Goal: Task Accomplishment & Management: Use online tool/utility

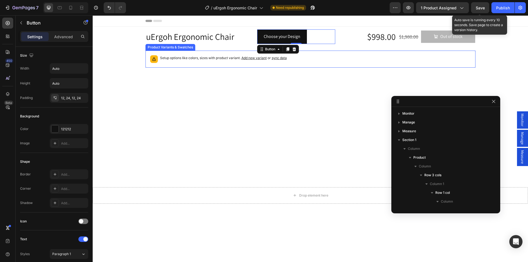
scroll to position [93, 0]
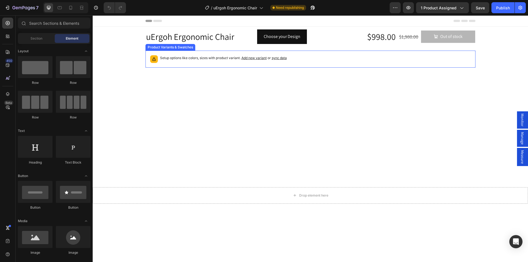
click at [276, 59] on span "sync data" at bounding box center [279, 58] width 15 height 4
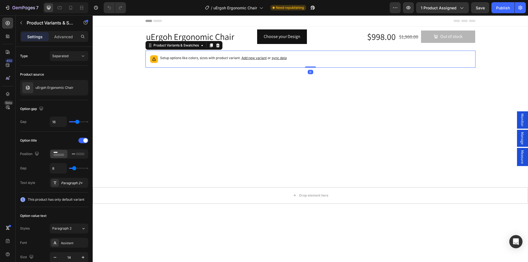
click at [279, 58] on span "sync data" at bounding box center [279, 58] width 15 height 4
click at [74, 155] on icon at bounding box center [78, 154] width 13 height 6
click at [59, 155] on rect at bounding box center [59, 155] width 11 height 2
click at [216, 46] on icon at bounding box center [218, 45] width 4 height 4
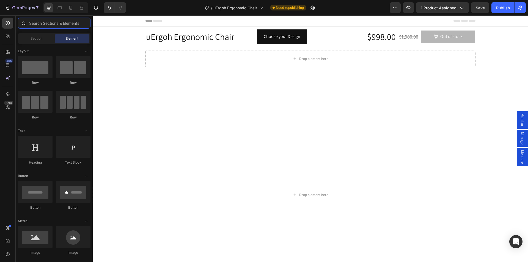
click at [60, 22] on input "text" at bounding box center [54, 23] width 73 height 11
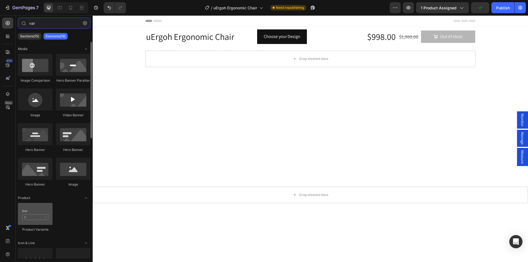
type input "var"
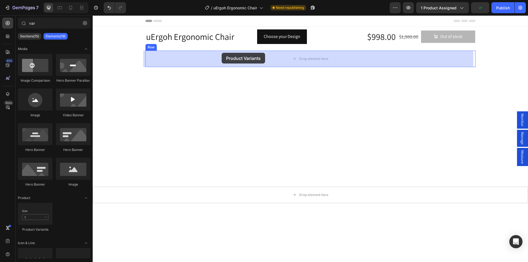
drag, startPoint x: 126, startPoint y: 232, endPoint x: 222, endPoint y: 51, distance: 205.7
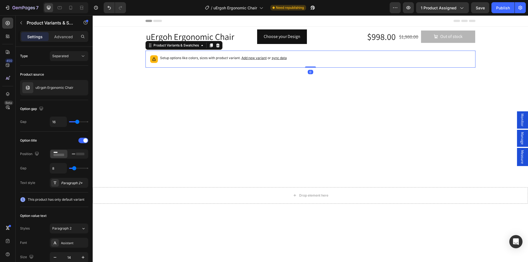
click at [277, 58] on span "sync data" at bounding box center [279, 58] width 15 height 4
click at [317, 62] on div "Setup options like colors, sizes with product variant. Add new variant or sync …" at bounding box center [310, 59] width 325 height 12
click at [249, 58] on span "Add new variant" at bounding box center [253, 58] width 25 height 4
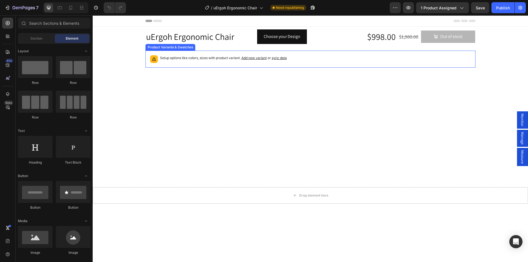
click at [192, 59] on p "Setup options like colors, sizes with product variant. Add new variant or sync …" at bounding box center [223, 57] width 127 height 5
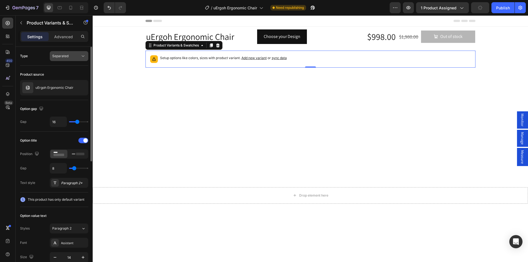
click at [65, 57] on span "Separated" at bounding box center [60, 56] width 16 height 4
click at [52, 87] on p "uErgoh Ergonomic Chair" at bounding box center [54, 88] width 38 height 4
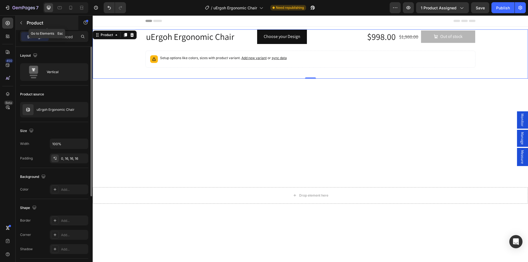
click at [21, 20] on button "button" at bounding box center [21, 22] width 9 height 9
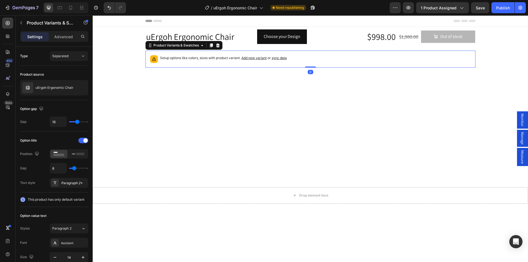
click at [185, 59] on p "Setup options like colors, sizes with product variant. Add new variant or sync …" at bounding box center [223, 57] width 127 height 5
click at [192, 46] on div "Product Variants & Swatches" at bounding box center [176, 45] width 48 height 5
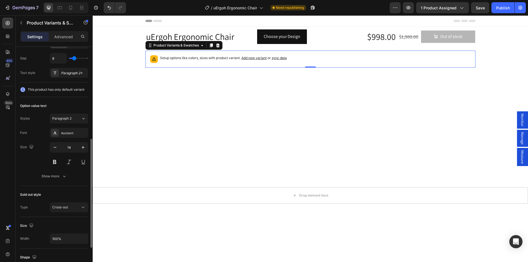
scroll to position [165, 0]
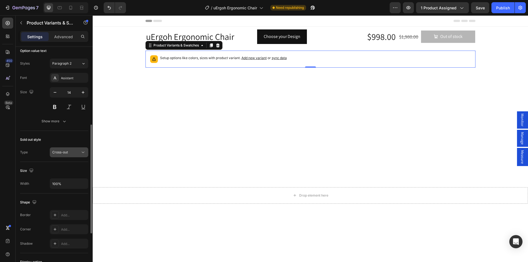
click at [68, 150] on div "Cross-out" at bounding box center [66, 152] width 28 height 5
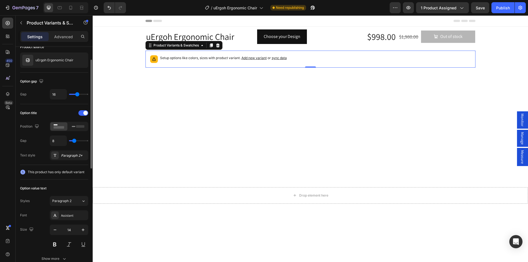
scroll to position [0, 0]
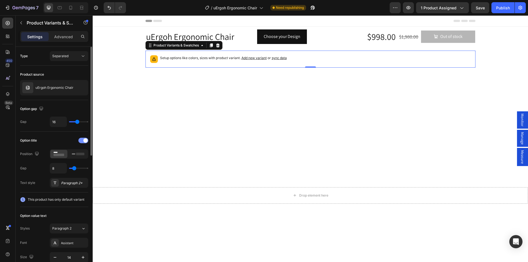
click at [80, 141] on div at bounding box center [83, 140] width 10 height 5
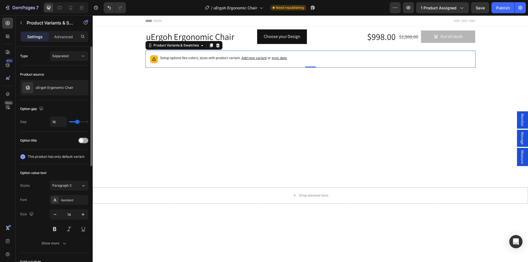
click at [80, 141] on span at bounding box center [81, 140] width 4 height 4
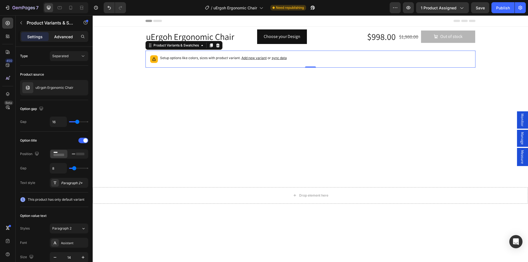
click at [66, 39] on p "Advanced" at bounding box center [63, 37] width 19 height 6
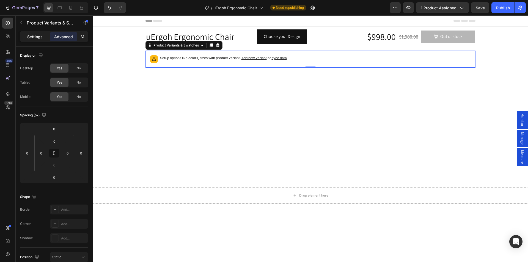
click at [33, 37] on p "Settings" at bounding box center [34, 37] width 15 height 6
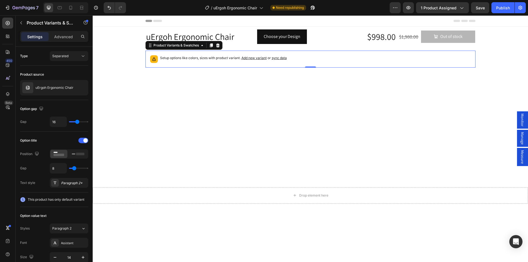
click at [152, 60] on icon at bounding box center [153, 58] width 5 height 5
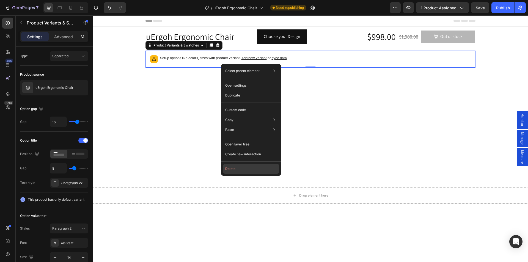
click at [230, 171] on button "Delete" at bounding box center [251, 169] width 56 height 10
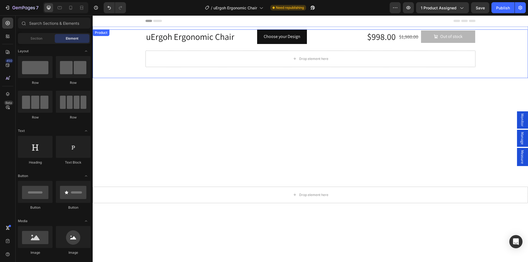
click at [118, 36] on div "uErgoh Ergonomic Chair Product Title Choose your Design Button Row Row $998.00 …" at bounding box center [310, 53] width 435 height 49
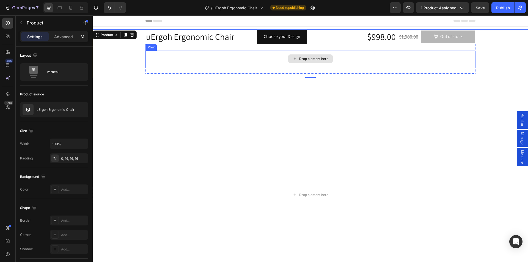
click at [166, 58] on div "Drop element here" at bounding box center [310, 59] width 330 height 16
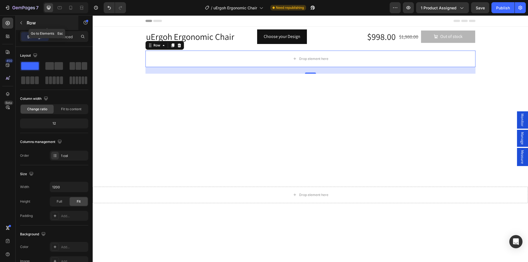
click at [23, 21] on button "button" at bounding box center [21, 22] width 9 height 9
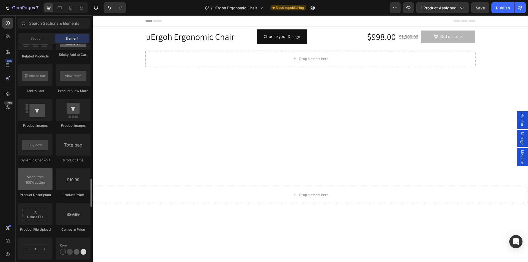
scroll to position [825, 0]
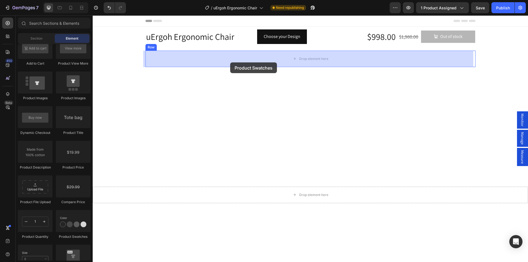
drag, startPoint x: 166, startPoint y: 243, endPoint x: 232, endPoint y: 60, distance: 194.4
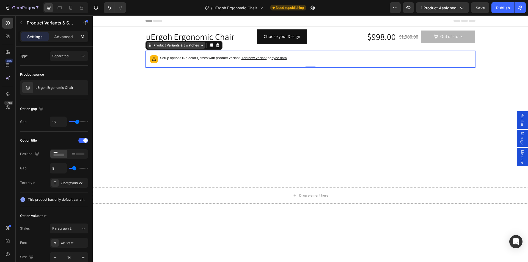
click at [184, 46] on div "Product Variants & Swatches" at bounding box center [176, 45] width 48 height 5
click at [23, 21] on icon "button" at bounding box center [21, 23] width 4 height 4
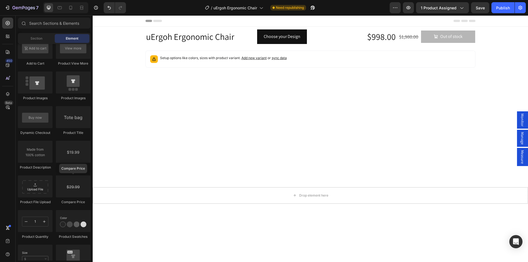
scroll to position [880, 0]
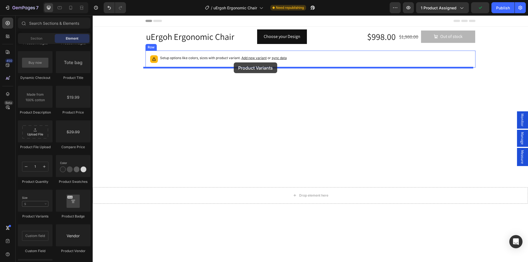
drag, startPoint x: 133, startPoint y: 219, endPoint x: 234, endPoint y: 62, distance: 186.6
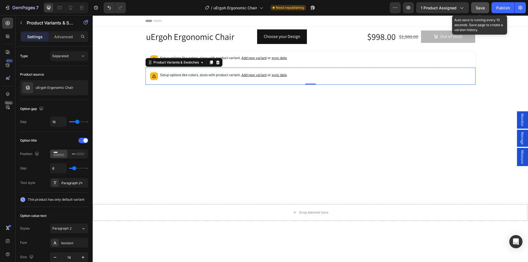
click at [480, 10] on div "Save" at bounding box center [480, 8] width 9 height 6
click at [502, 7] on div "Publish" at bounding box center [503, 8] width 14 height 6
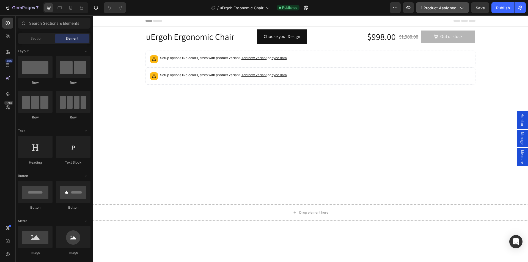
click at [450, 3] on button "1 product assigned" at bounding box center [442, 7] width 53 height 11
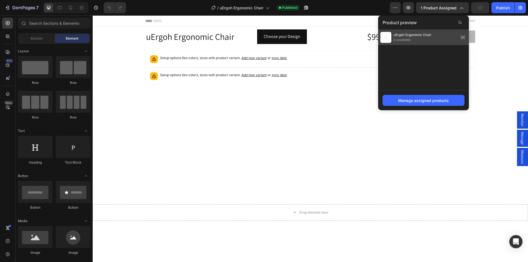
click at [452, 40] on div "uErgoh Ergonomic Chair 0 available" at bounding box center [423, 37] width 91 height 15
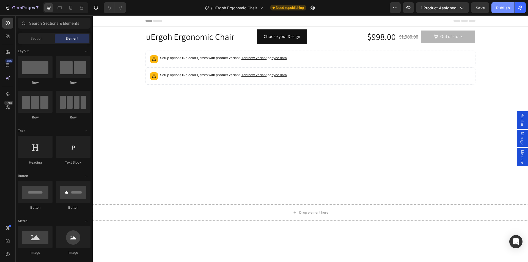
click at [502, 9] on div "Publish" at bounding box center [503, 8] width 14 height 6
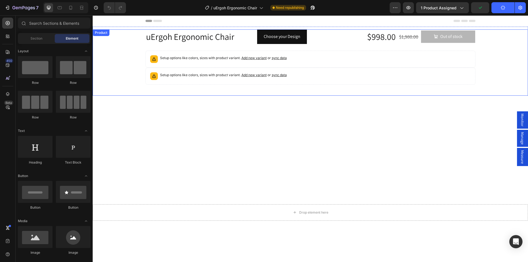
click at [123, 44] on div "uErgoh Ergonomic Chair Product Title Choose your Design Button Row Row $998.00 …" at bounding box center [310, 62] width 435 height 66
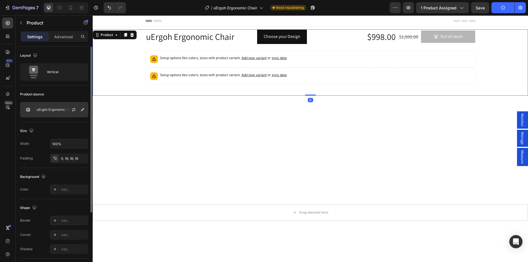
click at [49, 109] on p "uErgoh Ergonomic Chair" at bounding box center [56, 110] width 38 height 4
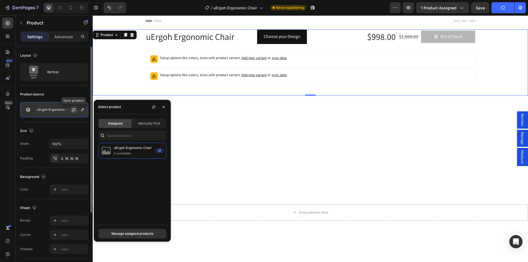
click at [72, 109] on icon "button" at bounding box center [73, 110] width 4 height 4
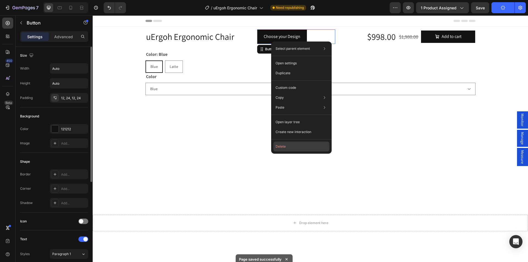
click at [295, 147] on button "Delete" at bounding box center [301, 147] width 56 height 10
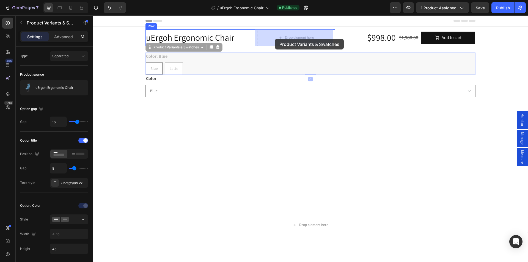
drag, startPoint x: 185, startPoint y: 67, endPoint x: 275, endPoint y: 39, distance: 94.5
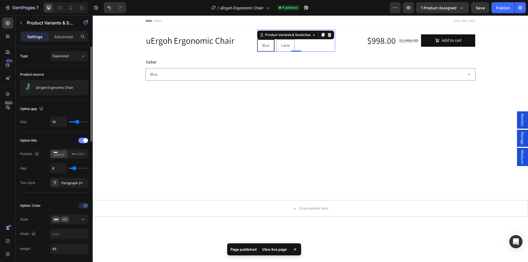
click at [81, 139] on div at bounding box center [83, 140] width 10 height 5
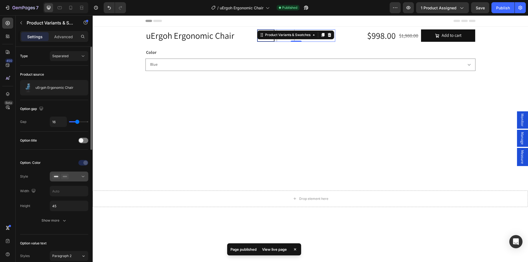
click at [73, 177] on div at bounding box center [69, 176] width 34 height 5
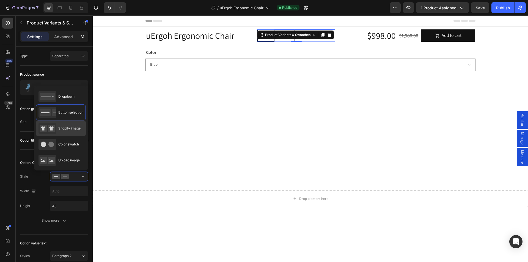
click at [74, 132] on div "Shopify image" at bounding box center [59, 128] width 42 height 11
type input "64"
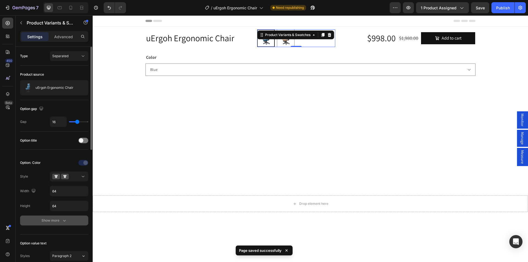
click at [57, 218] on div "Show more" at bounding box center [55, 220] width 26 height 5
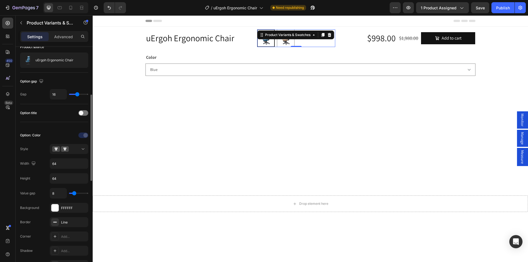
scroll to position [55, 0]
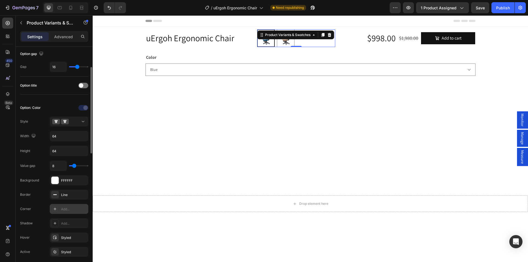
click at [66, 209] on div "Add..." at bounding box center [74, 209] width 26 height 5
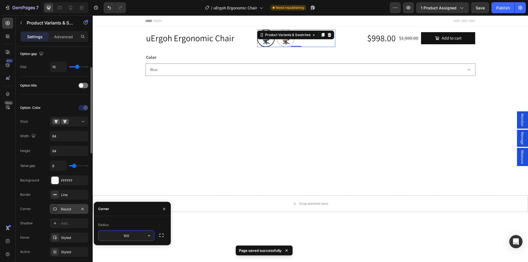
type input "100"
click at [157, 56] on div "Color Blue Latte" at bounding box center [310, 65] width 330 height 22
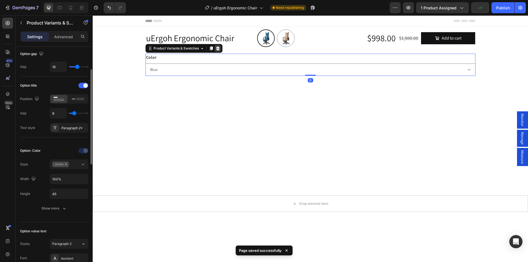
click at [218, 48] on icon at bounding box center [218, 48] width 4 height 4
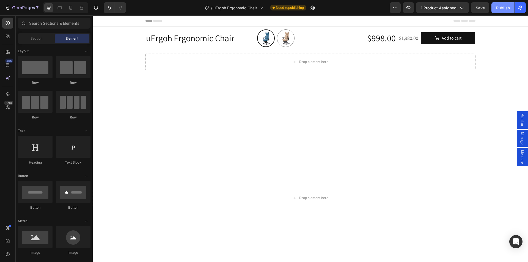
click at [503, 9] on div "Publish" at bounding box center [503, 8] width 14 height 6
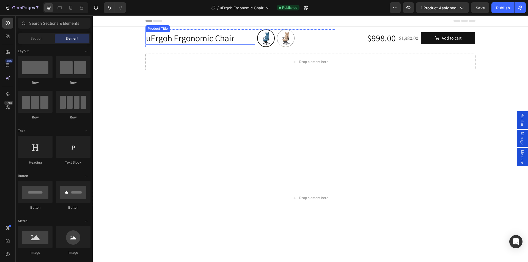
click at [211, 40] on h1 "uErgoh Ergonomic Chair" at bounding box center [199, 38] width 109 height 13
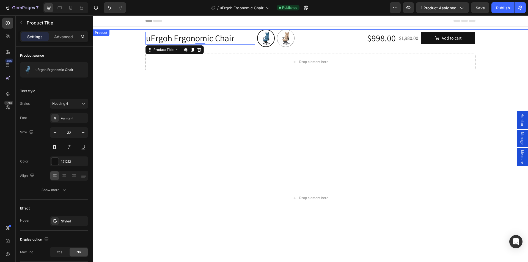
click at [133, 37] on div "uErgoh Ergonomic Chair Product Title Edit content in Shopify 0 Blue Blue Latte …" at bounding box center [310, 55] width 435 height 52
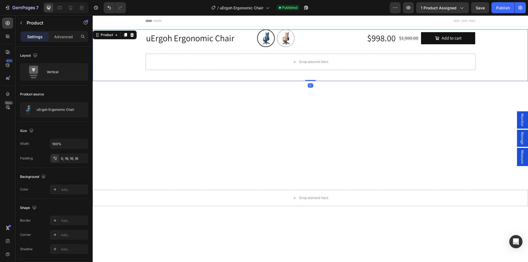
click at [104, 46] on div "uErgoh Ergonomic Chair Product Title Blue Blue Latte Latte Product Variants & S…" at bounding box center [310, 55] width 435 height 52
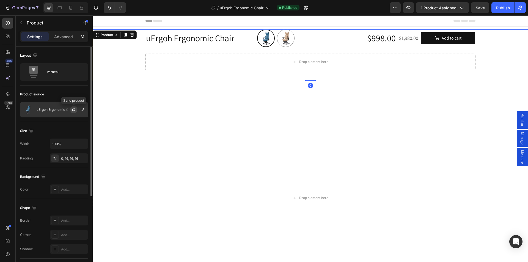
click at [71, 109] on button "button" at bounding box center [73, 109] width 7 height 7
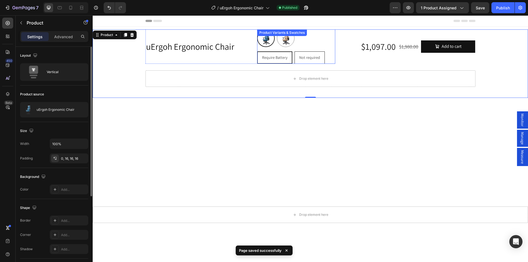
click at [301, 58] on span "Not required" at bounding box center [309, 57] width 21 height 5
click at [295, 51] on input "Not required Not required Not required" at bounding box center [294, 51] width 0 height 0
radio input "true"
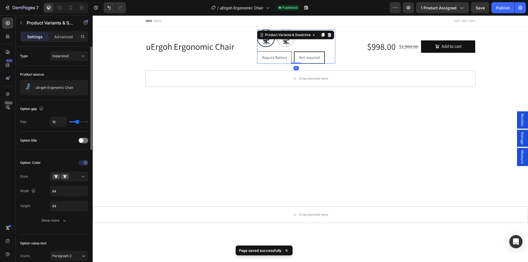
click at [259, 56] on div "Require Battery" at bounding box center [274, 57] width 34 height 11
click at [257, 51] on input "Require Battery Require Battery Require Battery" at bounding box center [257, 51] width 0 height 0
radio input "true"
click at [295, 56] on div "Not required" at bounding box center [310, 57] width 30 height 11
click at [294, 51] on input "Not required Not required Not required" at bounding box center [294, 51] width 0 height 0
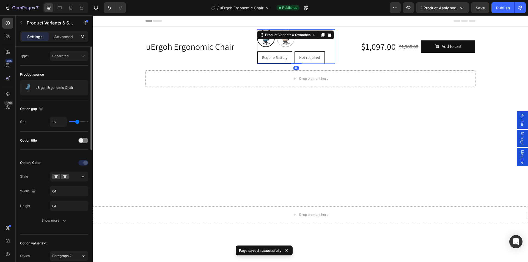
radio input "true"
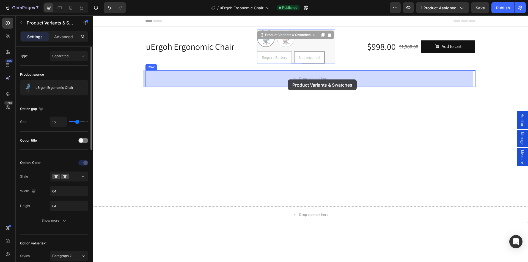
drag, startPoint x: 295, startPoint y: 43, endPoint x: 288, endPoint y: 79, distance: 37.5
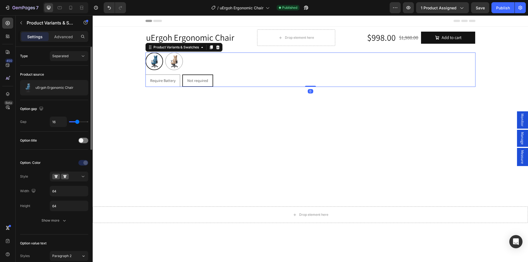
click at [189, 61] on div "Blue Blue Latte Latte" at bounding box center [310, 62] width 330 height 18
click at [64, 191] on input "64" at bounding box center [69, 191] width 38 height 10
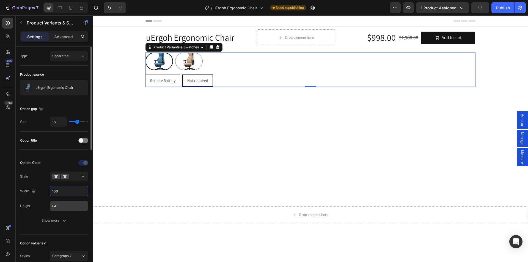
type input "100"
click at [60, 208] on input "64" at bounding box center [69, 206] width 38 height 10
paste input "100"
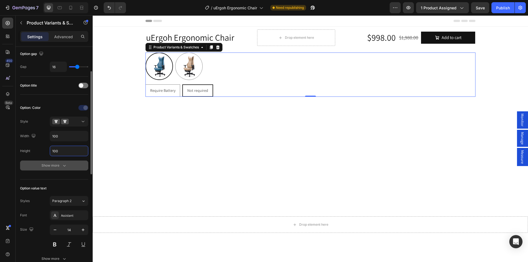
type input "100"
click at [64, 166] on icon "button" at bounding box center [64, 165] width 5 height 5
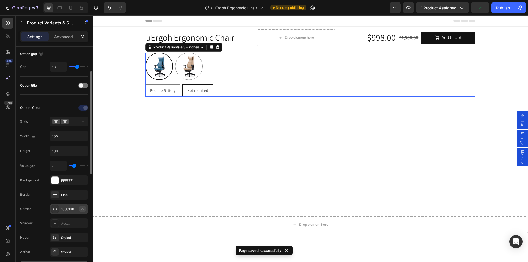
click at [83, 208] on icon "button" at bounding box center [82, 209] width 4 height 4
click at [66, 207] on div "Add..." at bounding box center [74, 209] width 26 height 5
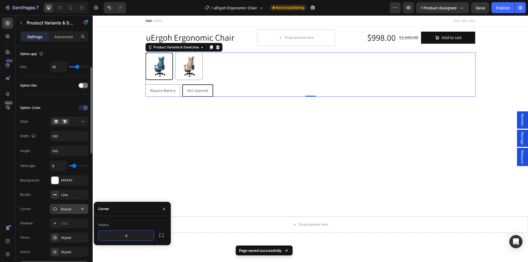
click at [38, 233] on div "Corner Round" at bounding box center [54, 238] width 68 height 10
click at [75, 121] on div at bounding box center [69, 121] width 34 height 5
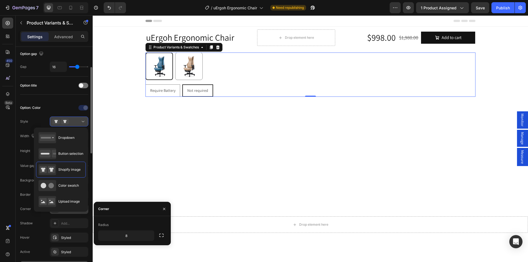
click at [75, 121] on div at bounding box center [69, 121] width 34 height 5
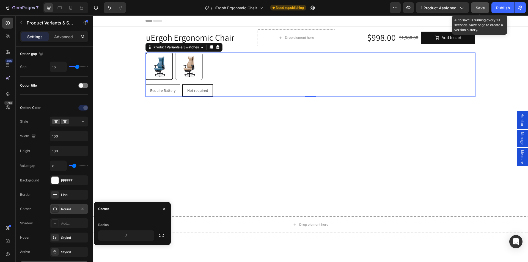
click at [481, 9] on span "Save" at bounding box center [480, 7] width 9 height 5
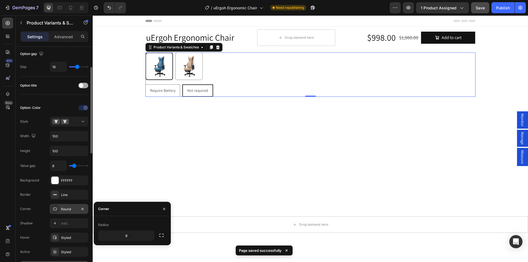
click at [84, 85] on div at bounding box center [83, 85] width 10 height 5
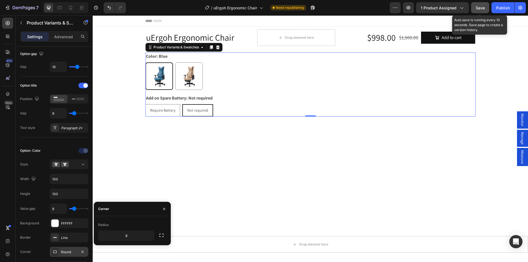
click at [477, 7] on span "Save" at bounding box center [480, 7] width 9 height 5
click at [504, 8] on div "Publish" at bounding box center [503, 8] width 14 height 6
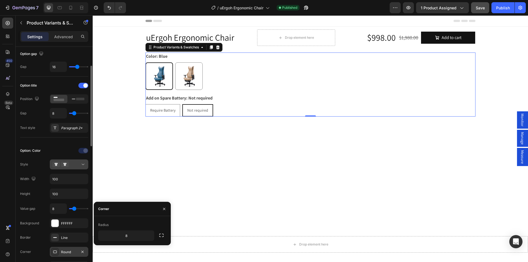
click at [75, 166] on div at bounding box center [69, 164] width 34 height 5
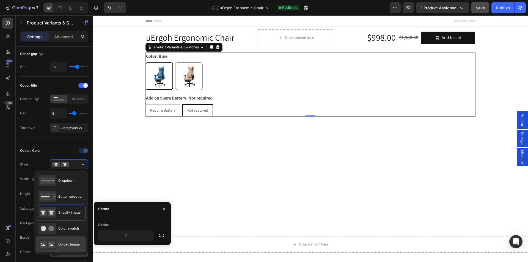
click at [68, 243] on span "Upload image" at bounding box center [68, 244] width 21 height 5
type input "64"
type input "0"
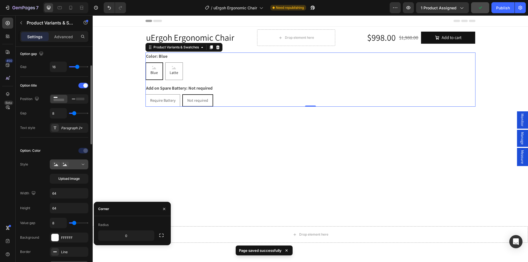
click at [75, 164] on div at bounding box center [69, 164] width 34 height 5
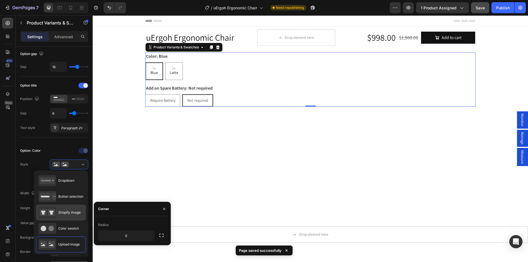
click at [65, 210] on span "Shopify image" at bounding box center [69, 212] width 22 height 5
type input "100"
type input "8"
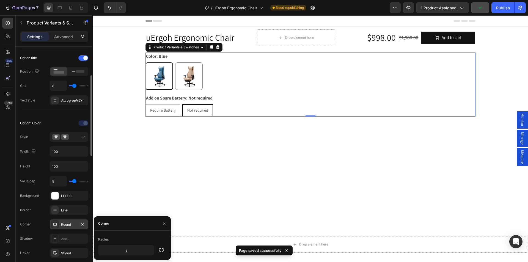
scroll to position [110, 0]
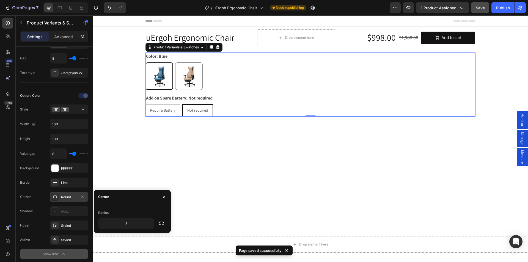
click at [54, 196] on icon at bounding box center [55, 197] width 4 height 3
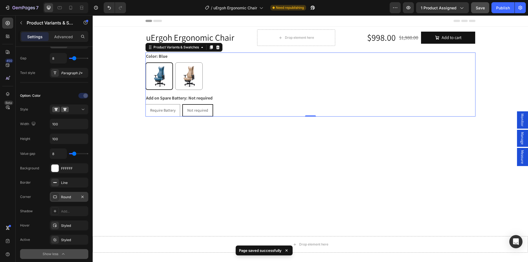
click at [54, 196] on icon at bounding box center [55, 197] width 4 height 3
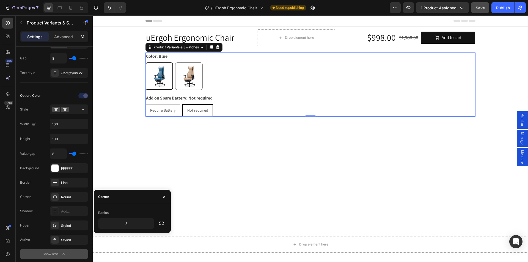
click at [39, 218] on div "Value gap 8 Background FFFFFF Border Line Corner Round Shadow Add... Hover Styl…" at bounding box center [54, 203] width 68 height 111
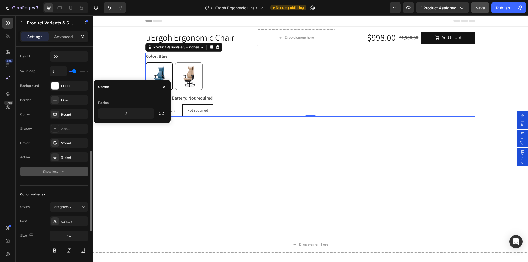
scroll to position [247, 0]
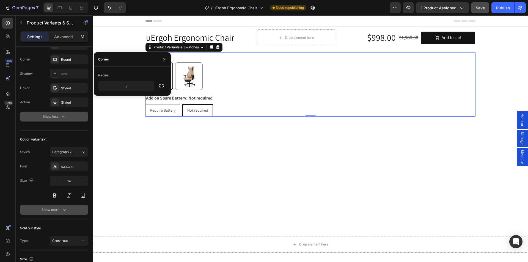
click at [49, 210] on div "Show more" at bounding box center [55, 209] width 26 height 5
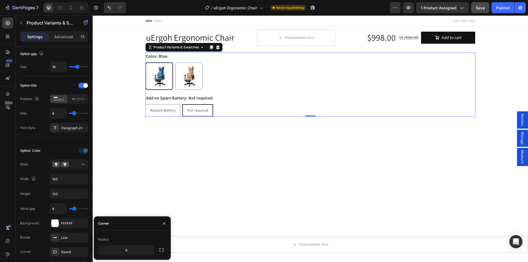
scroll to position [0, 0]
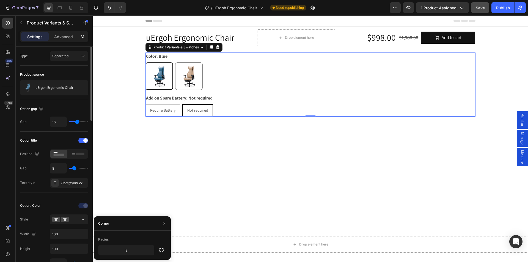
click at [60, 86] on p "uErgoh Ergonomic Chair" at bounding box center [54, 88] width 38 height 4
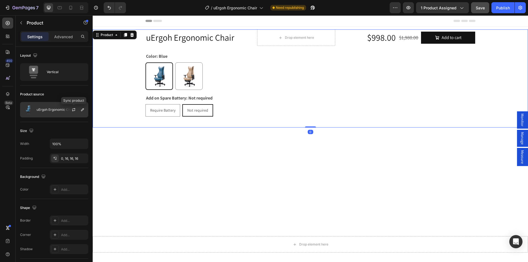
drag, startPoint x: 75, startPoint y: 108, endPoint x: 62, endPoint y: 112, distance: 13.3
click at [74, 108] on icon "button" at bounding box center [73, 110] width 4 height 4
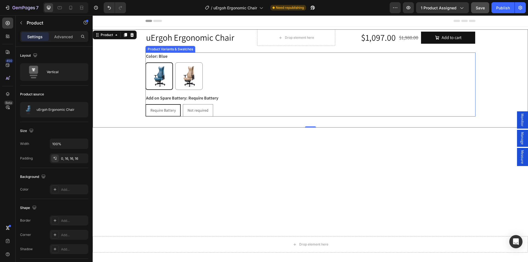
click at [216, 89] on div "Blue Blue Latte Latte" at bounding box center [310, 75] width 330 height 27
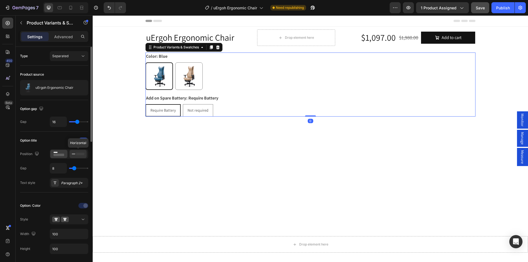
click at [82, 157] on icon at bounding box center [78, 154] width 13 height 6
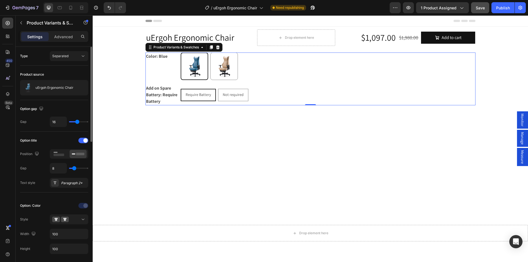
type input "7"
type input "8"
type input "9"
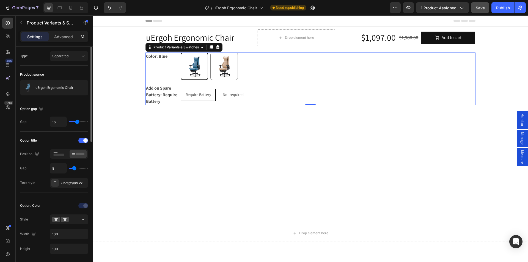
type input "9"
type input "10"
type input "12"
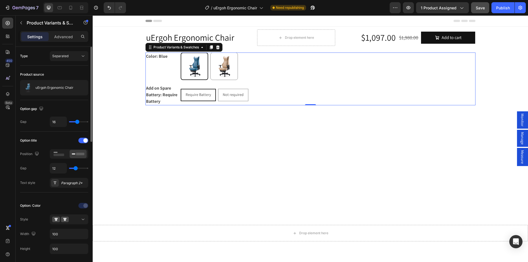
type input "13"
type input "15"
type input "16"
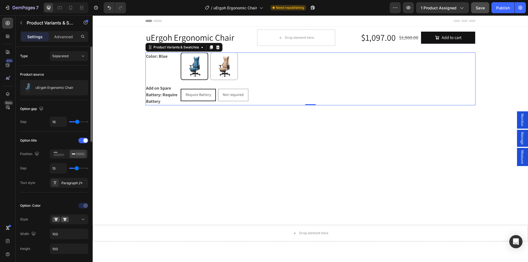
type input "16"
type input "17"
type input "19"
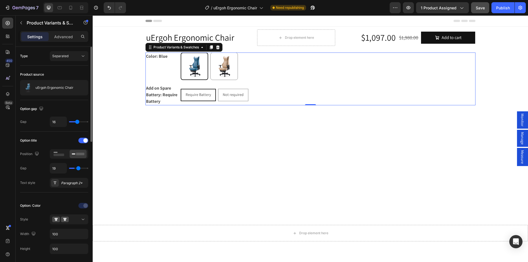
type input "20"
type input "21"
type input "22"
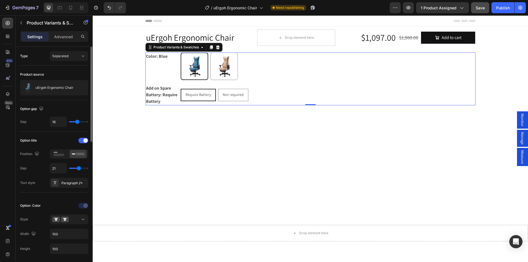
type input "22"
type input "23"
type input "24"
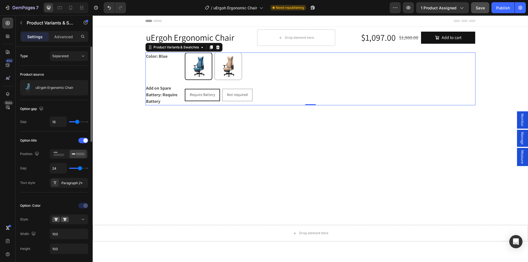
type input "40"
type input "0"
drag, startPoint x: 73, startPoint y: 167, endPoint x: 11, endPoint y: 173, distance: 62.9
type input "0"
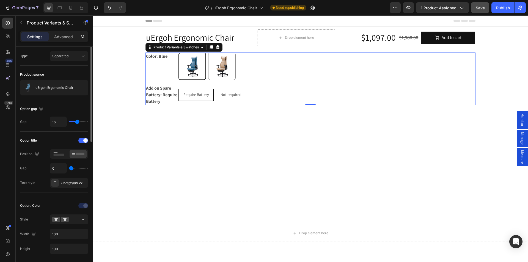
click at [69, 169] on input "range" at bounding box center [78, 168] width 19 height 1
click at [58, 156] on icon at bounding box center [59, 154] width 13 height 6
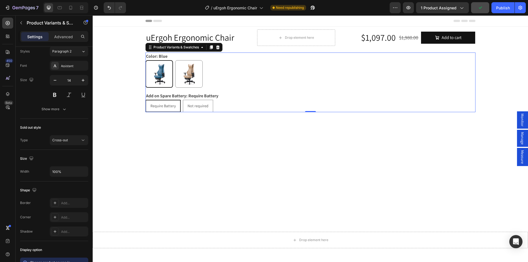
scroll to position [329, 0]
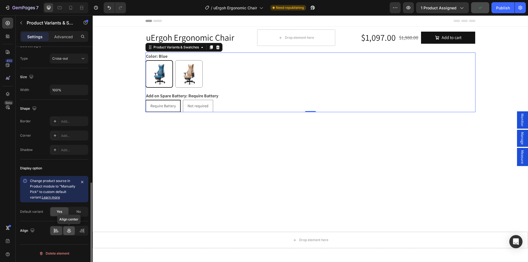
click at [68, 229] on icon at bounding box center [68, 230] width 5 height 5
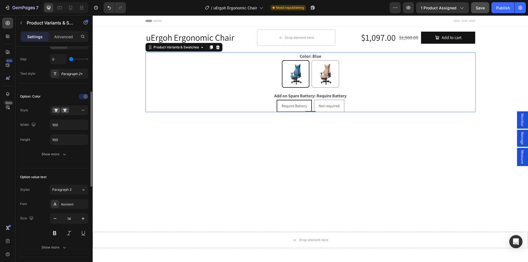
scroll to position [0, 0]
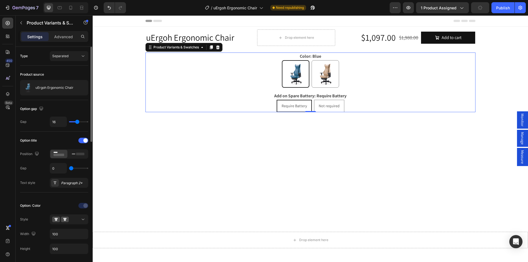
type input "1"
type input "2"
type input "4"
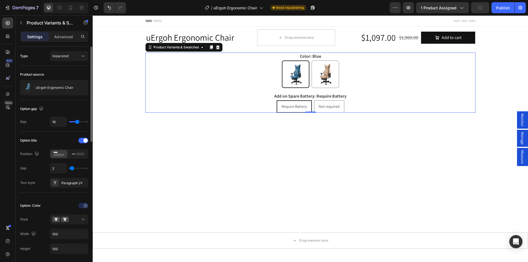
type input "4"
type input "5"
type input "7"
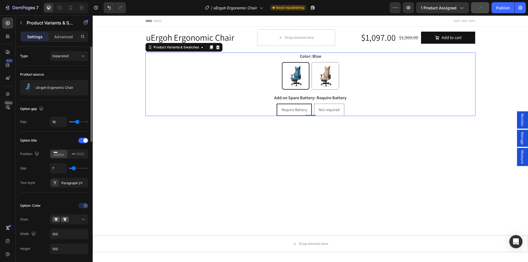
type input "8"
type input "9"
type input "10"
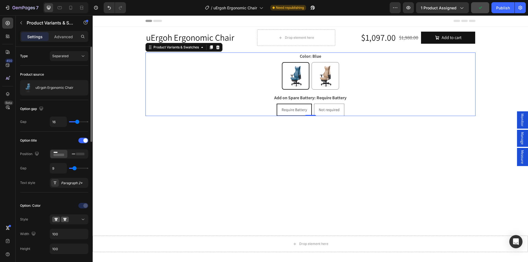
type input "10"
type input "11"
type input "13"
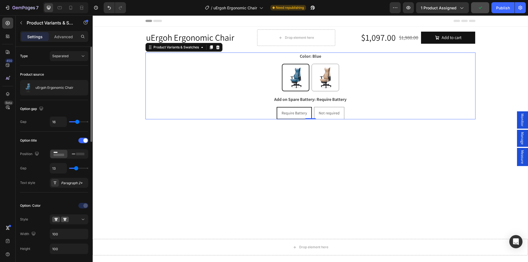
type input "14"
type input "15"
drag, startPoint x: 70, startPoint y: 167, endPoint x: 77, endPoint y: 168, distance: 6.4
type input "15"
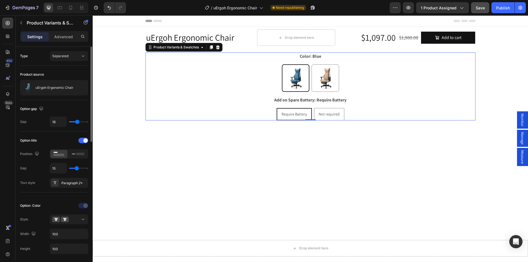
click at [77, 168] on input "range" at bounding box center [78, 168] width 19 height 1
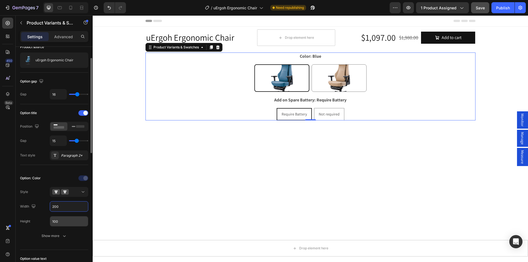
type input "200"
click at [64, 219] on input "100" at bounding box center [69, 221] width 38 height 10
paste input "2"
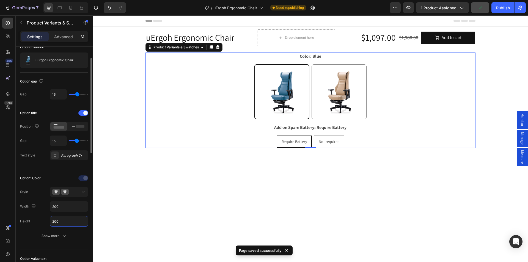
type input "200"
click at [42, 189] on div "Style" at bounding box center [54, 192] width 68 height 10
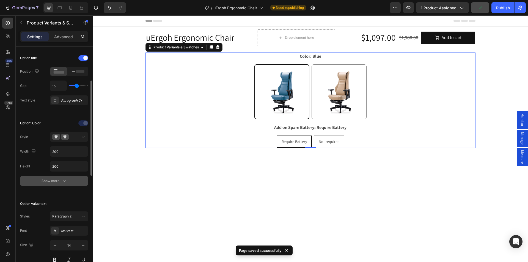
click at [54, 183] on div "Show more" at bounding box center [55, 180] width 26 height 5
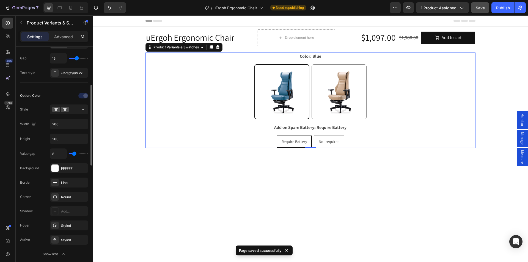
scroll to position [137, 0]
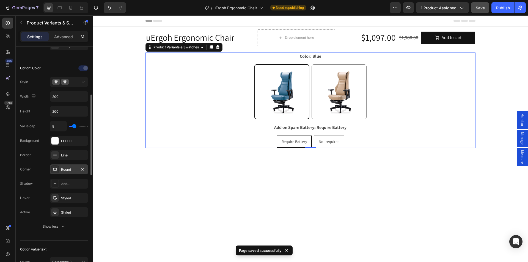
click at [73, 168] on div "Round" at bounding box center [69, 169] width 16 height 5
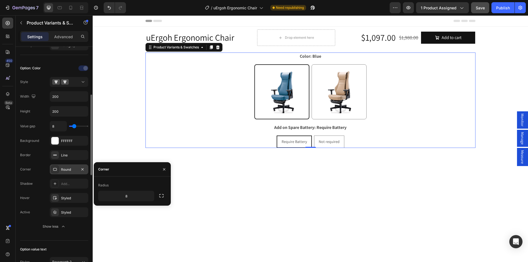
click at [66, 171] on div "Round" at bounding box center [69, 169] width 16 height 5
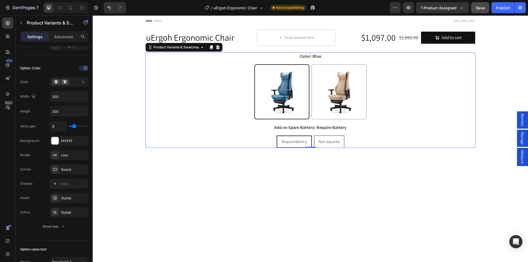
click at [332, 142] on span "Not required" at bounding box center [329, 141] width 21 height 5
click at [329, 136] on input "Not required Not required Not required" at bounding box center [329, 135] width 0 height 0
radio input "true"
click at [290, 141] on span "Require Battery" at bounding box center [293, 141] width 25 height 5
click at [294, 136] on input "Require Battery Require Battery Require Battery" at bounding box center [294, 135] width 0 height 0
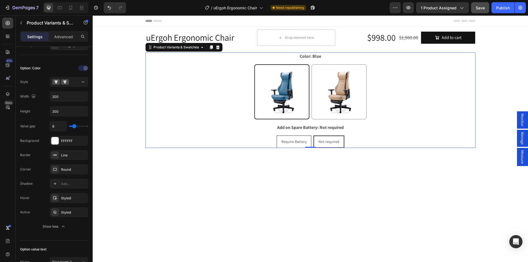
radio input "true"
click at [324, 139] on span "Not required" at bounding box center [329, 141] width 21 height 5
click at [329, 136] on input "Not required Not required Not required" at bounding box center [329, 135] width 0 height 0
radio input "true"
click at [279, 137] on div "Require Battery" at bounding box center [294, 141] width 34 height 11
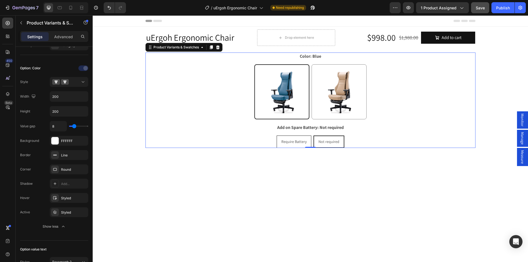
click at [294, 136] on input "Require Battery Require Battery Require Battery" at bounding box center [294, 135] width 0 height 0
radio input "true"
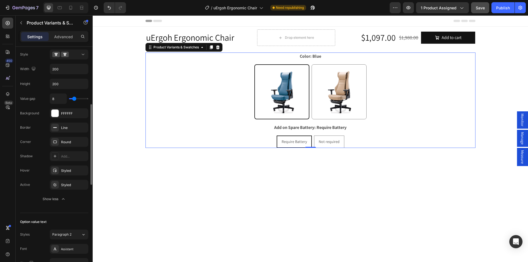
scroll to position [192, 0]
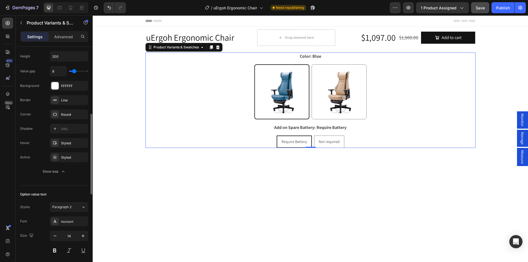
click at [42, 197] on div "Option value text" at bounding box center [33, 194] width 26 height 5
click at [70, 223] on div "Assistant" at bounding box center [74, 221] width 26 height 5
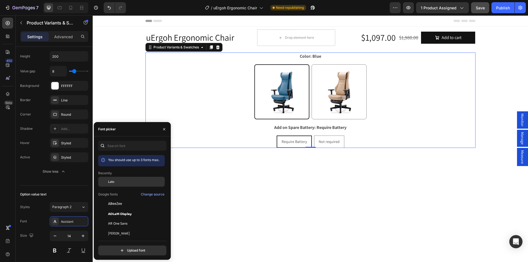
click at [119, 180] on div "Lato" at bounding box center [136, 181] width 56 height 5
click at [68, 189] on div "Option value text Styles Paragraph 2* Font Lato Size 14 Show more" at bounding box center [54, 230] width 68 height 89
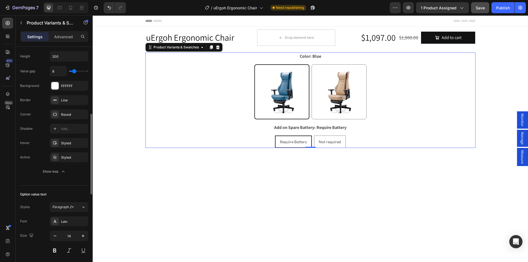
scroll to position [247, 0]
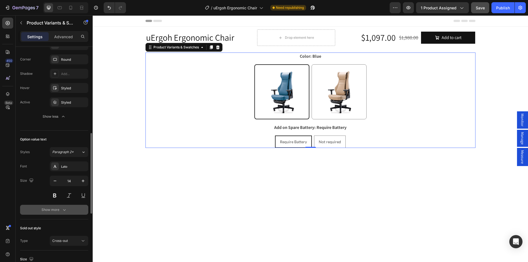
click at [52, 207] on div "Show more" at bounding box center [55, 209] width 26 height 5
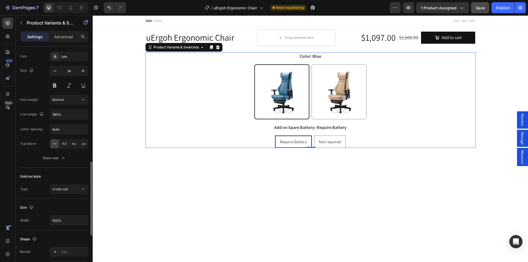
scroll to position [330, 0]
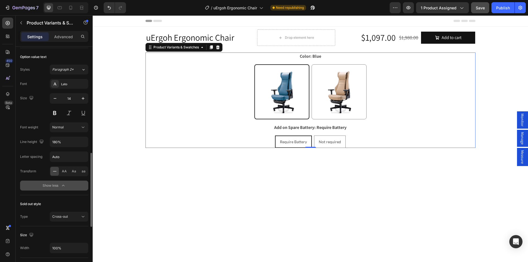
click at [51, 187] on div "Show less" at bounding box center [54, 185] width 23 height 5
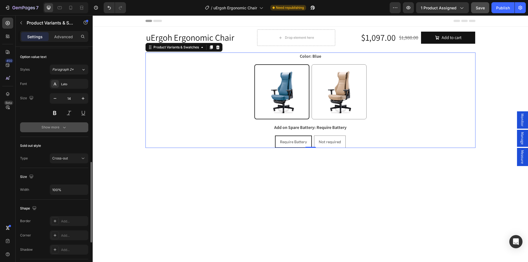
click at [57, 127] on div "Show more" at bounding box center [55, 127] width 26 height 5
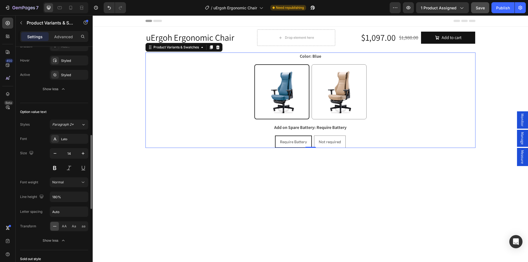
scroll to position [220, 0]
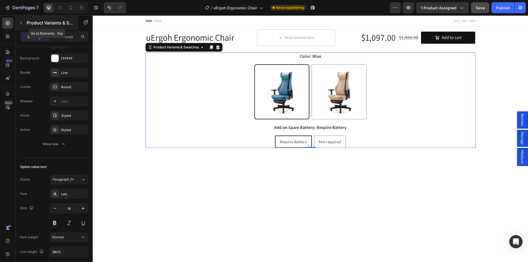
click at [21, 21] on icon "button" at bounding box center [21, 23] width 4 height 4
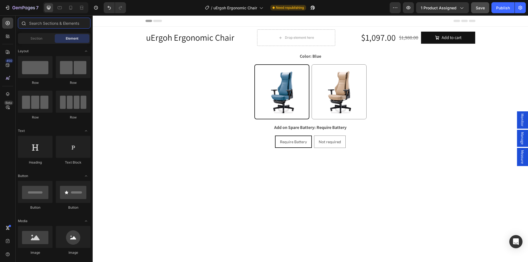
click at [40, 24] on input "text" at bounding box center [54, 23] width 73 height 11
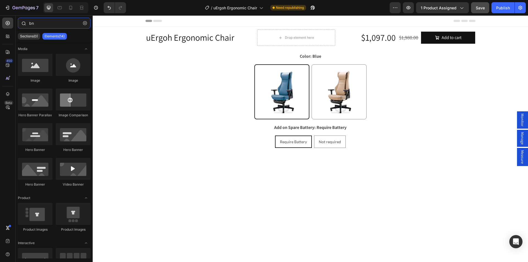
drag, startPoint x: 40, startPoint y: 24, endPoint x: 21, endPoint y: 24, distance: 19.3
click at [22, 24] on div "bn" at bounding box center [54, 24] width 77 height 13
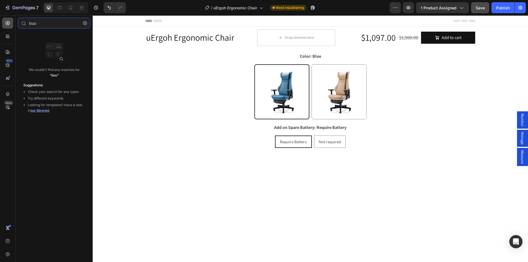
drag, startPoint x: 48, startPoint y: 24, endPoint x: 11, endPoint y: 22, distance: 37.7
click at [11, 22] on div "450 Beta buu Sections(0) Elements(0) We couldn’t find any matches for “buu” Sug…" at bounding box center [46, 138] width 93 height 247
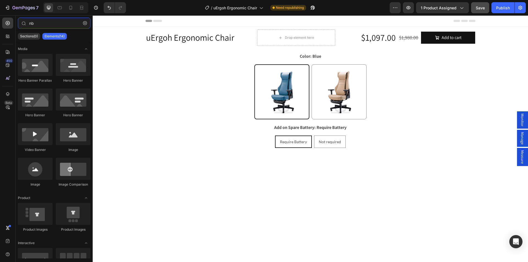
type input "n"
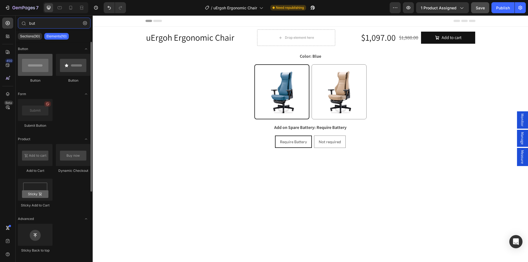
type input "but"
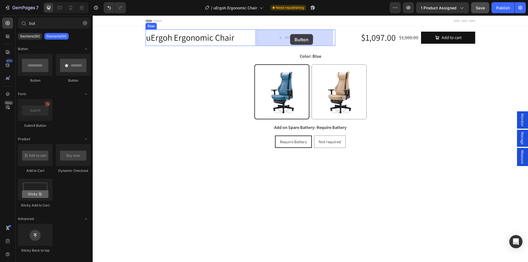
drag, startPoint x: 131, startPoint y: 78, endPoint x: 290, endPoint y: 34, distance: 165.1
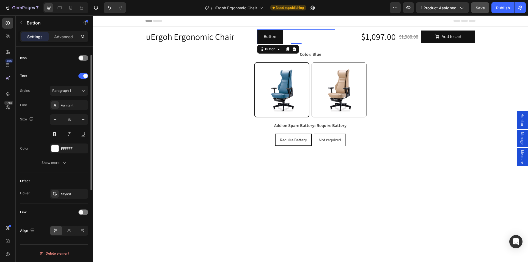
scroll to position [0, 0]
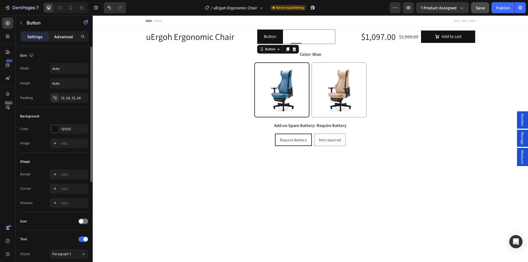
click at [64, 37] on p "Advanced" at bounding box center [63, 37] width 19 height 6
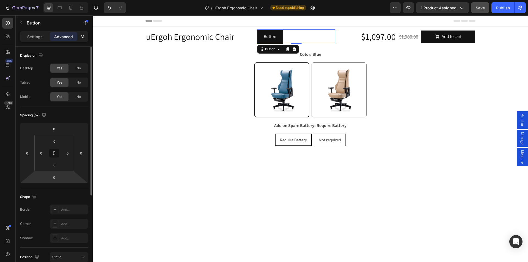
scroll to position [128, 0]
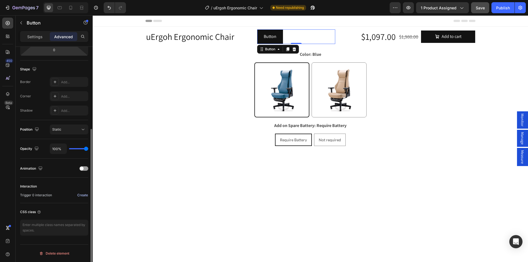
click at [84, 194] on div "Create" at bounding box center [82, 195] width 11 height 5
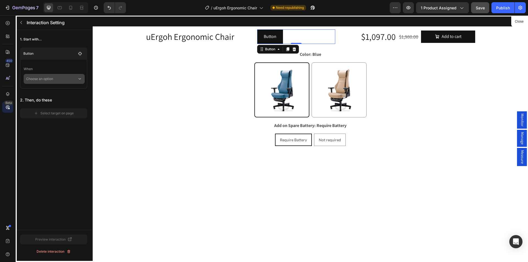
click at [46, 78] on p "Choose an option" at bounding box center [51, 79] width 51 height 10
click at [48, 93] on p "Click on element" at bounding box center [50, 93] width 26 height 5
click at [51, 79] on p "Click on element" at bounding box center [51, 79] width 51 height 10
click at [55, 80] on p "Click on element" at bounding box center [51, 79] width 51 height 10
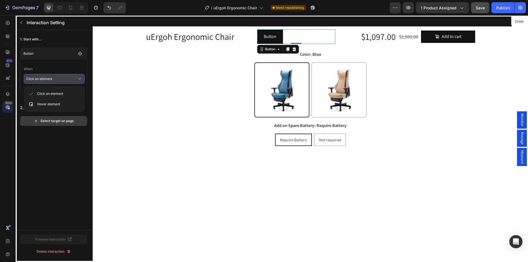
click at [45, 120] on div "Select target on page" at bounding box center [54, 121] width 40 height 5
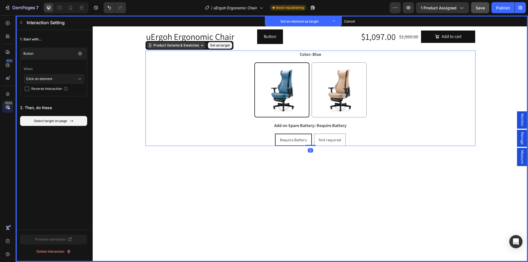
click at [178, 48] on div "Product Variants & Swatches" at bounding box center [176, 45] width 48 height 5
click at [215, 45] on button "Set as target" at bounding box center [220, 45] width 24 height 7
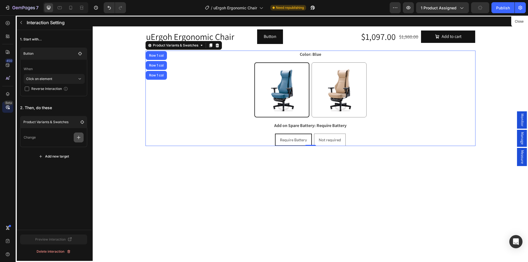
click at [79, 137] on icon "button" at bounding box center [78, 137] width 5 height 5
click at [49, 156] on p "Show/Hide" at bounding box center [52, 160] width 58 height 9
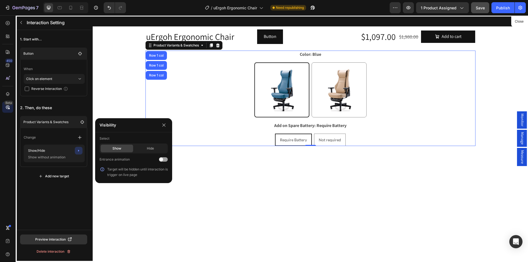
click at [57, 206] on div "1. Start with... Button When Click on element Reverse Interaction 2. Then, do t…" at bounding box center [54, 130] width 76 height 200
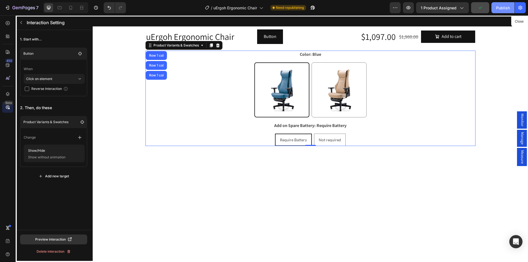
click at [496, 8] on div "Publish" at bounding box center [503, 8] width 14 height 6
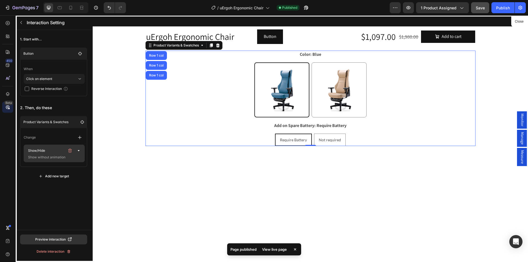
click at [48, 155] on p "Show without animation" at bounding box center [53, 157] width 55 height 5
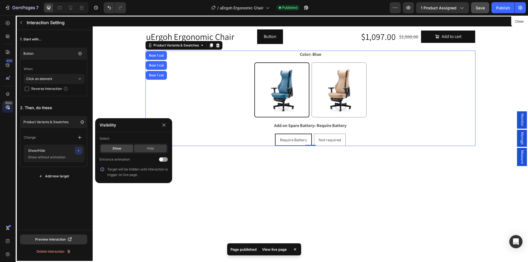
click at [147, 150] on div "Hide" at bounding box center [150, 149] width 32 height 8
click at [119, 150] on div "Show" at bounding box center [117, 149] width 32 height 8
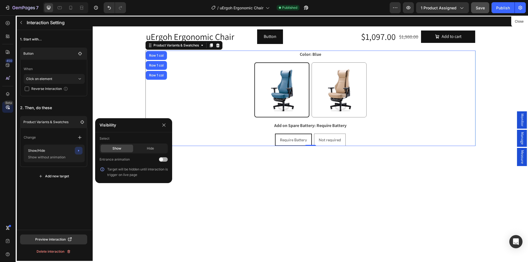
click at [162, 161] on span at bounding box center [161, 160] width 4 height 4
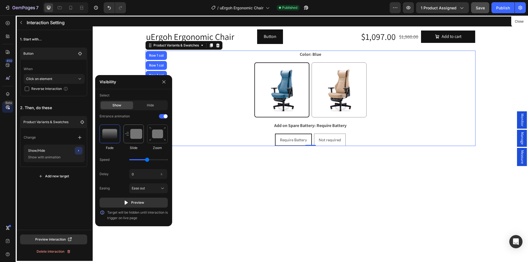
click at [135, 137] on img at bounding box center [133, 134] width 17 height 10
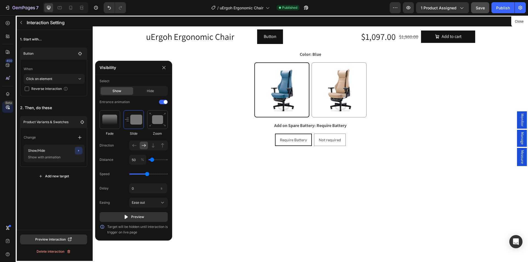
click at [114, 136] on div "Fade Slide Zoom Direction Distance 50 % Speed Delay 0 s Easing Ease out Preview" at bounding box center [134, 166] width 68 height 112
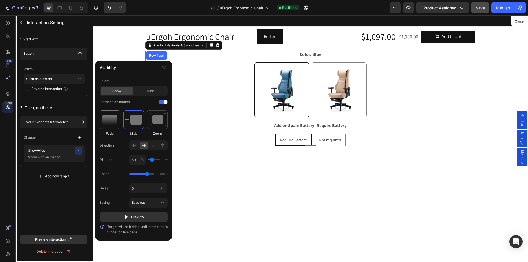
click at [112, 128] on div at bounding box center [110, 119] width 21 height 19
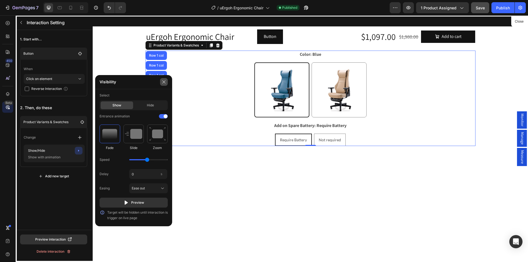
click at [167, 82] on button "button" at bounding box center [164, 82] width 8 height 8
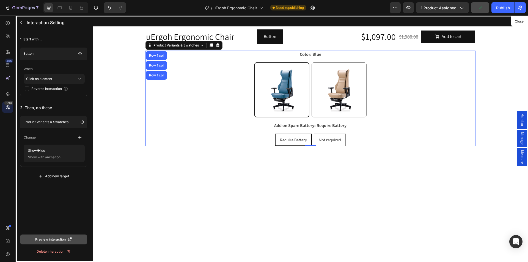
click at [54, 237] on div "Preview interaction" at bounding box center [53, 239] width 37 height 5
click at [28, 87] on input "checkbox" at bounding box center [27, 89] width 4 height 4
checkbox input "true"
drag, startPoint x: 500, startPoint y: 9, endPoint x: 369, endPoint y: 3, distance: 131.0
click at [500, 9] on div "Publish" at bounding box center [503, 8] width 14 height 6
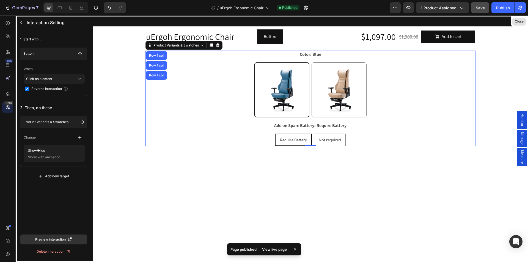
click at [521, 23] on button "Close" at bounding box center [518, 22] width 13 height 8
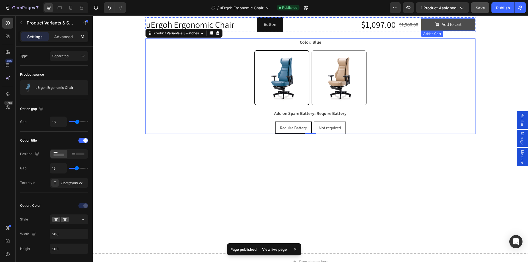
scroll to position [16, 0]
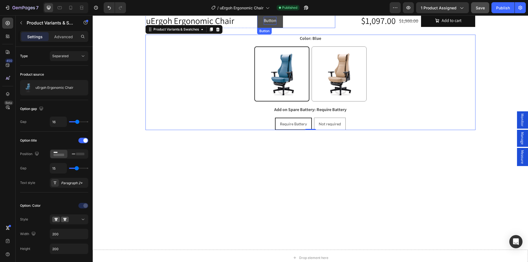
click at [266, 23] on p "Button" at bounding box center [270, 21] width 13 height 8
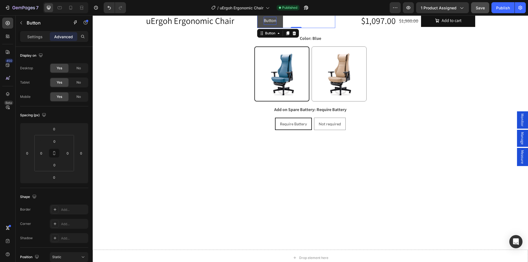
click at [266, 20] on p "Button" at bounding box center [270, 21] width 13 height 8
click at [257, 15] on button "Choose" at bounding box center [270, 20] width 27 height 15
click at [257, 15] on button "Choose your" at bounding box center [275, 20] width 36 height 15
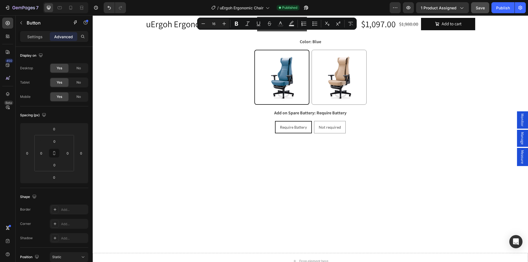
drag, startPoint x: 279, startPoint y: 25, endPoint x: 368, endPoint y: 40, distance: 90.4
click at [276, 24] on p "Choose your Design" at bounding box center [282, 24] width 37 height 8
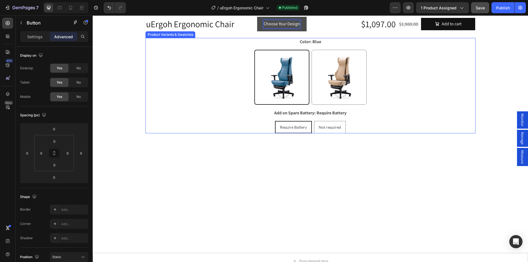
click at [351, 42] on div "Color: Blue Blue Blue Latte Latte" at bounding box center [310, 71] width 330 height 67
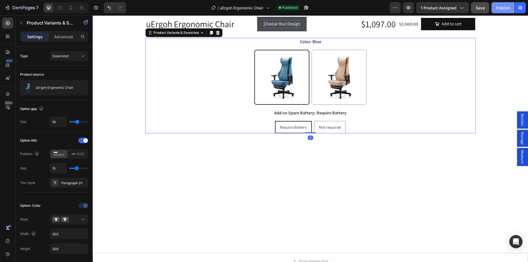
click at [501, 7] on div "Publish" at bounding box center [503, 8] width 14 height 6
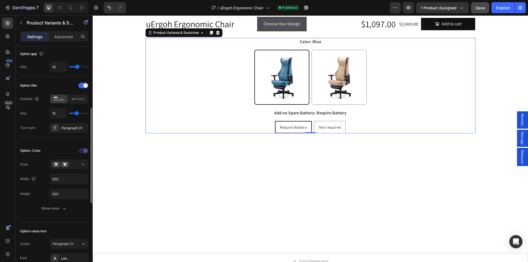
scroll to position [82, 0]
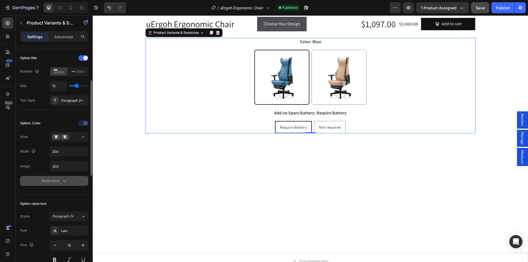
click at [42, 180] on div "Show more" at bounding box center [55, 180] width 26 height 5
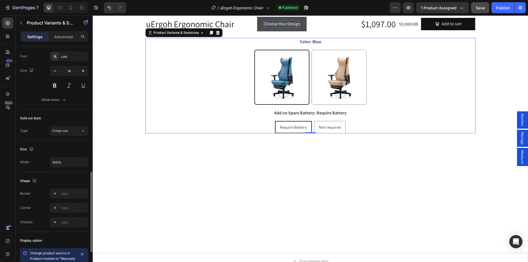
scroll to position [430, 0]
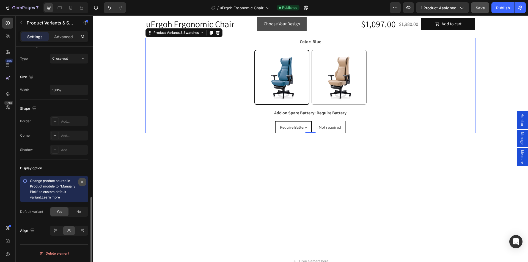
click at [82, 183] on icon "button" at bounding box center [82, 182] width 4 height 4
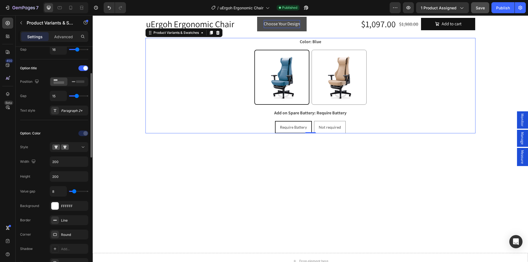
scroll to position [0, 0]
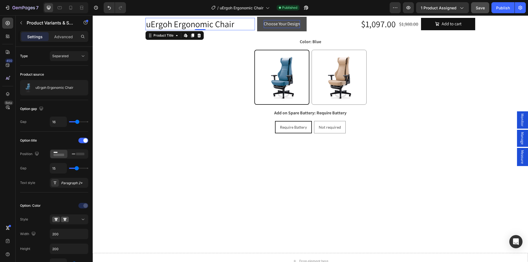
click at [145, 19] on h1 "uErgoh Ergonomic Chair" at bounding box center [199, 24] width 109 height 13
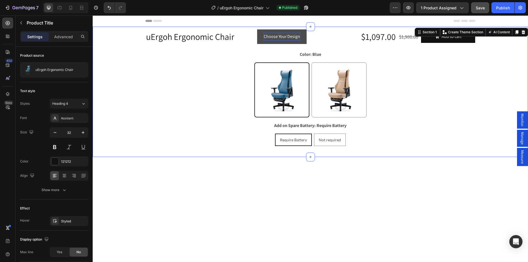
click at [160, 29] on div "uErgoh Ergonomic Chair Product Title Choose Your Design Button Row Row $1,097.0…" at bounding box center [310, 92] width 435 height 130
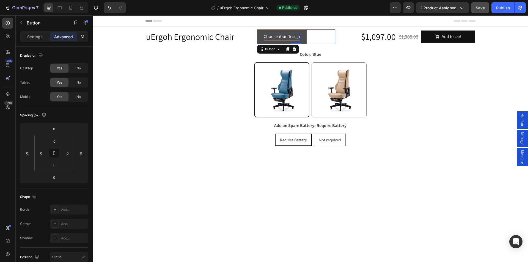
click at [329, 37] on div "Choose Your Design Button 0" at bounding box center [296, 36] width 78 height 15
click at [19, 24] on icon "button" at bounding box center [21, 23] width 4 height 4
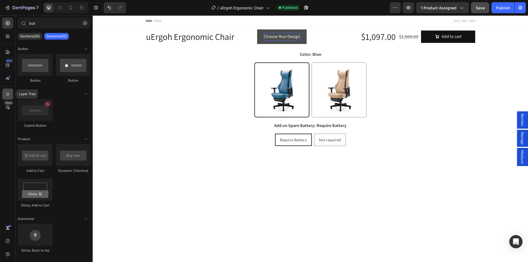
click at [6, 92] on icon at bounding box center [7, 93] width 5 height 5
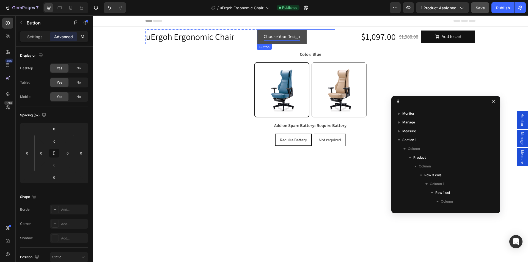
click at [327, 34] on div "Choose Your Design Button" at bounding box center [296, 36] width 78 height 15
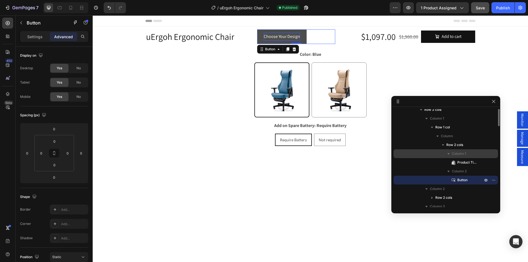
scroll to position [38, 0]
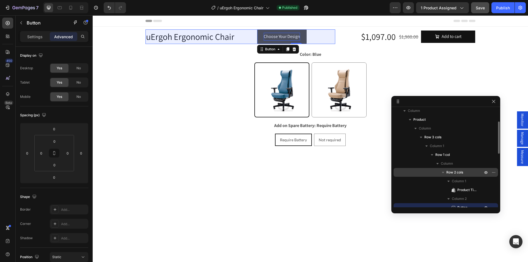
click at [456, 171] on span "Row 2 cols" at bounding box center [454, 172] width 17 height 5
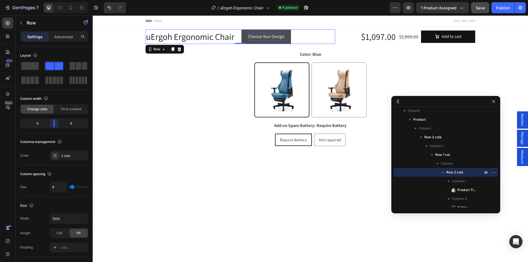
drag, startPoint x: 58, startPoint y: 124, endPoint x: 122, endPoint y: 47, distance: 99.8
click at [54, 41] on body "7 Version history / uErgoh Ergonomic Chair Published Preview 1 product assigned…" at bounding box center [264, 20] width 528 height 41
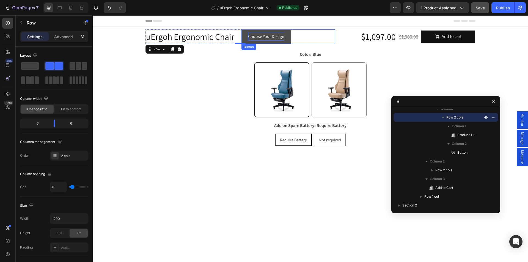
click at [287, 36] on button "Choose Your Design" at bounding box center [265, 36] width 49 height 15
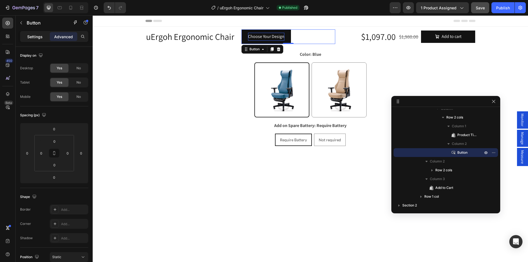
click at [36, 37] on p "Settings" at bounding box center [34, 37] width 15 height 6
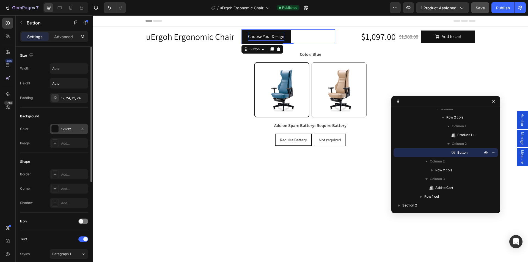
click at [57, 128] on div at bounding box center [54, 128] width 7 height 7
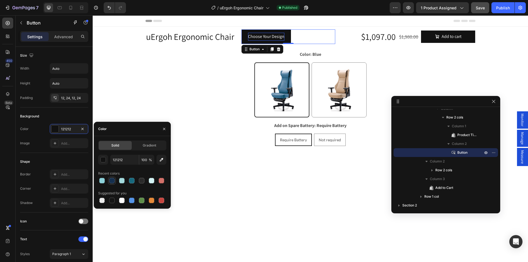
click at [114, 181] on div at bounding box center [111, 180] width 5 height 5
type input "152F4E"
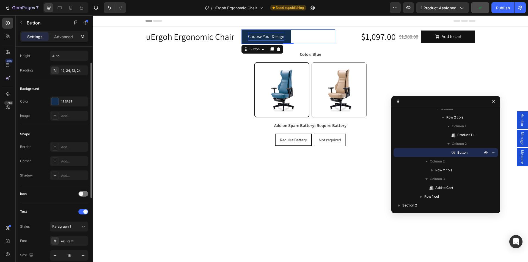
scroll to position [82, 0]
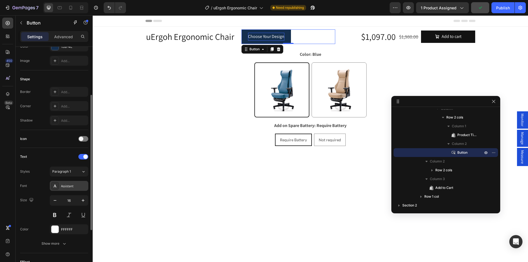
click at [73, 188] on div "Assistant" at bounding box center [74, 186] width 26 height 5
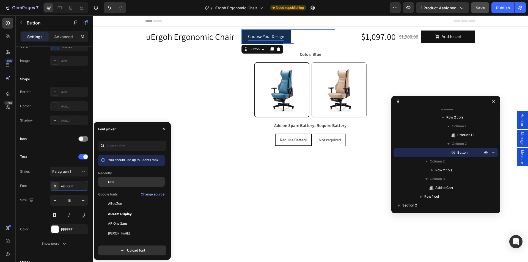
click at [111, 179] on span "Lato" at bounding box center [111, 181] width 6 height 5
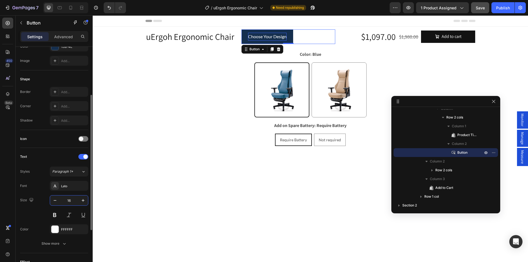
click at [71, 202] on input "16" at bounding box center [69, 201] width 18 height 10
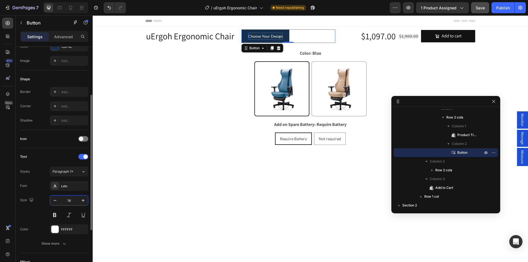
drag, startPoint x: 71, startPoint y: 200, endPoint x: 60, endPoint y: 198, distance: 11.7
click at [60, 199] on input "14" at bounding box center [69, 201] width 18 height 10
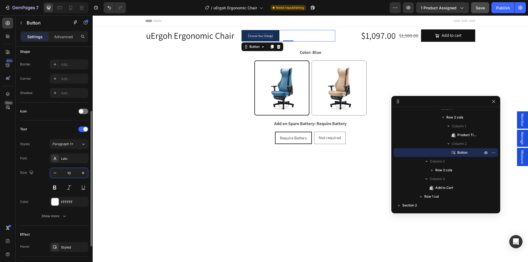
scroll to position [137, 0]
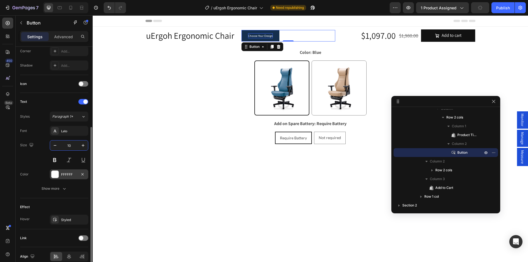
type input "10"
click at [56, 176] on div at bounding box center [54, 174] width 7 height 7
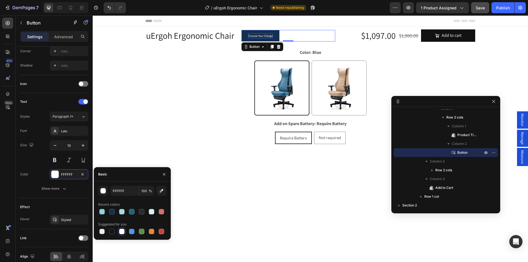
click at [117, 211] on div at bounding box center [132, 212] width 68 height 8
click at [122, 211] on div at bounding box center [121, 211] width 5 height 5
type input "A3D9DC"
click at [501, 5] on div "Publish" at bounding box center [503, 8] width 14 height 6
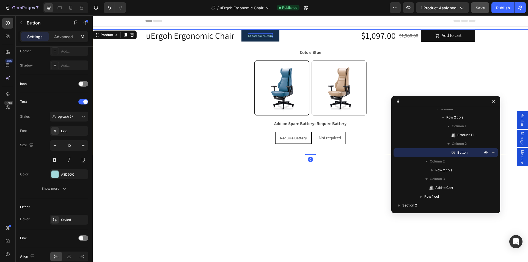
click at [123, 38] on div "uErgoh Ergonomic Chair Product Title Choose Your Design Button Row Row $1,097.0…" at bounding box center [310, 92] width 435 height 126
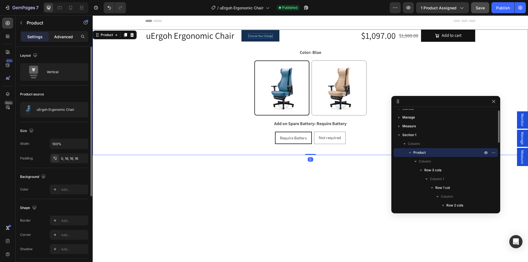
click at [63, 36] on p "Advanced" at bounding box center [63, 37] width 19 height 6
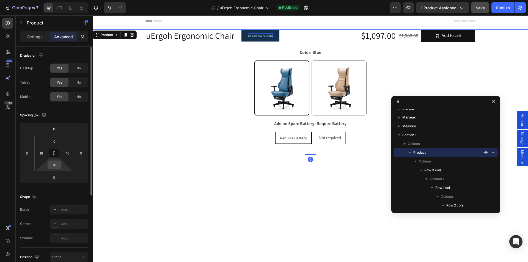
click at [59, 166] on input "16" at bounding box center [54, 165] width 11 height 8
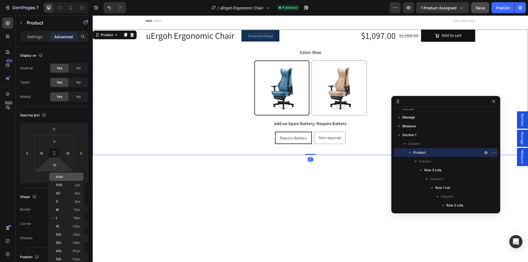
click at [61, 179] on div "Auto" at bounding box center [66, 177] width 34 height 8
type input "Auto"
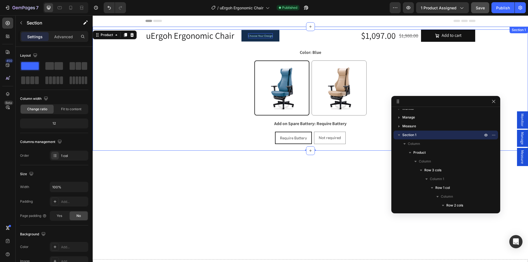
click at [286, 27] on div "uErgoh Ergonomic Chair Product Title Choose Your Design Button Row Row $1,097.0…" at bounding box center [310, 89] width 435 height 124
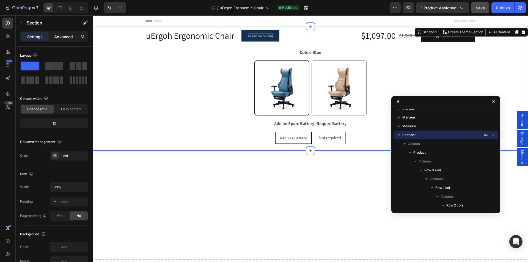
click at [69, 38] on p "Advanced" at bounding box center [63, 37] width 19 height 6
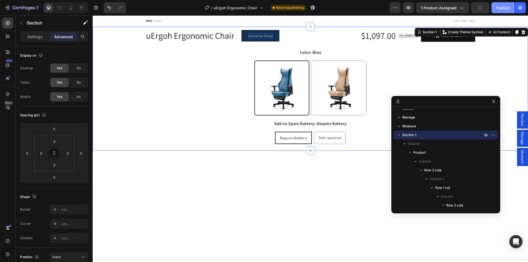
click at [499, 7] on div "Publish" at bounding box center [503, 8] width 14 height 6
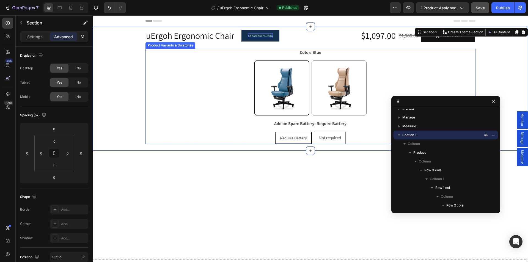
click at [199, 62] on div "Blue Blue Latte Latte" at bounding box center [310, 87] width 330 height 55
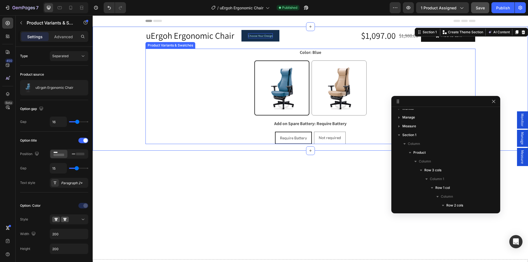
scroll to position [190, 0]
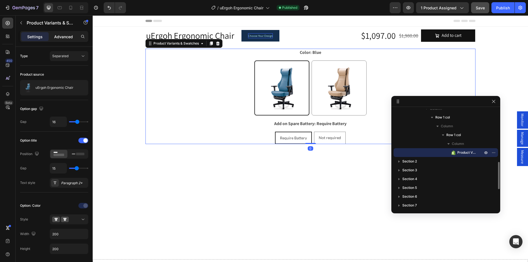
click at [61, 37] on p "Advanced" at bounding box center [63, 37] width 19 height 6
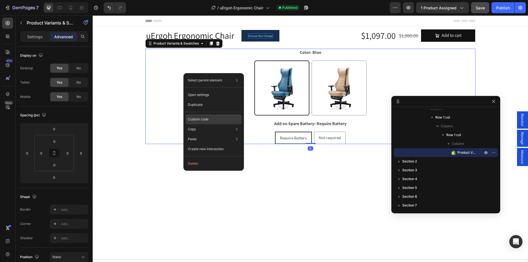
click at [202, 120] on p "Custom code" at bounding box center [198, 119] width 21 height 5
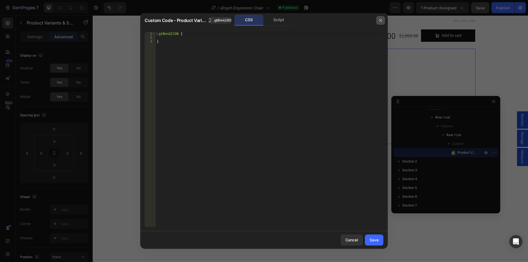
click at [378, 20] on button "button" at bounding box center [380, 20] width 9 height 9
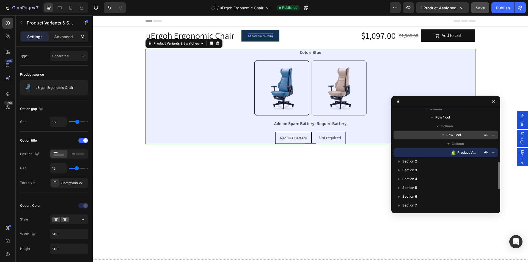
click at [456, 134] on span "Row 1 col" at bounding box center [453, 134] width 15 height 5
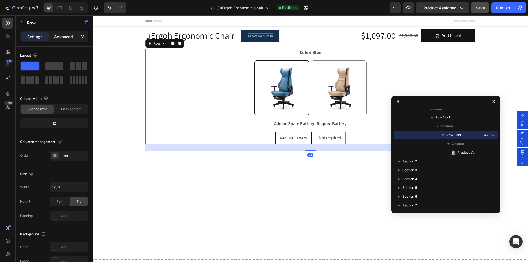
click at [58, 39] on p "Advanced" at bounding box center [63, 37] width 19 height 6
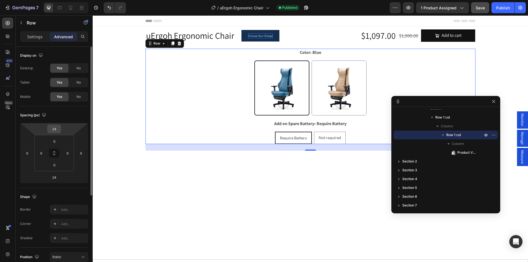
click at [54, 128] on input "24" at bounding box center [54, 129] width 11 height 8
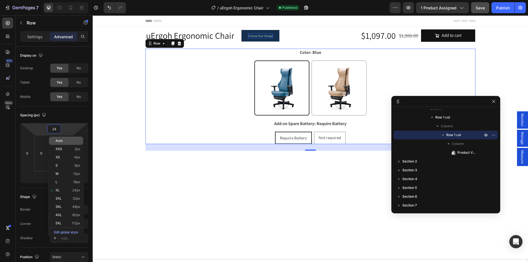
click at [61, 141] on span "Auto" at bounding box center [59, 141] width 7 height 4
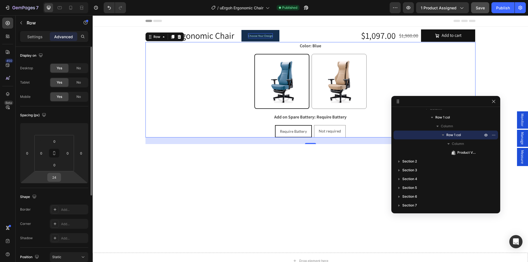
click at [52, 177] on input "24" at bounding box center [54, 177] width 11 height 8
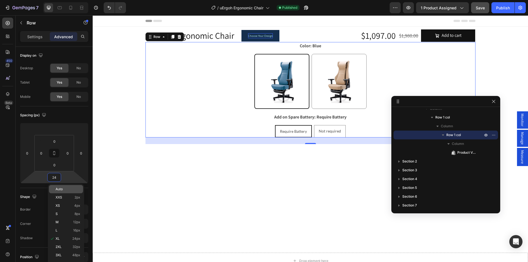
click at [60, 190] on span "Auto" at bounding box center [59, 189] width 7 height 4
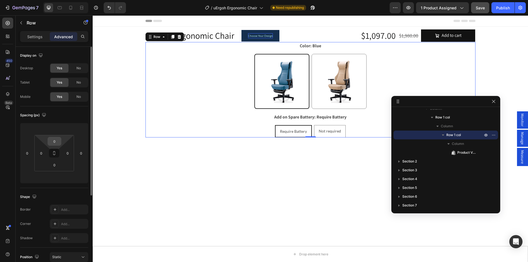
click at [52, 145] on input "0" at bounding box center [54, 141] width 11 height 8
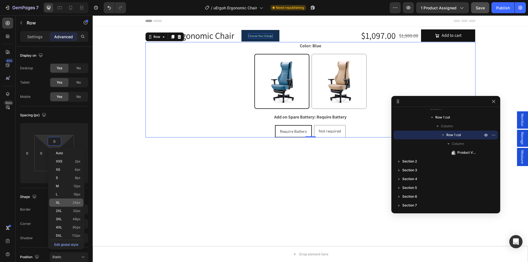
click at [62, 201] on p "XL 24px" at bounding box center [68, 203] width 25 height 4
type input "24"
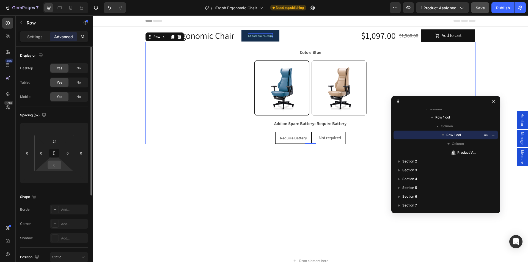
click at [53, 163] on input "0" at bounding box center [54, 165] width 11 height 8
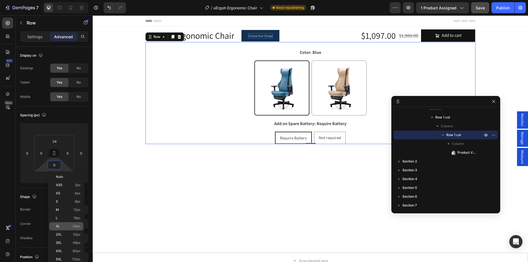
click at [64, 224] on div "XL 24px" at bounding box center [66, 226] width 34 height 8
type input "24"
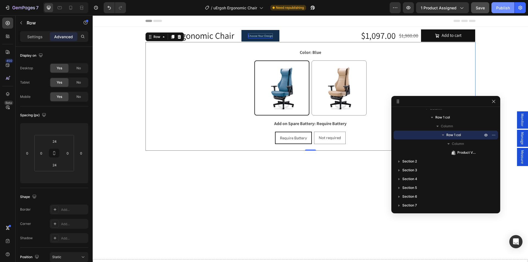
click at [501, 5] on div "Publish" at bounding box center [503, 8] width 14 height 6
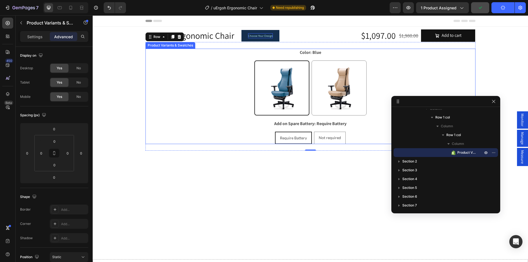
click at [312, 53] on legend "Color: Blue" at bounding box center [310, 53] width 23 height 8
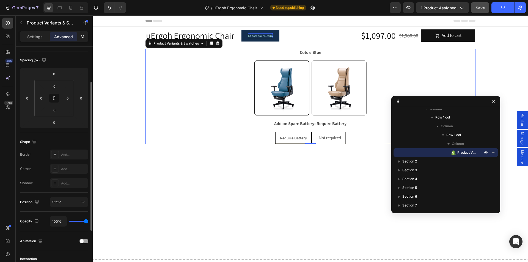
scroll to position [128, 0]
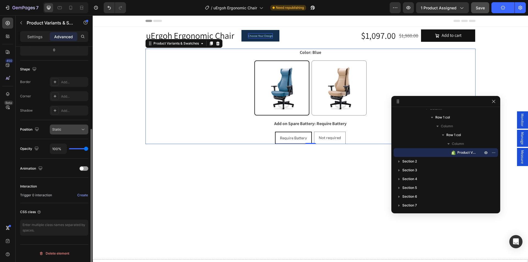
click at [67, 129] on div "Static" at bounding box center [66, 129] width 28 height 5
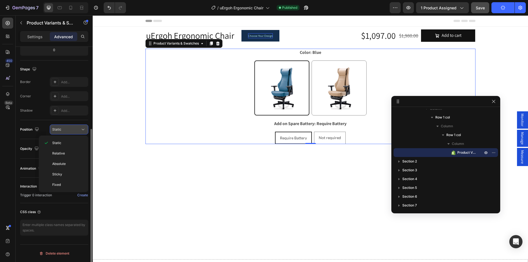
click at [67, 129] on div "Static" at bounding box center [66, 129] width 28 height 5
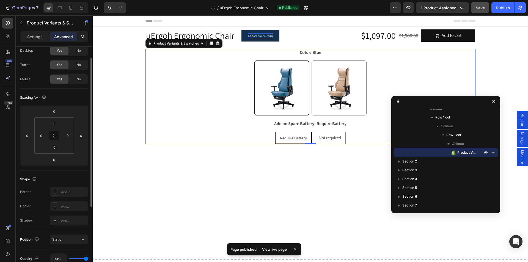
scroll to position [0, 0]
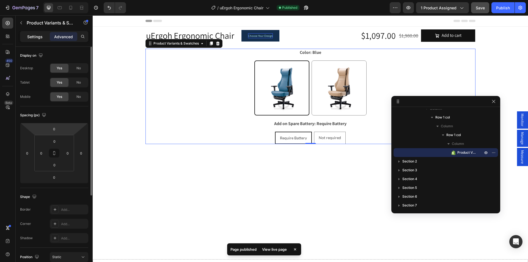
click at [39, 36] on p "Settings" at bounding box center [34, 37] width 15 height 6
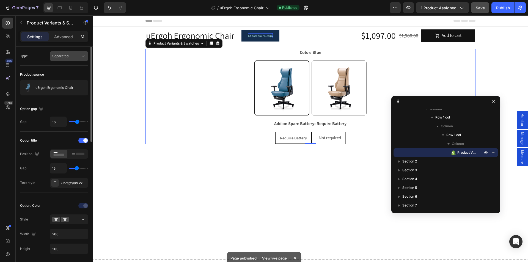
click at [67, 57] on span "Separated" at bounding box center [60, 56] width 16 height 4
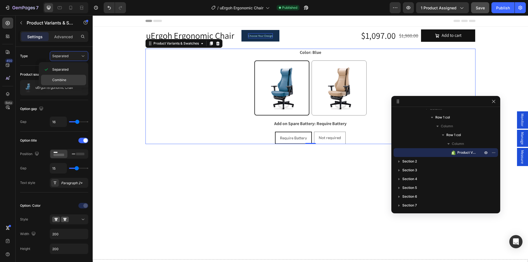
click at [62, 78] on span "Combine" at bounding box center [59, 80] width 14 height 5
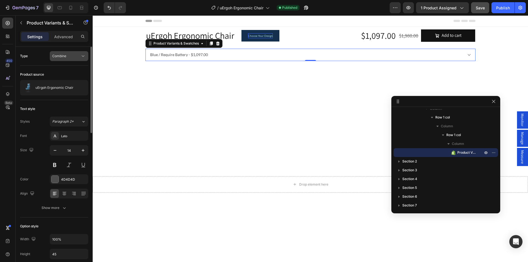
click at [68, 54] on div "Combine" at bounding box center [66, 56] width 28 height 5
click at [64, 68] on span "Separated" at bounding box center [60, 69] width 16 height 5
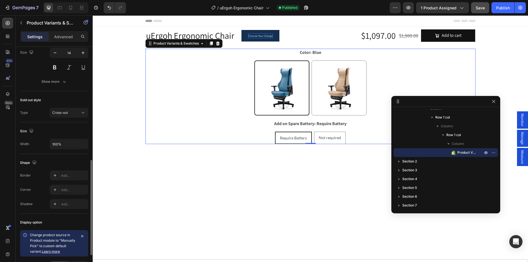
scroll to position [329, 0]
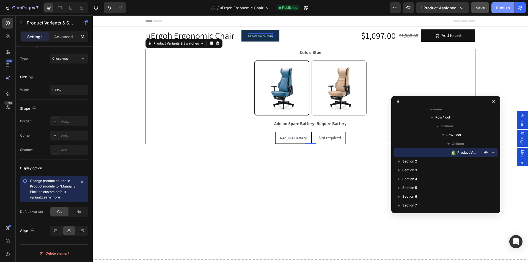
click at [507, 8] on div "Publish" at bounding box center [503, 8] width 14 height 6
click at [218, 69] on div "Blue Blue Latte Latte" at bounding box center [310, 87] width 330 height 55
click at [63, 37] on p "Advanced" at bounding box center [63, 37] width 19 height 6
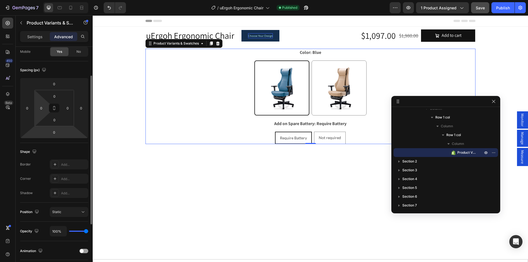
scroll to position [18, 0]
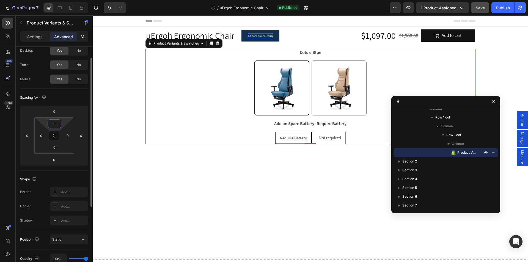
click at [56, 123] on input "0" at bounding box center [54, 124] width 11 height 8
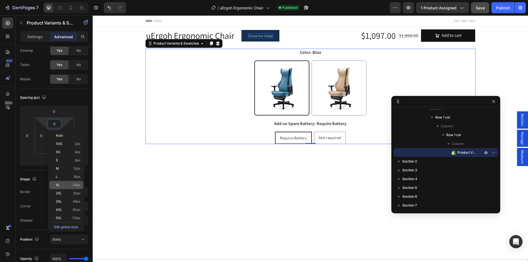
click at [65, 182] on div "XL 24px" at bounding box center [66, 185] width 34 height 8
type input "24"
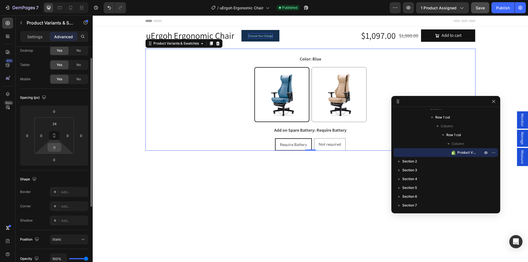
click at [55, 149] on input "0" at bounding box center [54, 147] width 11 height 8
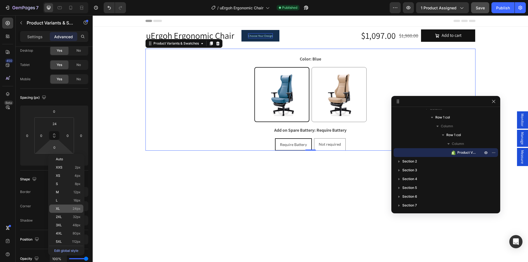
click at [69, 207] on p "XL 24px" at bounding box center [68, 209] width 25 height 4
type input "24"
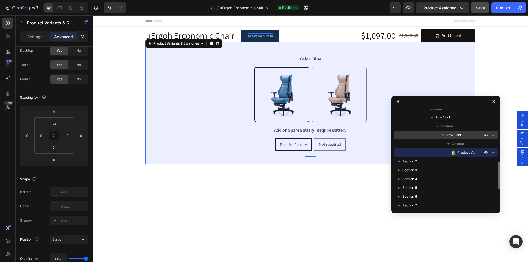
click at [459, 135] on span "Row 1 col" at bounding box center [453, 134] width 15 height 5
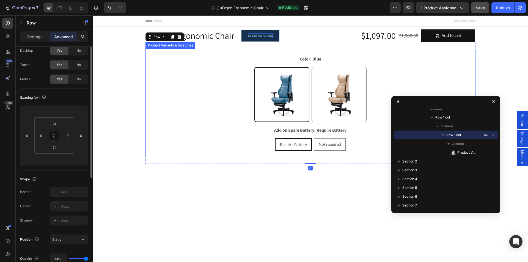
scroll to position [0, 0]
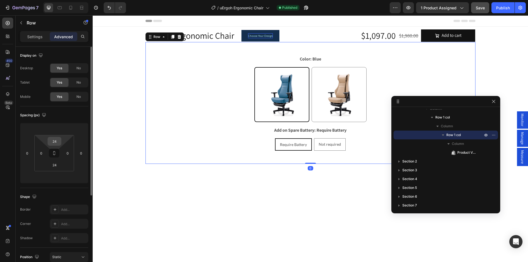
click at [55, 144] on input "24" at bounding box center [54, 141] width 11 height 8
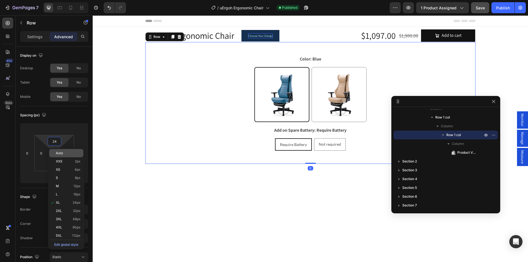
click at [66, 152] on p "Auto" at bounding box center [68, 153] width 25 height 4
type input "Auto"
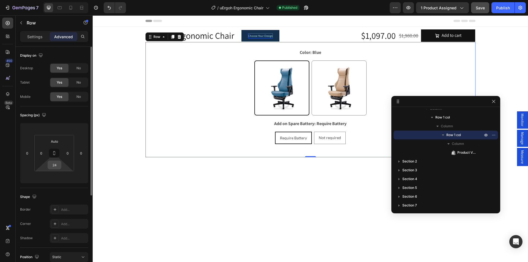
click at [51, 168] on input "24" at bounding box center [54, 165] width 11 height 8
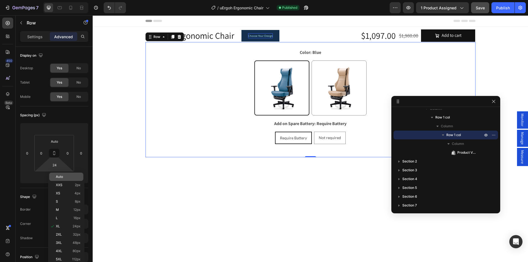
click at [60, 178] on span "Auto" at bounding box center [59, 177] width 7 height 4
type input "Auto"
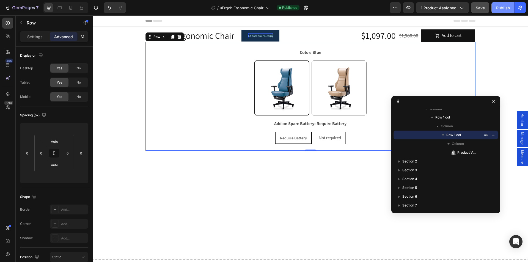
click at [497, 12] on button "Publish" at bounding box center [502, 7] width 23 height 11
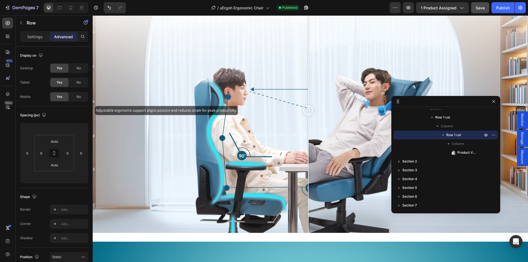
scroll to position [1072, 0]
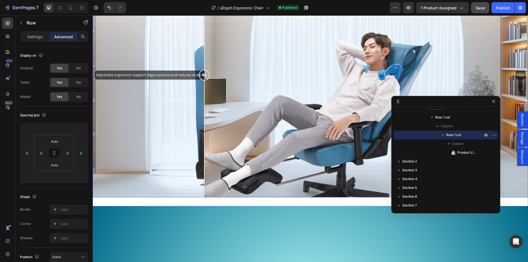
click at [204, 126] on div "Adjustable ergonomic support aligns posture and reduces strain for peak product…" at bounding box center [310, 75] width 435 height 245
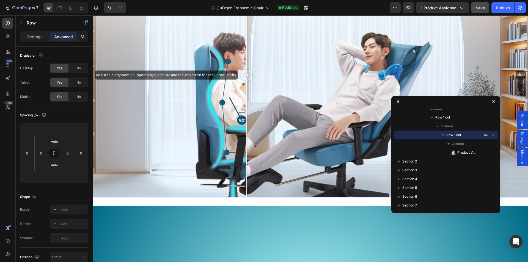
drag, startPoint x: 206, startPoint y: 172, endPoint x: 276, endPoint y: 15, distance: 171.7
click at [247, 81] on div at bounding box center [246, 75] width 11 height 11
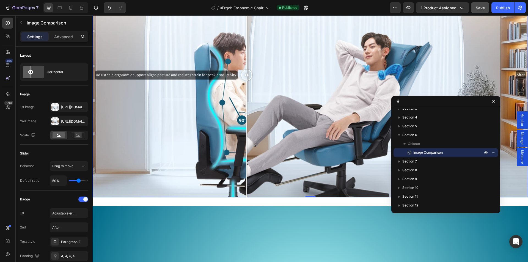
scroll to position [1100, 0]
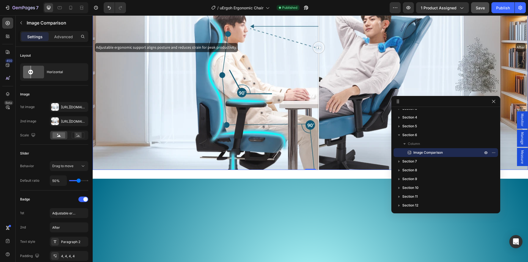
drag, startPoint x: 246, startPoint y: 145, endPoint x: 319, endPoint y: 150, distance: 72.8
click at [319, 53] on div at bounding box center [318, 47] width 11 height 11
click at [441, 154] on span "Image Comparison" at bounding box center [427, 152] width 29 height 5
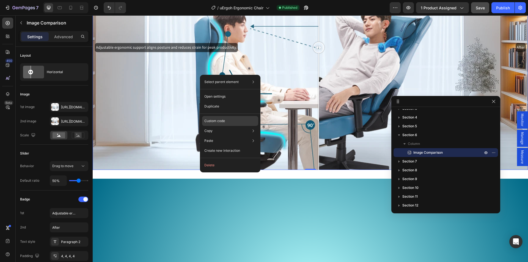
click at [216, 119] on p "Custom code" at bounding box center [214, 121] width 21 height 5
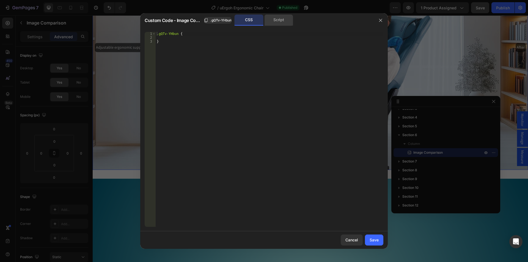
click at [280, 21] on div "Script" at bounding box center [278, 20] width 29 height 11
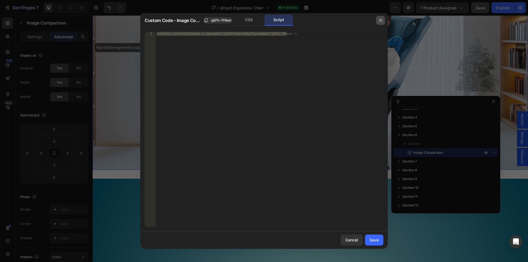
click at [382, 22] on icon "button" at bounding box center [380, 20] width 3 height 3
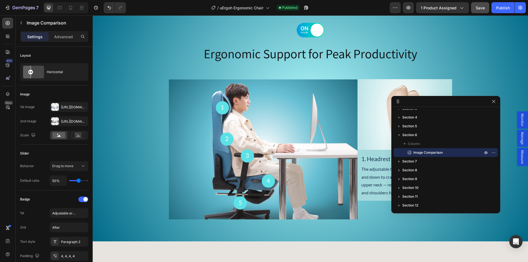
scroll to position [1402, 0]
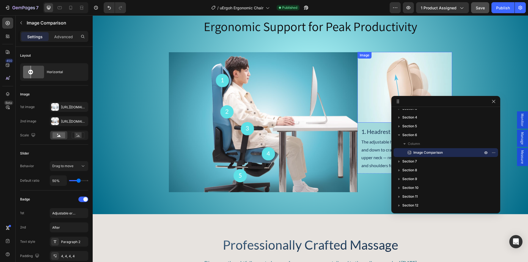
click at [359, 55] on div "Image" at bounding box center [365, 55] width 12 height 5
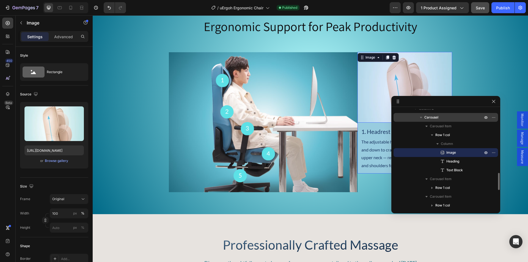
scroll to position [338, 0]
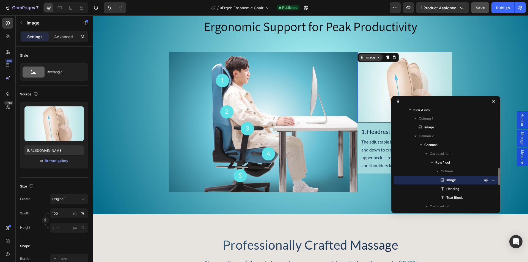
click at [376, 59] on icon at bounding box center [378, 57] width 4 height 4
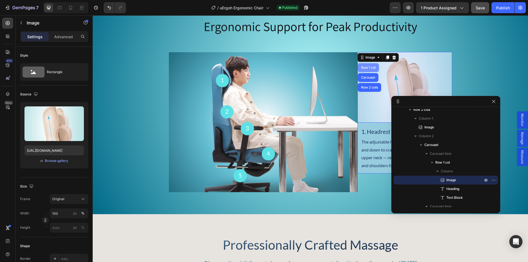
click at [367, 68] on div "Row 1 col" at bounding box center [368, 67] width 17 height 3
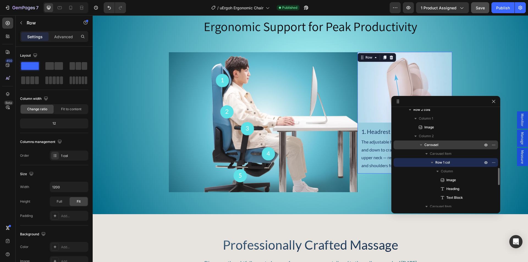
click at [433, 145] on span "Carousel" at bounding box center [431, 144] width 14 height 5
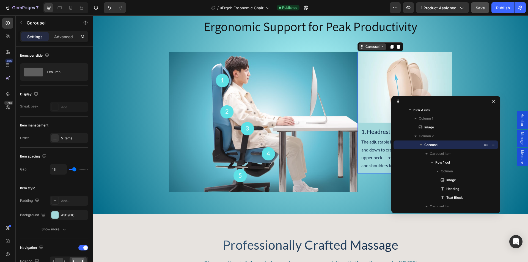
click at [375, 49] on div "Carousel" at bounding box center [372, 46] width 16 height 5
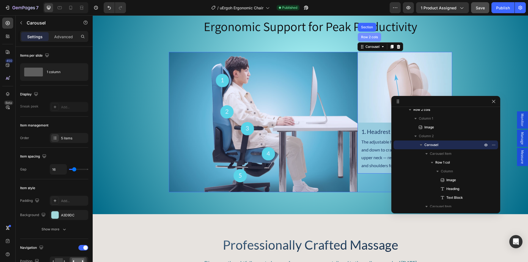
click at [371, 40] on div "Row 2 cols" at bounding box center [369, 37] width 23 height 9
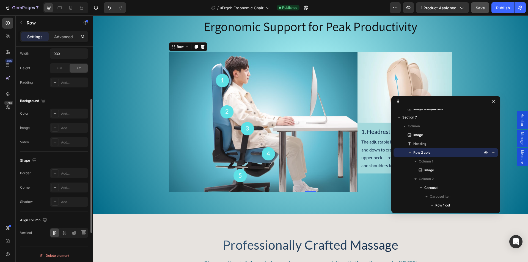
scroll to position [137, 0]
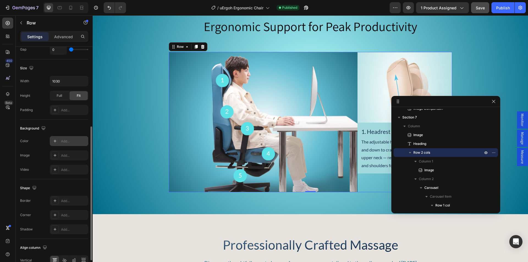
click at [54, 139] on icon at bounding box center [55, 141] width 4 height 4
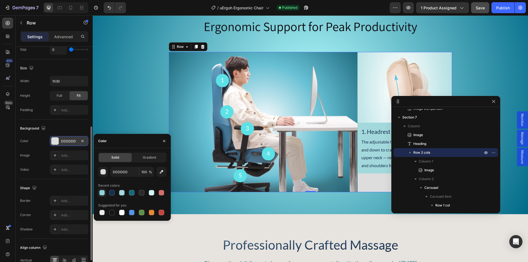
click at [103, 192] on div at bounding box center [101, 192] width 5 height 5
click at [125, 193] on div at bounding box center [122, 192] width 7 height 7
type input "A3D9DC"
click at [145, 116] on div "Image Ergonomic Support for Peak Productivity Heading Image Image 1. Headrest A…" at bounding box center [310, 94] width 435 height 197
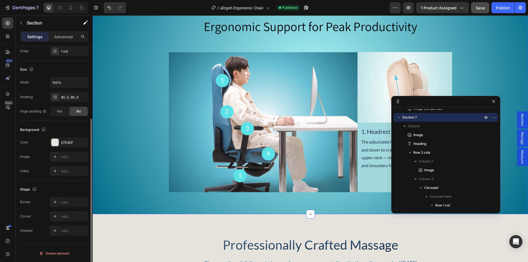
scroll to position [0, 0]
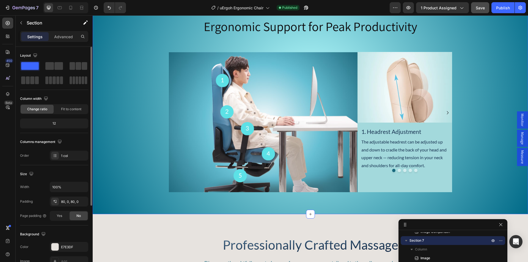
drag, startPoint x: 436, startPoint y: 102, endPoint x: 444, endPoint y: 223, distance: 121.5
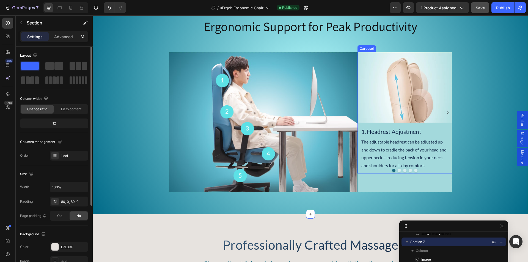
click at [446, 116] on icon "Carousel Next Arrow" at bounding box center [447, 112] width 7 height 7
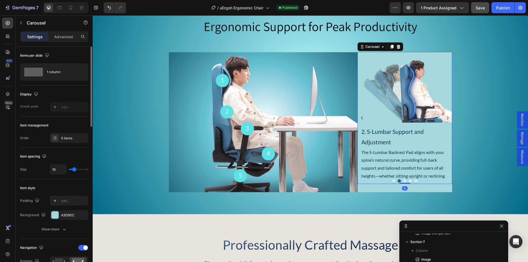
click at [446, 119] on icon "Carousel Next Arrow" at bounding box center [447, 118] width 7 height 7
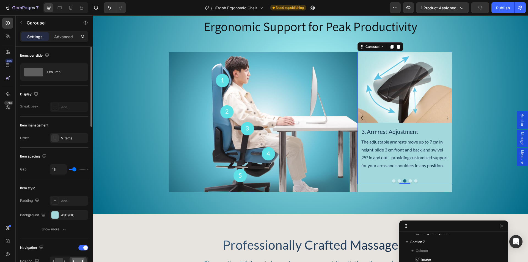
click at [446, 119] on icon "Carousel Next Arrow" at bounding box center [447, 118] width 7 height 7
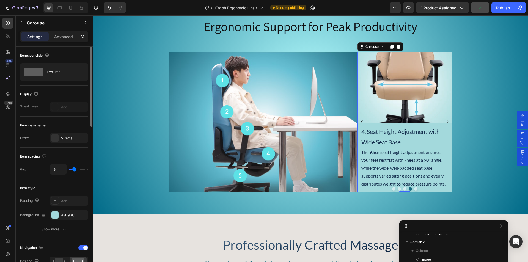
click at [446, 119] on icon "Carousel Next Arrow" at bounding box center [447, 122] width 7 height 7
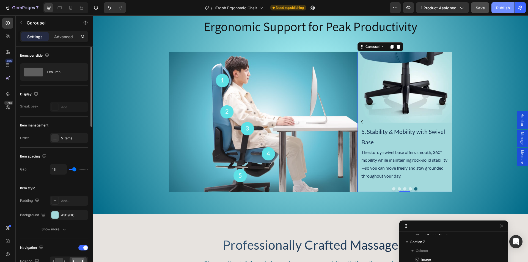
click at [504, 7] on div "Publish" at bounding box center [503, 8] width 14 height 6
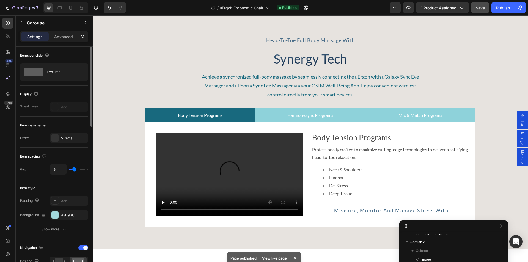
scroll to position [2282, 0]
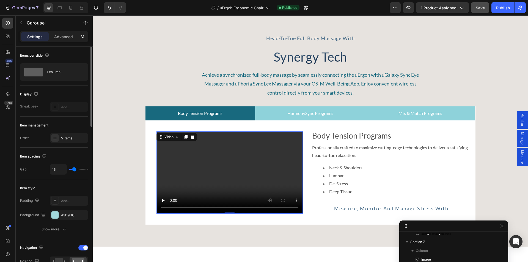
click at [230, 145] on video at bounding box center [229, 172] width 146 height 82
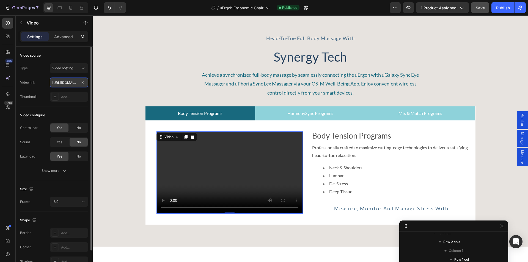
click at [60, 81] on input "https://cdn.shopify.com/videos/c/o/v/2cd3deb506b54b009063f7270ab5cf2e.mp4" at bounding box center [69, 83] width 38 height 10
type input "https://cdn.shopify.com/videos/c/o/v/188c7617573c4f41acf8722ed5c8ae0b.webm"
click at [119, 85] on div "head-to-toe full body massage with Text Block Synergy Tech Heading Achieve a sy…" at bounding box center [310, 128] width 435 height 194
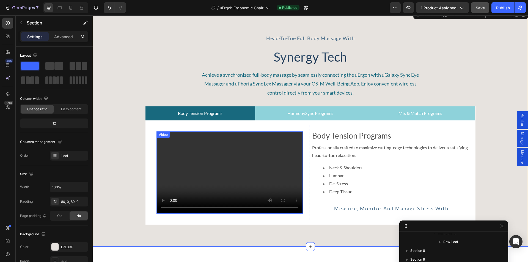
scroll to position [603, 0]
click at [183, 166] on video at bounding box center [229, 172] width 146 height 82
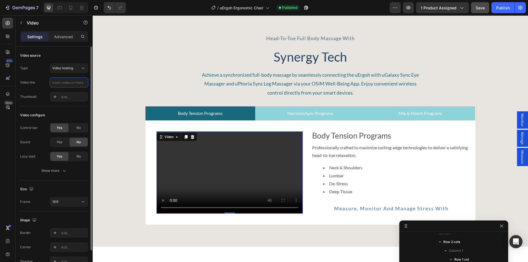
scroll to position [0, 0]
click at [71, 83] on input "text" at bounding box center [69, 83] width 38 height 10
type input "https://cdn.shopify.com/videos/c/o/v/188c7617573c4f41acf8722ed5c8ae0b.webm"
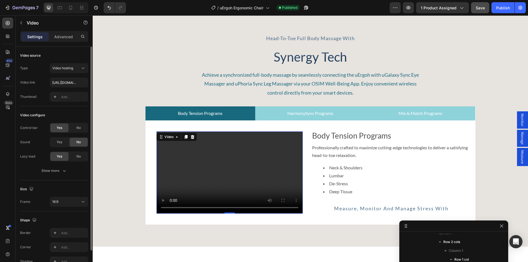
click at [70, 180] on div "Video source Type Video hosting Video link https://cdn.shopify.com/videos/c/o/v…" at bounding box center [54, 195] width 68 height 31
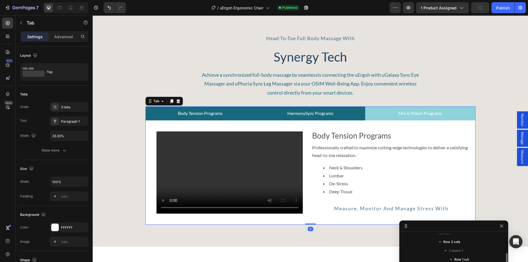
click at [294, 113] on p "HarmonySync Programs" at bounding box center [310, 113] width 46 height 8
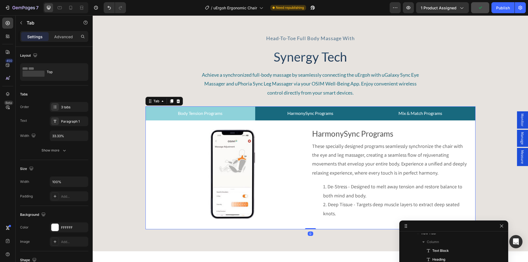
click at [388, 115] on li "Mix & Match Programs" at bounding box center [420, 113] width 110 height 14
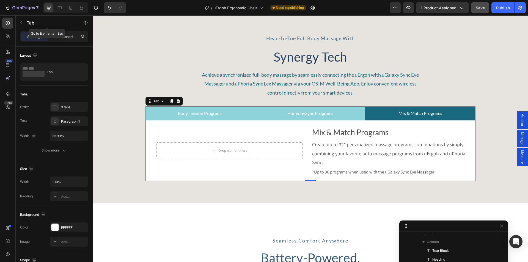
click at [28, 21] on p "Tab" at bounding box center [50, 23] width 47 height 7
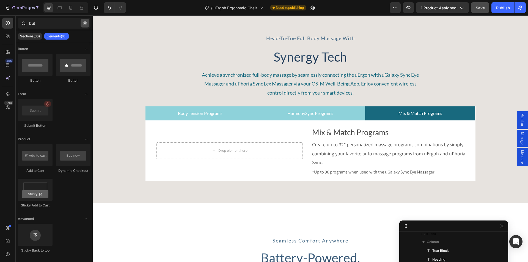
click at [83, 22] on icon "button" at bounding box center [85, 23] width 4 height 4
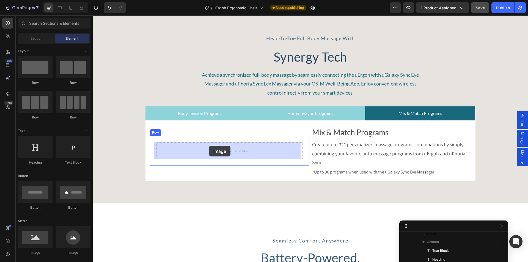
drag, startPoint x: 136, startPoint y: 251, endPoint x: 209, endPoint y: 146, distance: 127.5
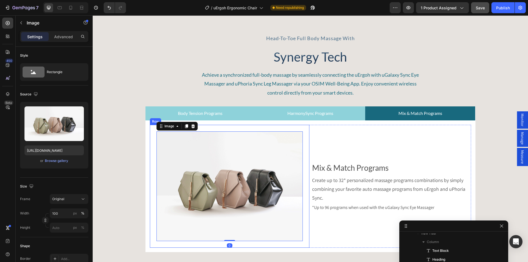
scroll to position [753, 0]
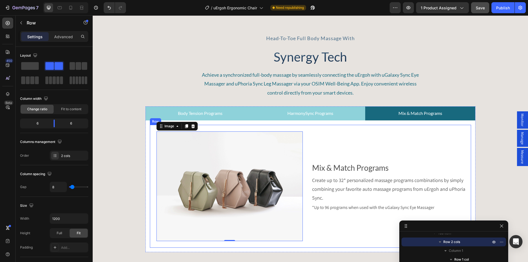
click at [364, 133] on div "Mix & Match Programs Text Block Create up to 32* personalized massage programs …" at bounding box center [391, 186] width 159 height 123
click at [61, 38] on p "Advanced" at bounding box center [63, 37] width 19 height 6
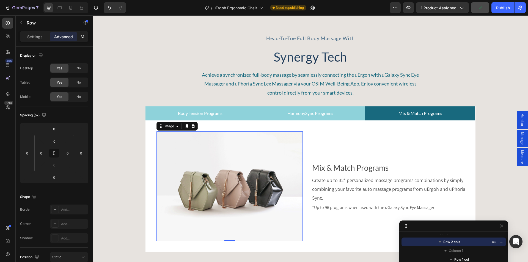
click at [181, 159] on img at bounding box center [229, 186] width 146 height 110
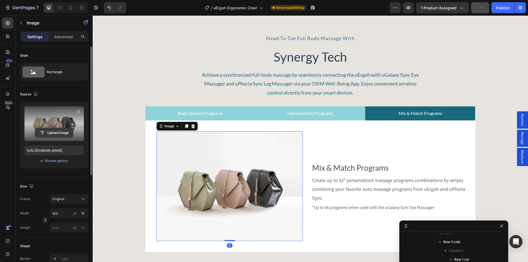
click at [57, 130] on input "file" at bounding box center [54, 132] width 38 height 9
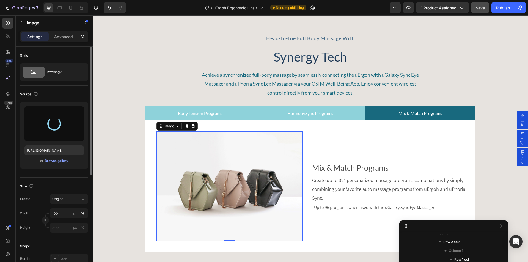
type input "https://cdn.shopify.com/s/files/1/0361/5362/2663/files/gempages_490524180744242…"
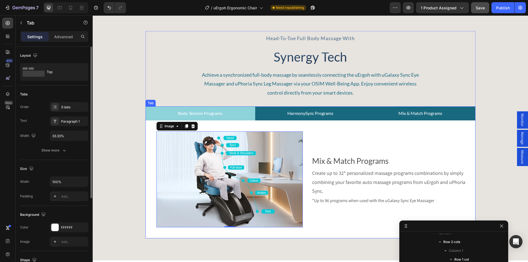
scroll to position [551, 0]
click at [326, 115] on p "HarmonySync Programs" at bounding box center [310, 113] width 46 height 8
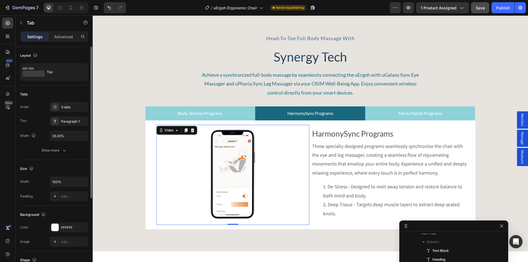
click at [226, 156] on video at bounding box center [232, 175] width 153 height 100
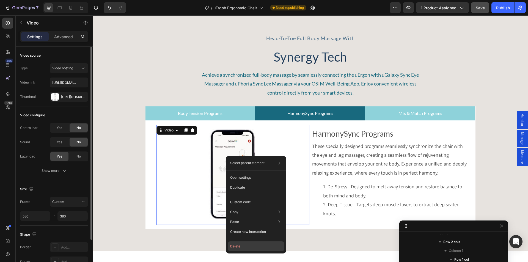
click at [236, 246] on button "Delete" at bounding box center [256, 246] width 56 height 10
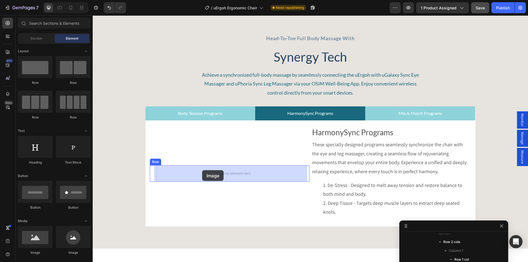
drag, startPoint x: 136, startPoint y: 249, endPoint x: 202, endPoint y: 170, distance: 102.9
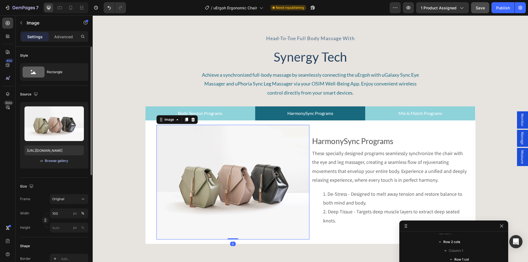
click at [49, 162] on div "Browse gallery" at bounding box center [56, 160] width 23 height 5
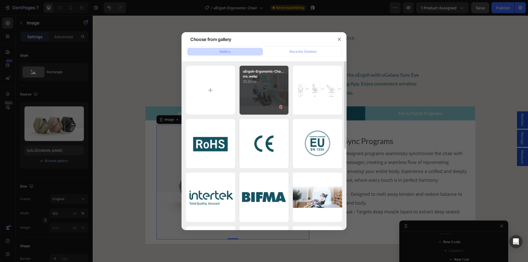
click at [253, 98] on div "uErgoh-Ergonomic-Cha...ms.webp 33.20 kb" at bounding box center [264, 90] width 49 height 49
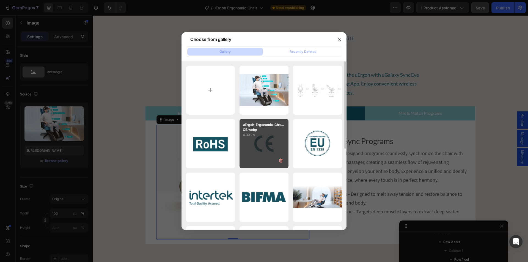
type input "https://cdn.shopify.com/s/files/1/0361/5362/2663/files/gempages_490524180744242…"
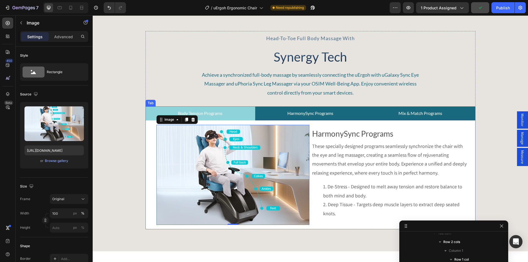
click at [404, 112] on p "Mix & Match Programs" at bounding box center [420, 113] width 44 height 8
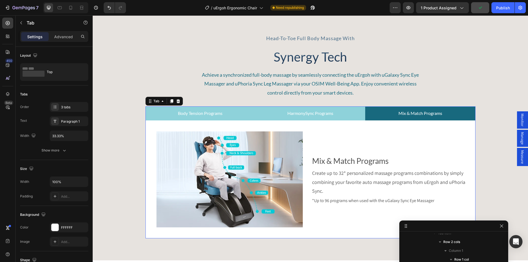
scroll to position [551, 0]
click at [233, 179] on img at bounding box center [229, 179] width 146 height 96
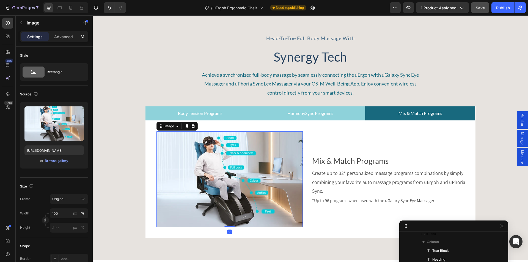
scroll to position [771, 0]
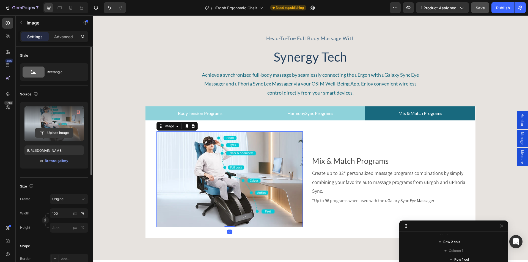
click at [52, 132] on input "file" at bounding box center [54, 132] width 38 height 9
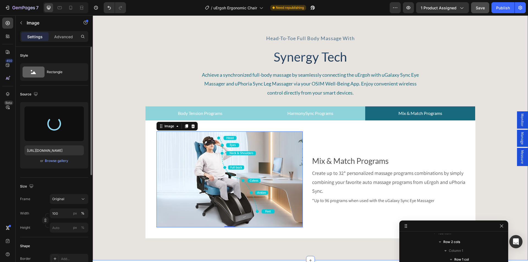
type input "https://cdn.shopify.com/s/files/1/0361/5362/2663/files/gempages_490524180744242…"
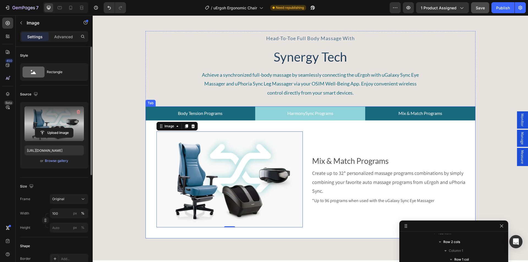
click at [181, 117] on p "Body Tension Programs" at bounding box center [200, 113] width 45 height 8
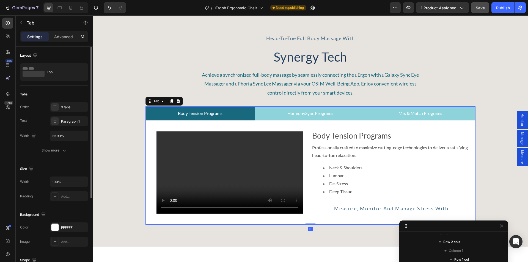
scroll to position [551, 0]
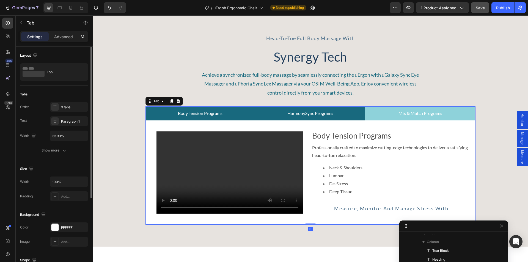
click at [289, 116] on p "HarmonySync Programs" at bounding box center [310, 113] width 46 height 8
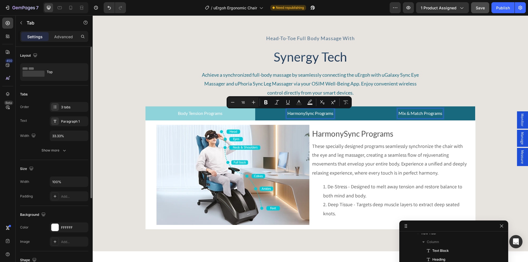
click at [398, 114] on p "Mix & Match Programs" at bounding box center [420, 113] width 44 height 8
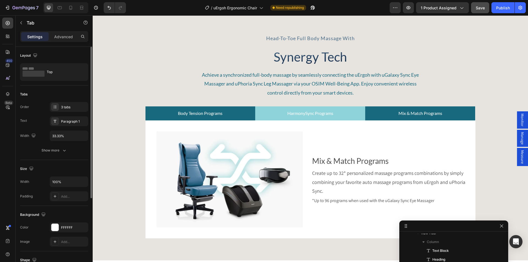
click at [222, 116] on li "Body Tension Programs" at bounding box center [200, 113] width 110 height 14
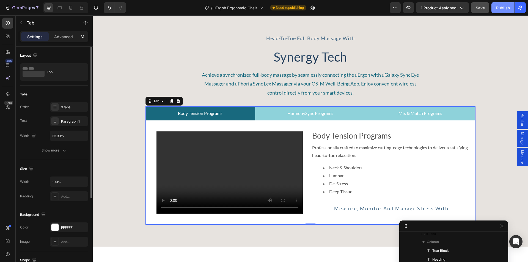
click at [503, 10] on div "Publish" at bounding box center [503, 8] width 14 height 6
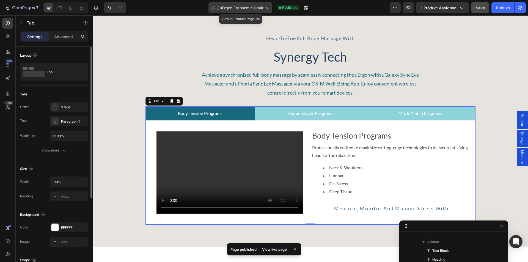
click at [266, 10] on icon at bounding box center [267, 7] width 5 height 5
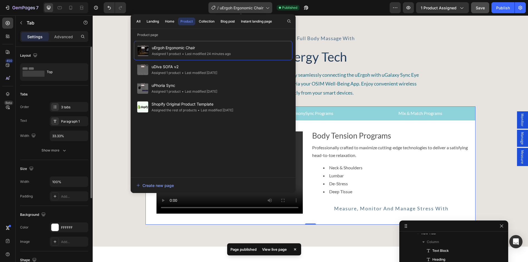
click at [266, 10] on icon at bounding box center [267, 7] width 5 height 5
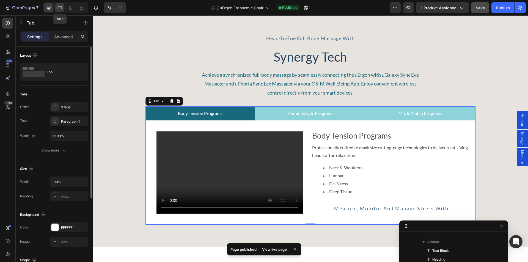
click at [59, 7] on icon at bounding box center [59, 7] width 5 height 5
type input "Auto"
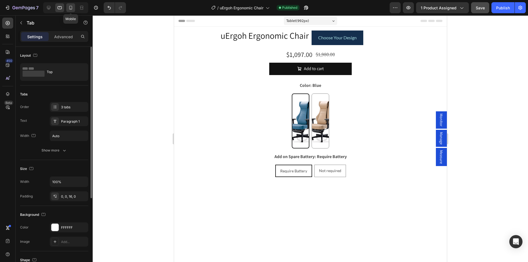
click at [71, 7] on icon at bounding box center [70, 7] width 5 height 5
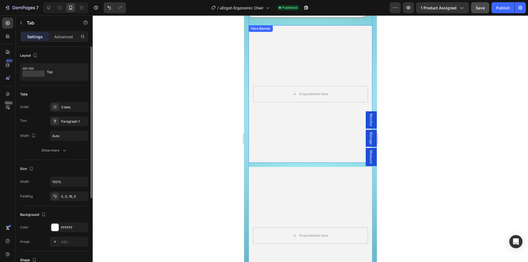
scroll to position [632, 0]
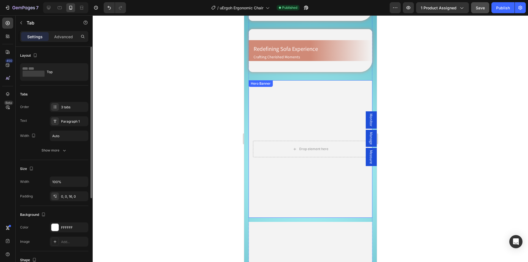
click at [277, 89] on video "Background Image" at bounding box center [310, 148] width 124 height 137
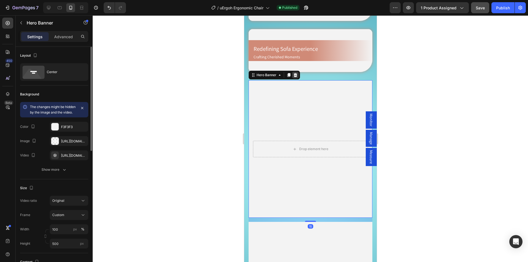
click at [295, 73] on icon at bounding box center [295, 75] width 4 height 4
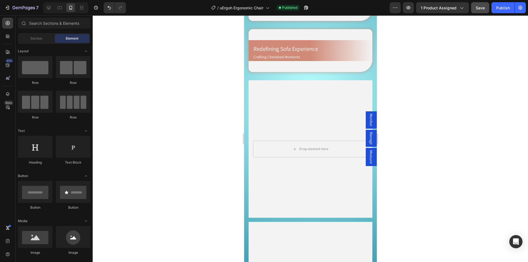
click at [297, 90] on video "Background Image" at bounding box center [310, 148] width 124 height 137
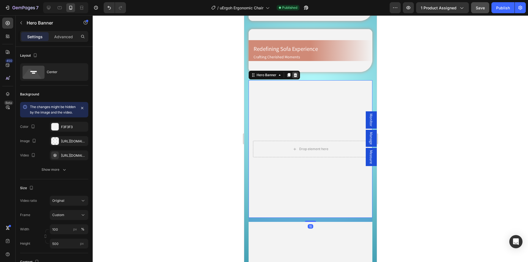
click at [296, 73] on icon at bounding box center [295, 75] width 4 height 4
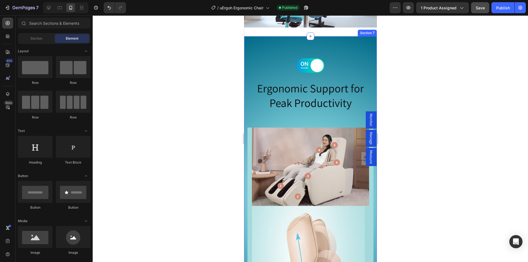
scroll to position [1897, 0]
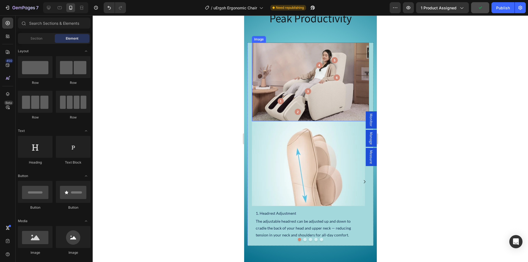
click at [298, 75] on img at bounding box center [310, 82] width 117 height 79
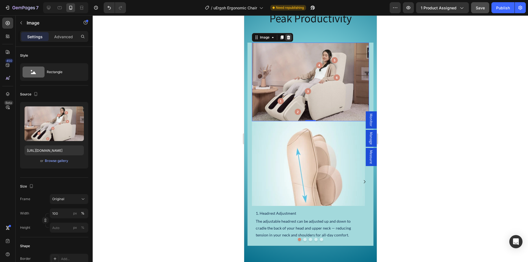
click at [288, 38] on icon at bounding box center [289, 37] width 4 height 4
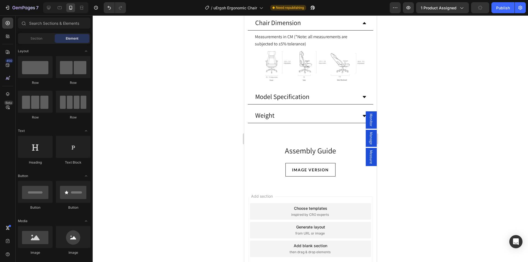
scroll to position [3500, 0]
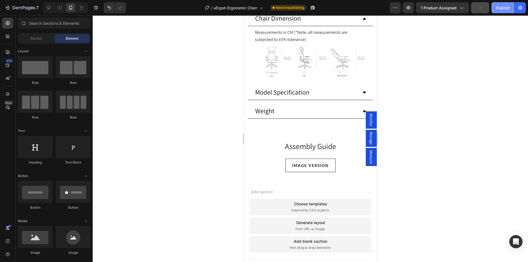
click at [503, 8] on div "Publish" at bounding box center [503, 8] width 14 height 6
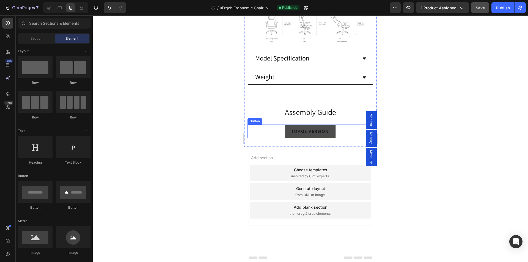
scroll to position [3238, 0]
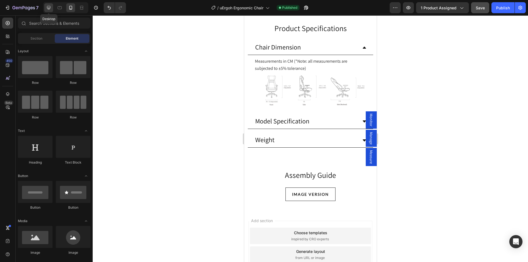
click at [51, 7] on icon at bounding box center [48, 7] width 5 height 5
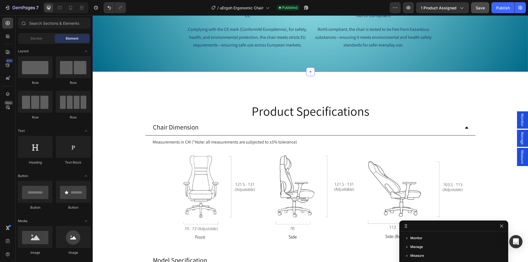
scroll to position [3018, 0]
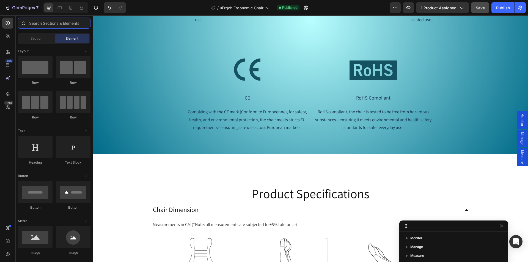
click at [48, 22] on input "text" at bounding box center [54, 23] width 73 height 11
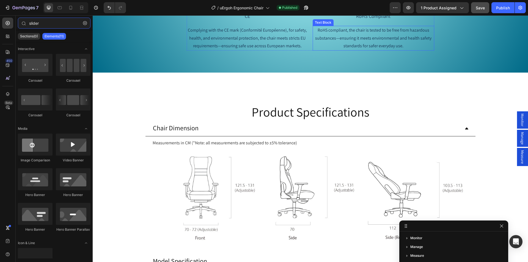
scroll to position [3100, 0]
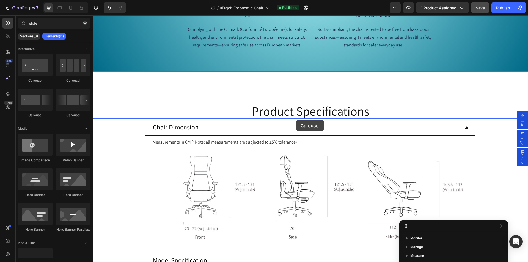
drag, startPoint x: 127, startPoint y: 82, endPoint x: 296, endPoint y: 120, distance: 173.6
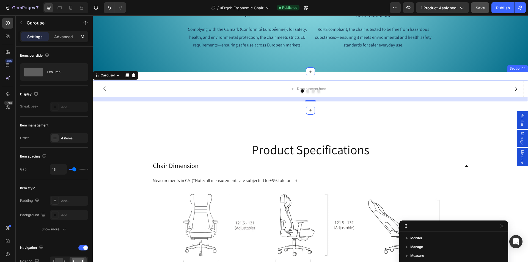
scroll to position [78, 0]
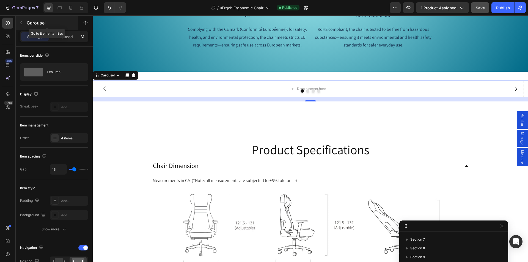
click at [23, 18] on button "button" at bounding box center [21, 22] width 9 height 9
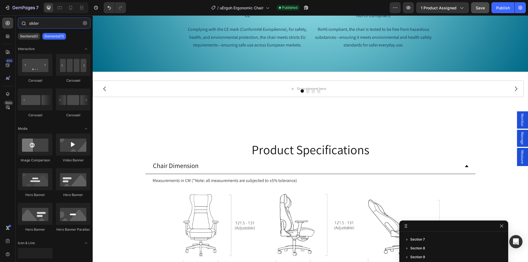
click at [55, 24] on input "slider" at bounding box center [54, 23] width 73 height 11
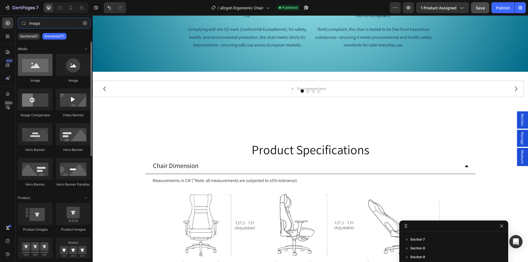
type input "image"
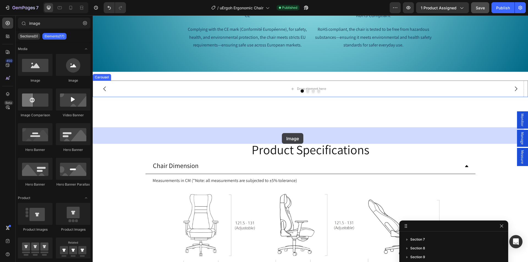
drag, startPoint x: 128, startPoint y: 82, endPoint x: 282, endPoint y: 133, distance: 162.3
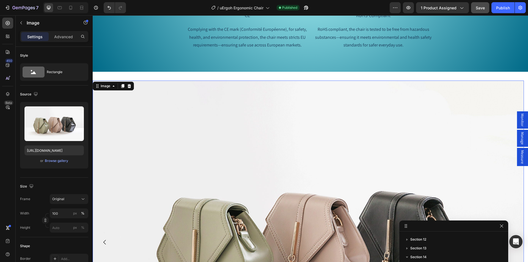
scroll to position [3210, 0]
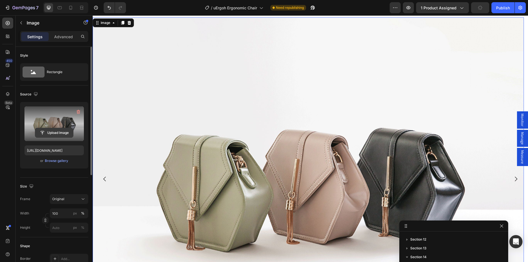
click at [47, 130] on input "file" at bounding box center [54, 132] width 38 height 9
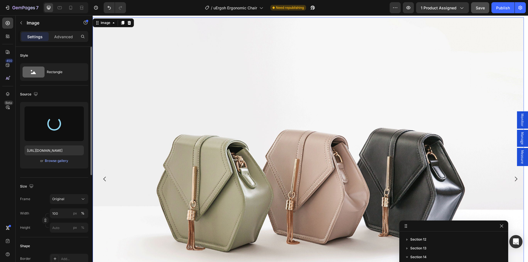
type input "[URL][DOMAIN_NAME]"
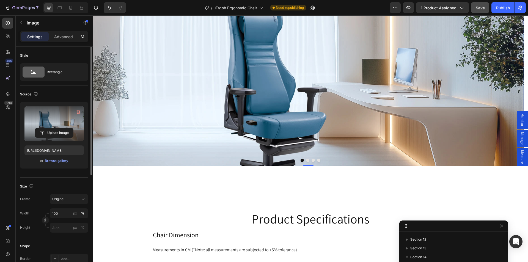
scroll to position [3197, 0]
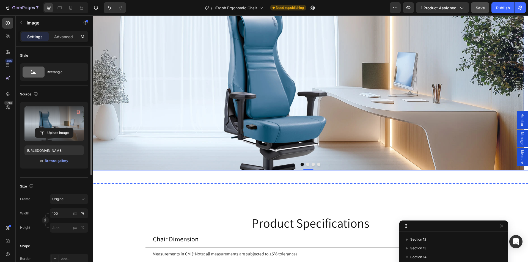
click at [306, 166] on button "Dot" at bounding box center [307, 164] width 3 height 3
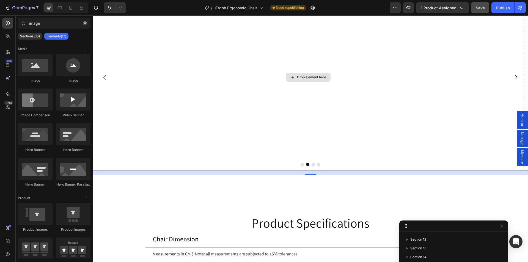
click at [290, 82] on div "Drop element here" at bounding box center [308, 77] width 45 height 9
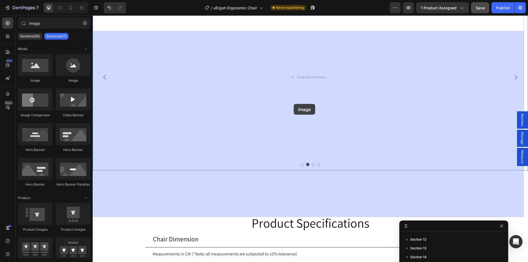
drag, startPoint x: 135, startPoint y: 84, endPoint x: 254, endPoint y: 98, distance: 119.6
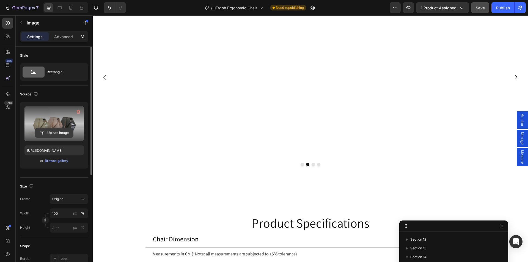
click at [50, 132] on input "file" at bounding box center [54, 132] width 38 height 9
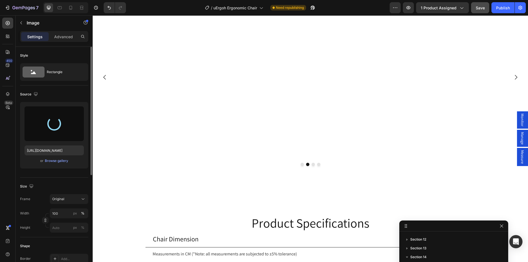
type input "https://cdn.shopify.com/s/files/1/0361/5362/2663/files/gempages_490524180744242…"
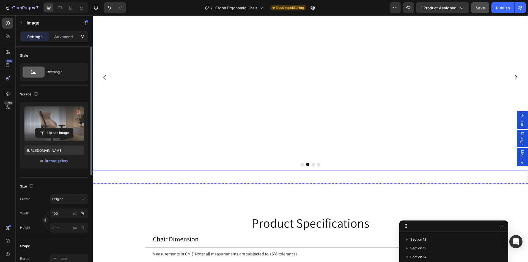
click at [312, 166] on button "Dot" at bounding box center [313, 164] width 3 height 3
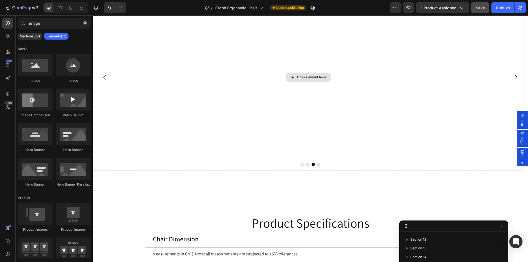
click at [295, 82] on div "Drop element here" at bounding box center [308, 77] width 45 height 9
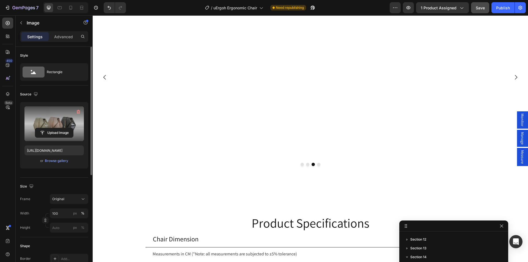
click at [51, 125] on label at bounding box center [53, 123] width 59 height 35
click at [51, 128] on input "file" at bounding box center [54, 132] width 38 height 9
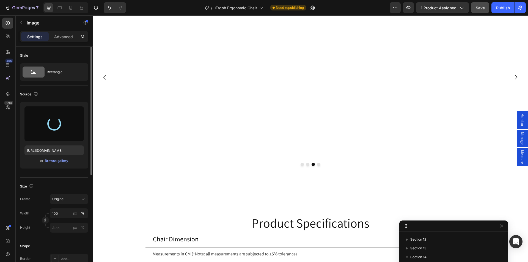
type input "https://cdn.shopify.com/s/files/1/0361/5362/2663/files/gempages_490524180744242…"
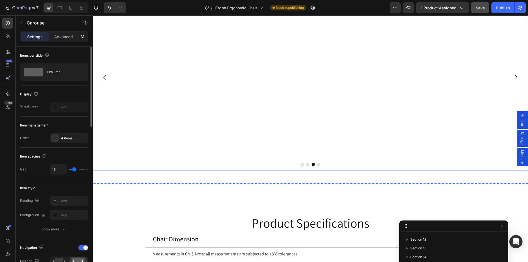
click at [317, 166] on button "Dot" at bounding box center [318, 164] width 3 height 3
click at [311, 79] on div "Drop element here" at bounding box center [311, 77] width 29 height 4
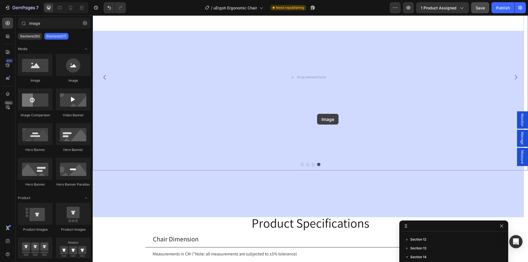
drag, startPoint x: 132, startPoint y: 82, endPoint x: 317, endPoint y: 114, distance: 187.7
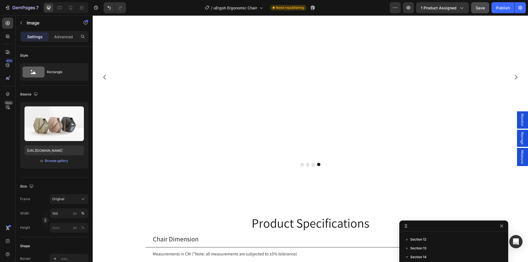
scroll to position [148, 0]
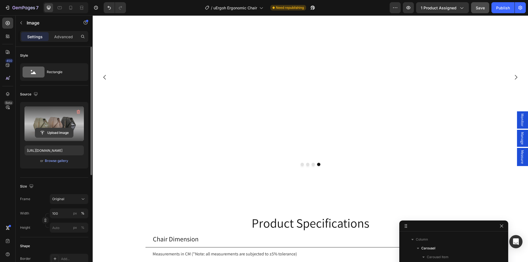
click at [49, 129] on input "file" at bounding box center [54, 132] width 38 height 9
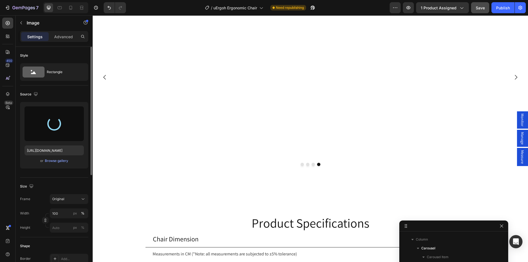
type input "https://cdn.shopify.com/s/files/1/0361/5362/2663/files/gempages_490524180744242…"
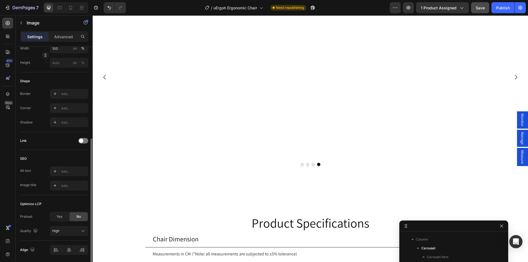
scroll to position [184, 0]
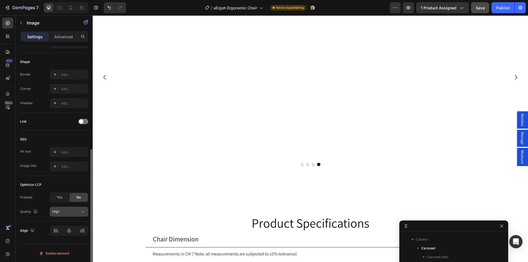
click at [73, 213] on div "High" at bounding box center [66, 211] width 28 height 5
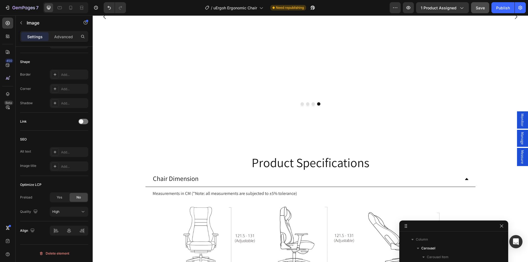
scroll to position [3307, 0]
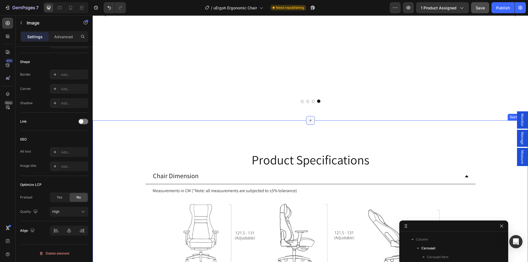
click at [308, 121] on icon at bounding box center [310, 120] width 4 height 4
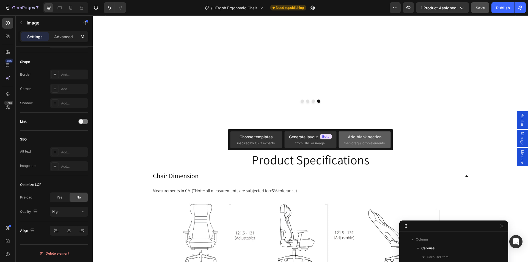
click at [363, 144] on span "then drag & drop elements" at bounding box center [364, 143] width 41 height 5
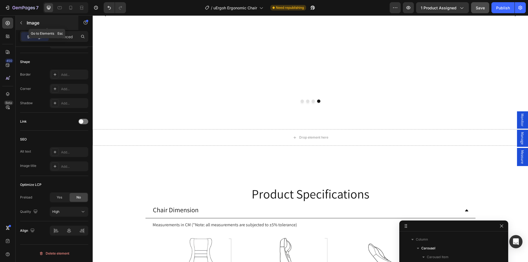
click at [22, 24] on icon "button" at bounding box center [21, 23] width 4 height 4
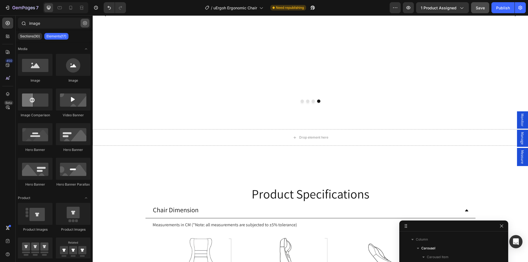
click at [85, 23] on icon "button" at bounding box center [85, 23] width 4 height 4
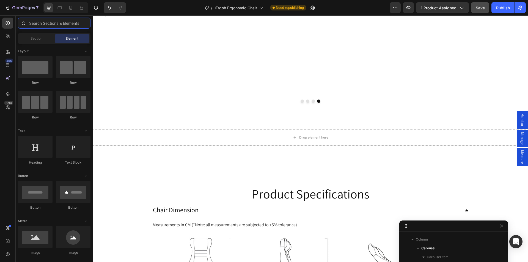
click at [48, 20] on input "text" at bounding box center [54, 23] width 73 height 11
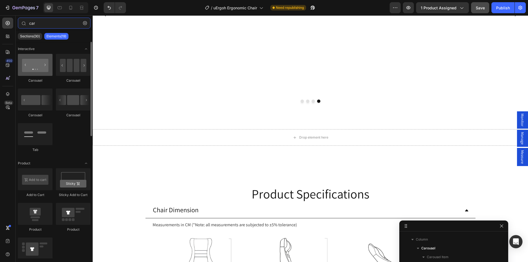
type input "car"
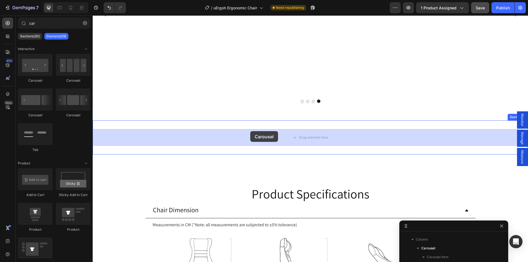
drag, startPoint x: 126, startPoint y: 83, endPoint x: 250, endPoint y: 131, distance: 132.9
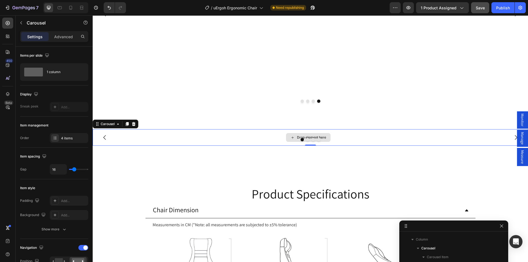
scroll to position [175, 0]
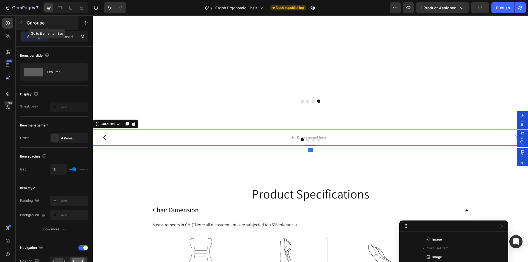
click at [25, 23] on button "button" at bounding box center [21, 22] width 9 height 9
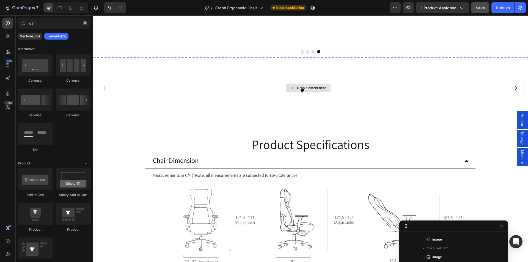
scroll to position [3307, 0]
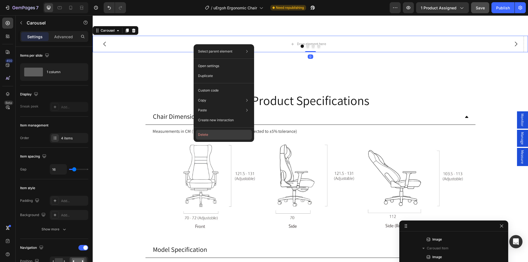
click at [210, 134] on button "Delete" at bounding box center [224, 135] width 56 height 10
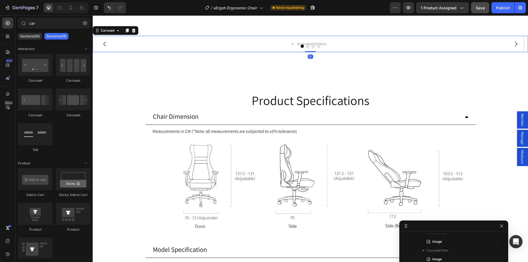
scroll to position [172, 0]
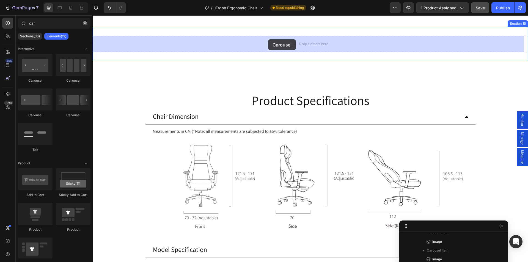
drag, startPoint x: 165, startPoint y: 116, endPoint x: 268, endPoint y: 39, distance: 128.6
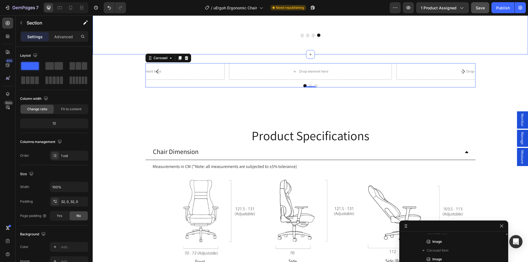
scroll to position [102, 0]
click at [152, 61] on div "Carousel" at bounding box center [160, 58] width 27 height 7
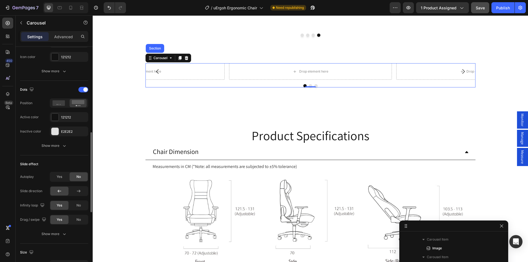
scroll to position [302, 0]
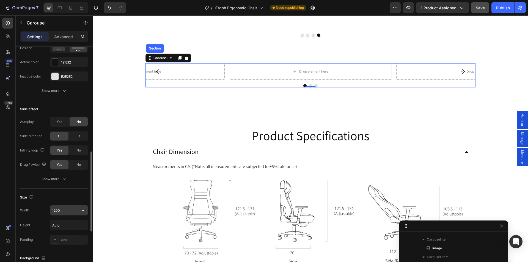
click at [75, 210] on input "1200" at bounding box center [69, 210] width 38 height 10
click at [84, 210] on icon "button" at bounding box center [82, 210] width 5 height 5
click at [68, 235] on p "Full 100%" at bounding box center [67, 234] width 31 height 5
type input "100%"
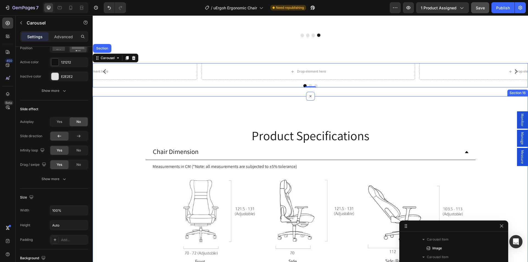
scroll to position [3252, 0]
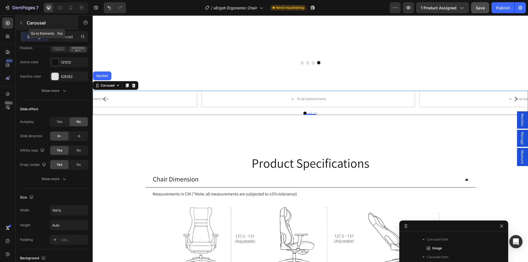
click at [24, 20] on button "button" at bounding box center [21, 22] width 9 height 9
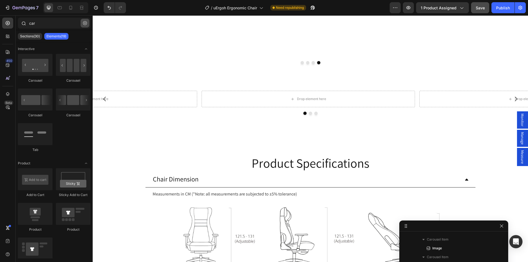
click at [83, 24] on icon "button" at bounding box center [85, 23] width 4 height 4
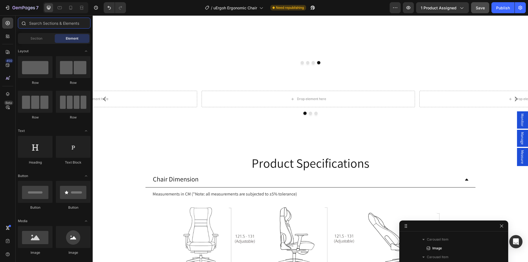
click at [49, 22] on input "text" at bounding box center [54, 23] width 73 height 11
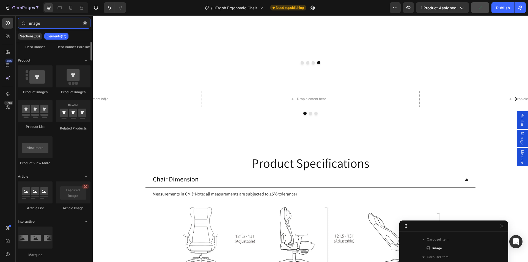
scroll to position [0, 0]
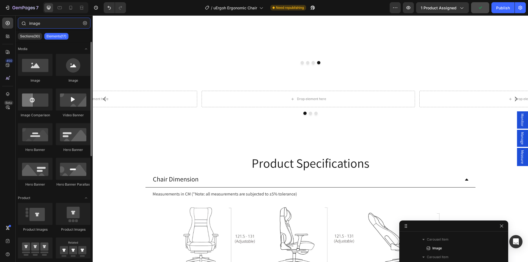
click at [49, 24] on input "image" at bounding box center [54, 23] width 73 height 11
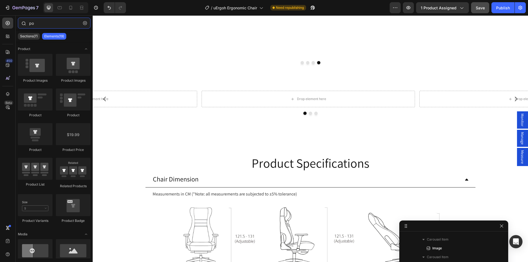
type input "pop"
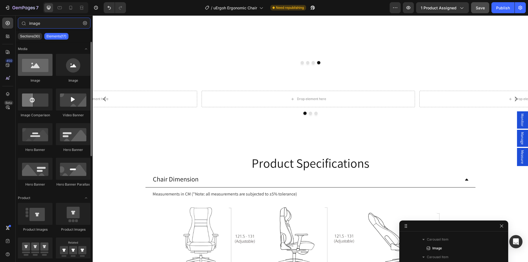
type input "image"
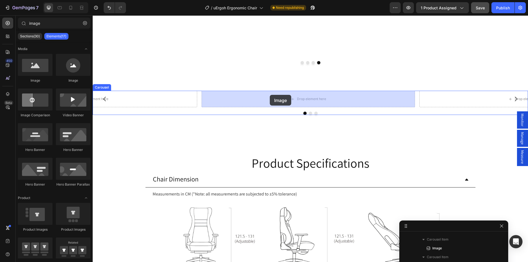
drag, startPoint x: 125, startPoint y: 83, endPoint x: 270, endPoint y: 95, distance: 145.1
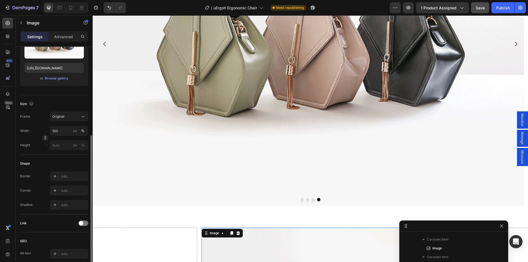
scroll to position [110, 0]
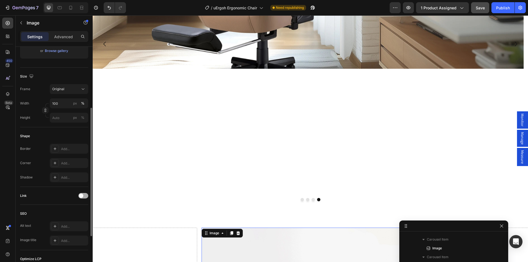
click at [83, 196] on span at bounding box center [81, 196] width 4 height 4
click at [68, 210] on span "Open page" at bounding box center [60, 209] width 17 height 4
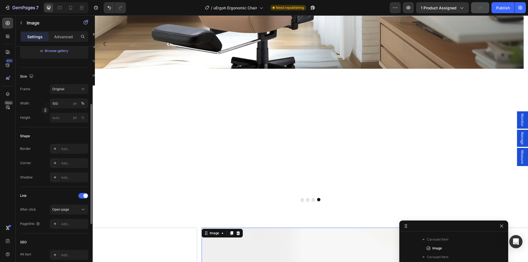
click at [41, 235] on div "SEO Alt text Add... Image title Add..." at bounding box center [54, 255] width 68 height 45
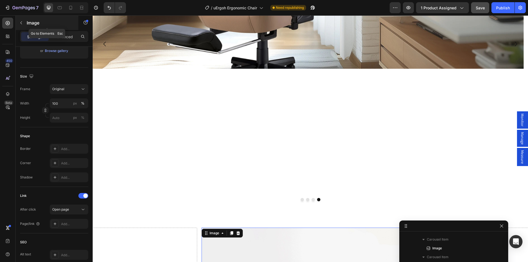
click at [26, 24] on div "Image" at bounding box center [47, 23] width 63 height 14
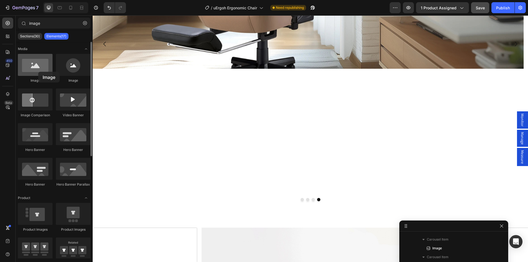
click at [38, 72] on div at bounding box center [35, 65] width 35 height 22
drag, startPoint x: 37, startPoint y: 68, endPoint x: 111, endPoint y: 96, distance: 78.6
click at [32, 65] on div at bounding box center [35, 65] width 35 height 22
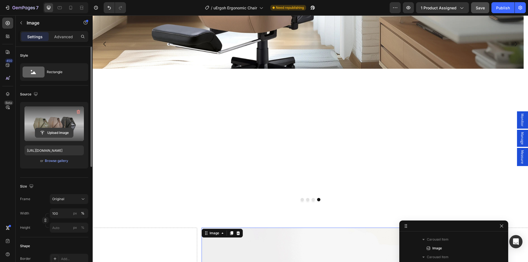
click at [53, 132] on input "file" at bounding box center [54, 132] width 38 height 9
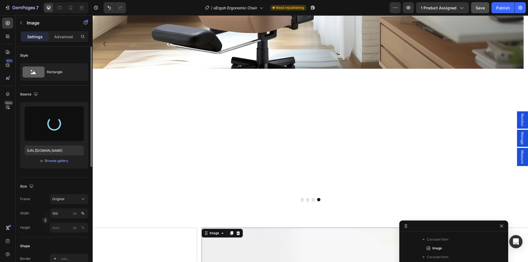
type input "[URL][DOMAIN_NAME]"
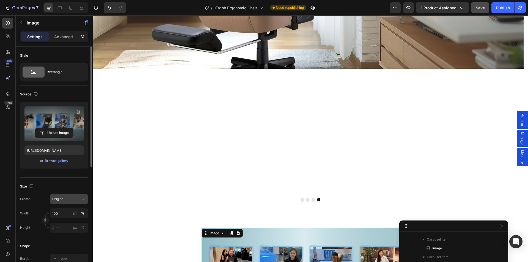
click at [64, 197] on span "Original" at bounding box center [58, 199] width 12 height 5
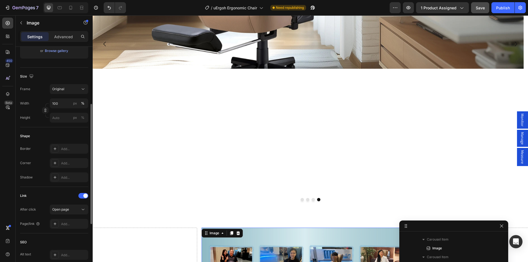
scroll to position [137, 0]
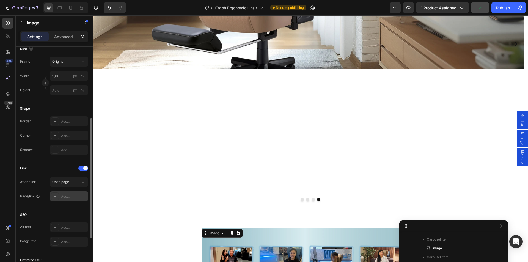
click at [53, 197] on icon at bounding box center [55, 196] width 4 height 4
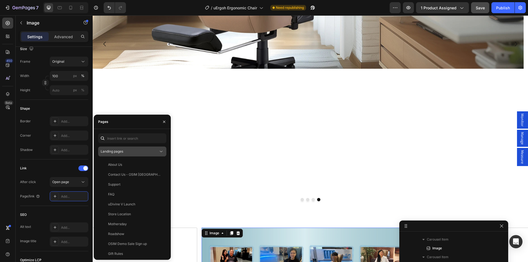
click at [161, 149] on icon at bounding box center [160, 151] width 5 height 5
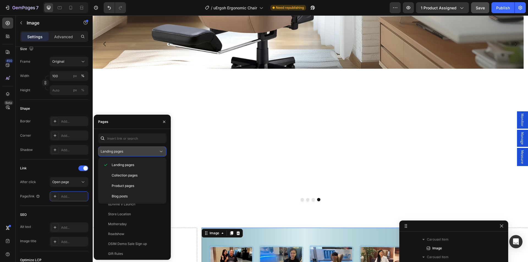
click at [161, 149] on icon at bounding box center [160, 151] width 5 height 5
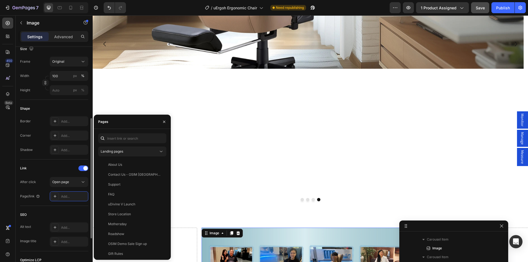
click at [44, 168] on div "Link" at bounding box center [54, 168] width 68 height 9
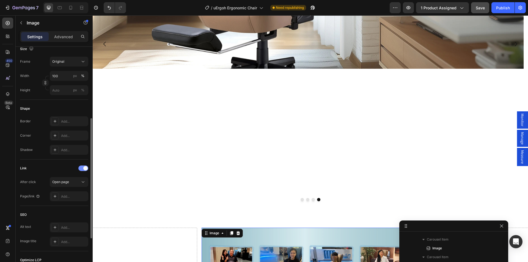
click at [84, 168] on span at bounding box center [85, 168] width 4 height 4
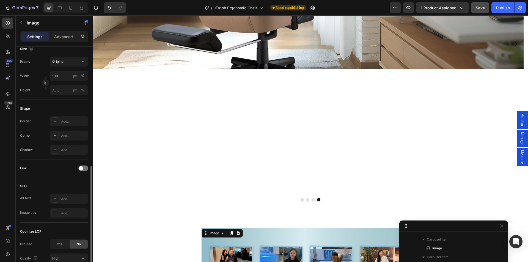
scroll to position [184, 0]
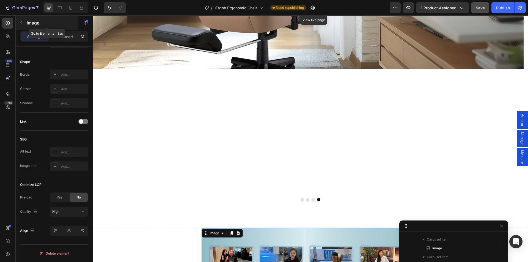
click at [23, 21] on icon "button" at bounding box center [21, 23] width 4 height 4
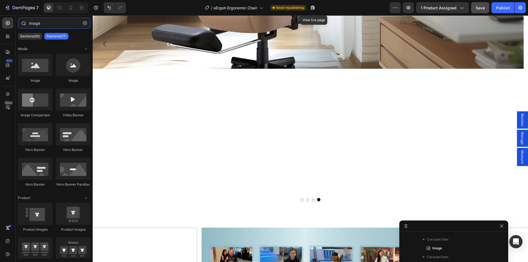
click at [45, 22] on input "image" at bounding box center [54, 23] width 73 height 11
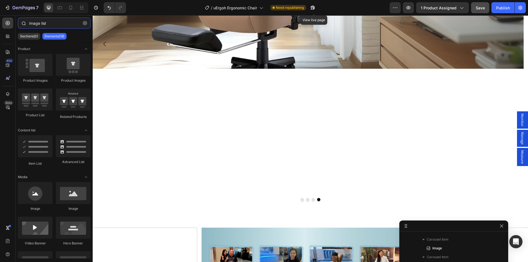
click at [43, 23] on input "image list" at bounding box center [54, 23] width 73 height 11
type input "image"
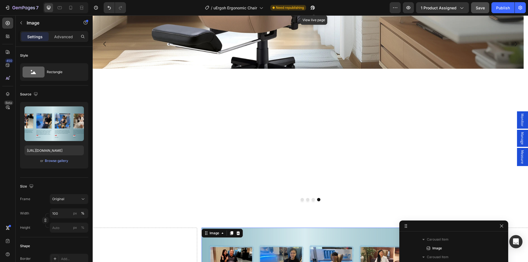
click at [503, 10] on div "Publish" at bounding box center [503, 8] width 14 height 6
click at [20, 23] on icon "button" at bounding box center [21, 23] width 4 height 4
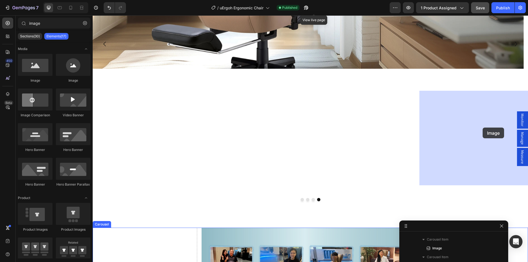
drag, startPoint x: 122, startPoint y: 84, endPoint x: 484, endPoint y: 128, distance: 364.6
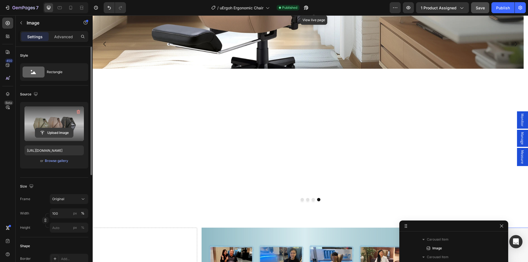
click at [53, 132] on input "file" at bounding box center [54, 132] width 38 height 9
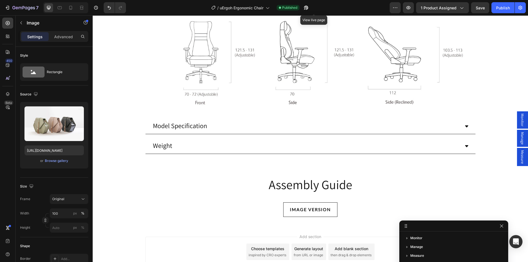
scroll to position [201, 0]
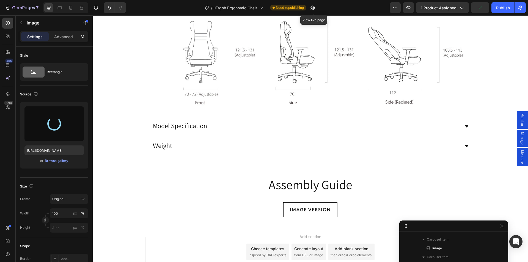
type input "[URL][DOMAIN_NAME]"
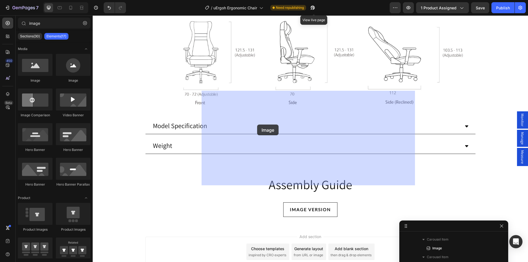
drag, startPoint x: 137, startPoint y: 87, endPoint x: 150, endPoint y: 104, distance: 22.2
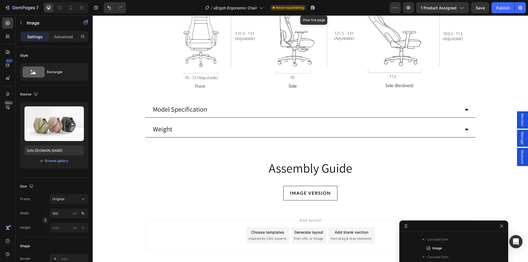
scroll to position [227, 0]
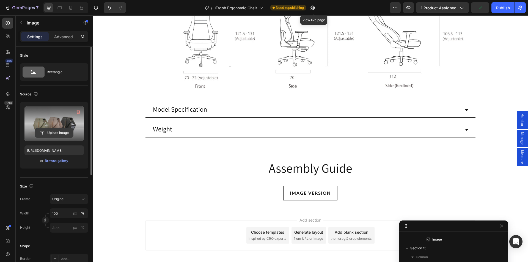
click at [51, 131] on input "file" at bounding box center [54, 132] width 38 height 9
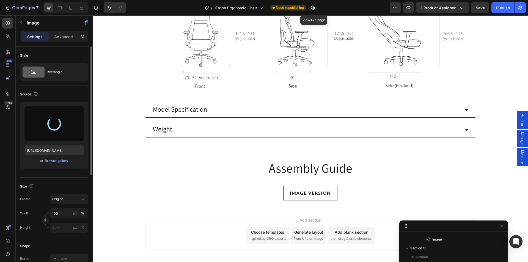
type input "[URL][DOMAIN_NAME]"
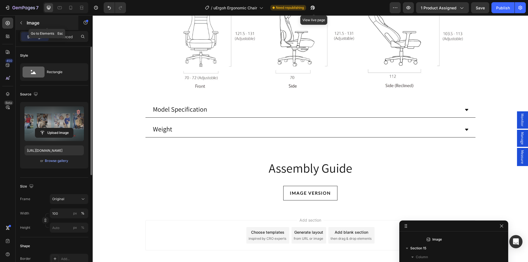
click at [20, 21] on icon "button" at bounding box center [21, 23] width 4 height 4
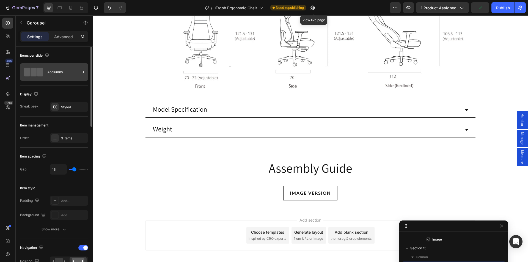
click at [73, 72] on div "3 columns" at bounding box center [64, 72] width 34 height 13
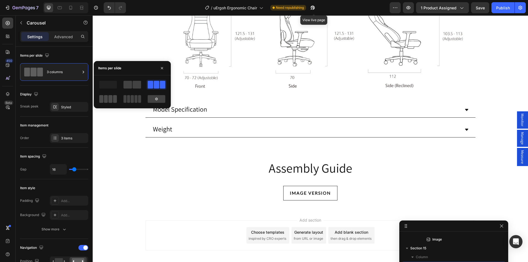
click at [102, 100] on span at bounding box center [101, 99] width 4 height 8
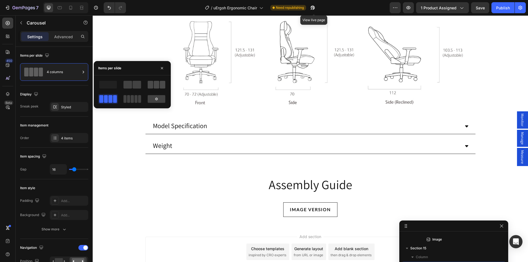
click at [158, 86] on span at bounding box center [156, 85] width 5 height 8
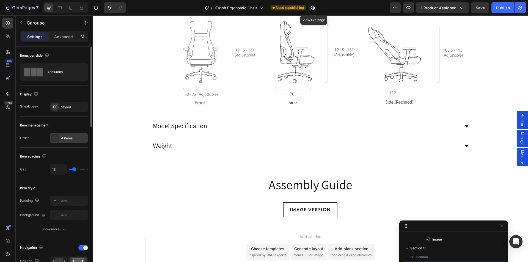
click at [70, 138] on div "4 items" at bounding box center [74, 138] width 26 height 5
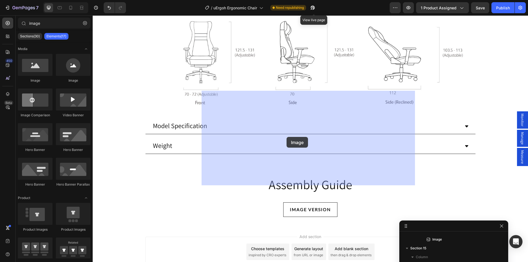
drag, startPoint x: 134, startPoint y: 86, endPoint x: 263, endPoint y: 132, distance: 137.0
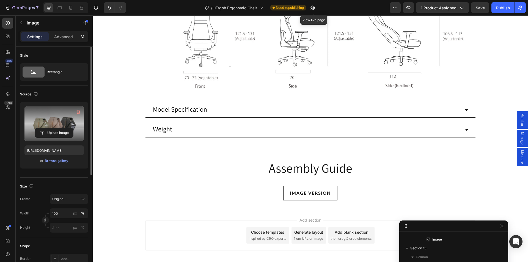
scroll to position [245, 0]
click at [49, 131] on input "file" at bounding box center [54, 132] width 38 height 9
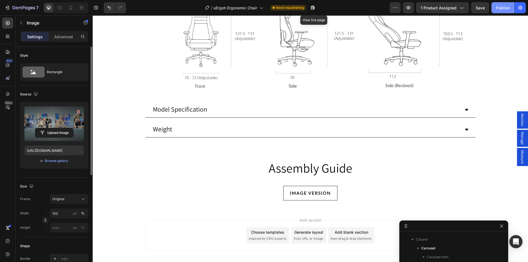
type input "[URL][DOMAIN_NAME]"
click at [497, 9] on div "Publish" at bounding box center [503, 8] width 14 height 6
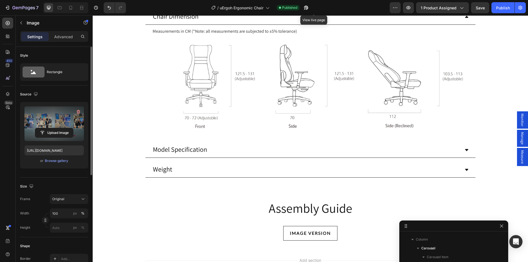
scroll to position [3197, 0]
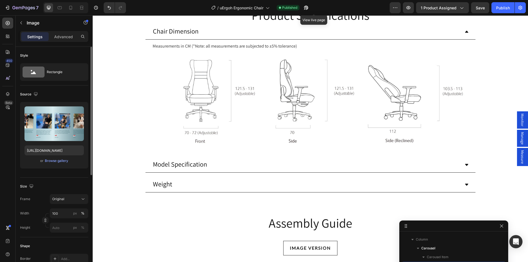
scroll to position [184, 0]
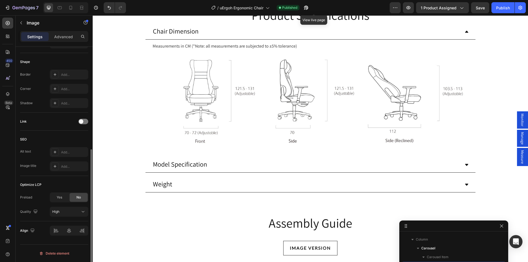
click at [84, 118] on div "Link" at bounding box center [54, 121] width 68 height 9
click at [84, 121] on div at bounding box center [83, 121] width 10 height 5
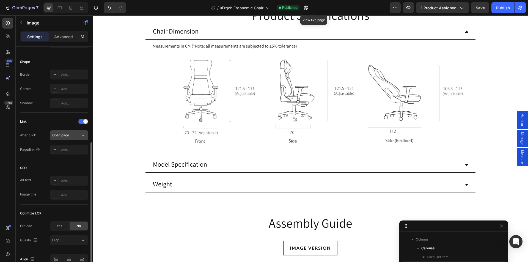
click at [69, 134] on span "Open page" at bounding box center [60, 135] width 17 height 4
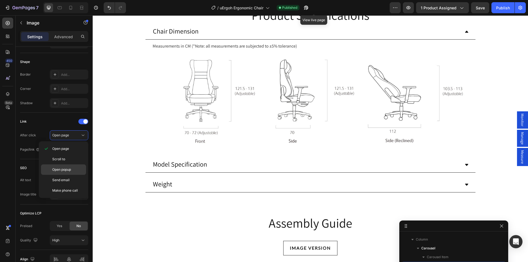
click at [67, 171] on span "Open popup" at bounding box center [61, 169] width 19 height 5
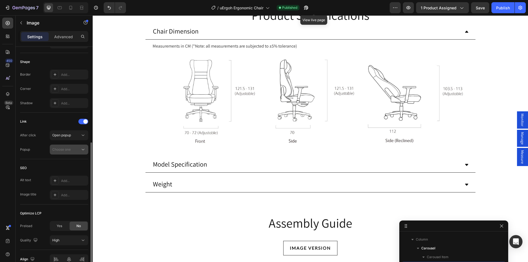
click at [68, 147] on span "Choose one" at bounding box center [61, 149] width 18 height 4
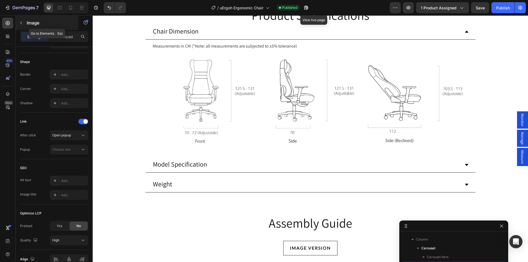
click at [21, 21] on icon "button" at bounding box center [21, 23] width 4 height 4
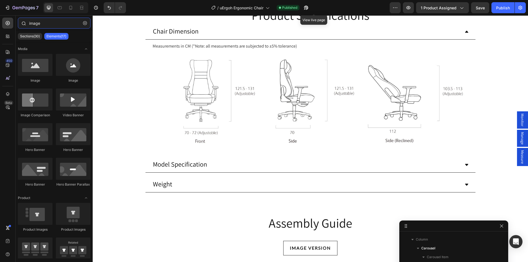
click at [54, 25] on input "image" at bounding box center [54, 23] width 73 height 11
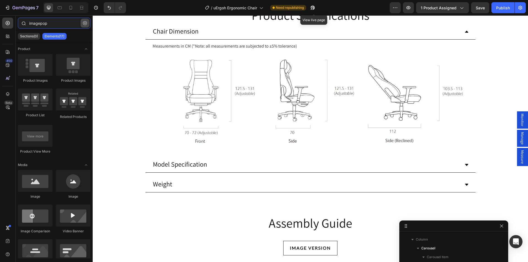
type input "imagepop"
click at [86, 22] on icon "button" at bounding box center [85, 23] width 4 height 4
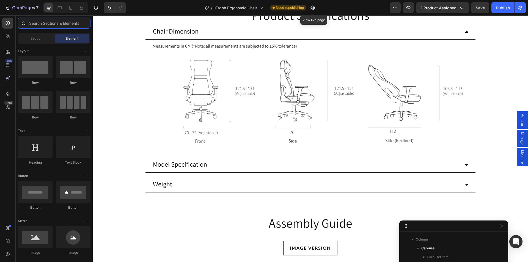
click at [58, 22] on input "text" at bounding box center [54, 23] width 73 height 11
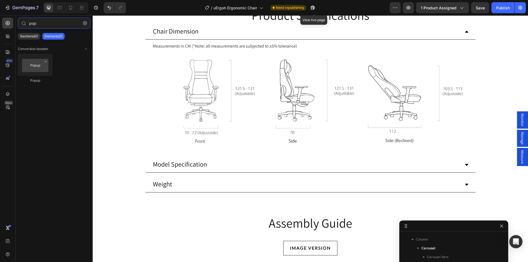
type input "pop"
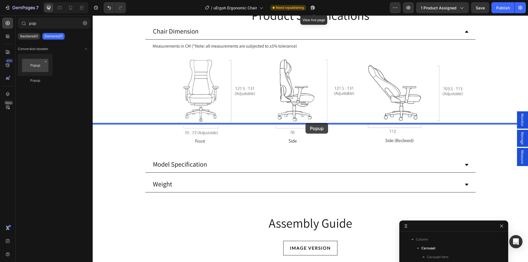
drag, startPoint x: 174, startPoint y: 97, endPoint x: 306, endPoint y: 123, distance: 134.1
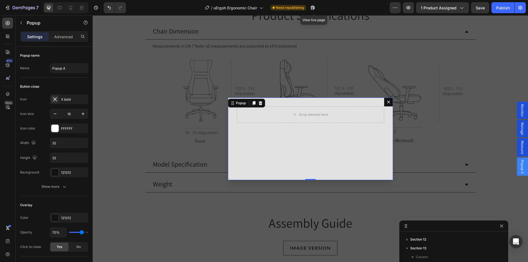
scroll to position [0, 0]
click at [278, 114] on div "Drop element here" at bounding box center [310, 114] width 147 height 16
click at [24, 22] on button "button" at bounding box center [21, 22] width 9 height 9
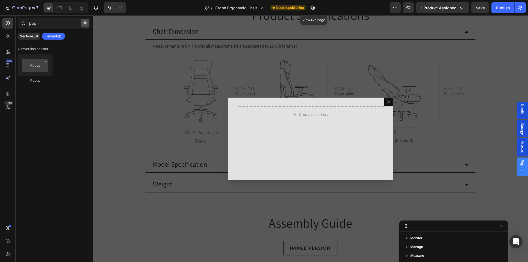
click at [84, 24] on icon "button" at bounding box center [85, 23] width 4 height 4
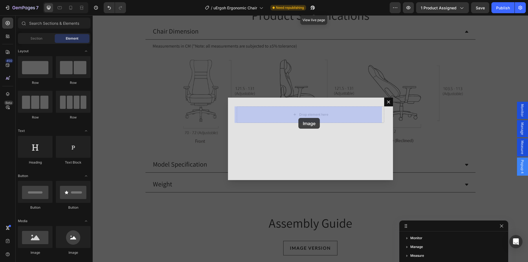
drag, startPoint x: 143, startPoint y: 249, endPoint x: 298, endPoint y: 116, distance: 205.0
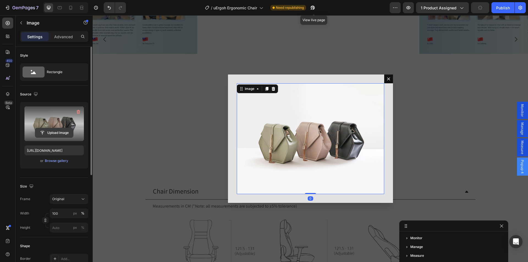
click at [54, 130] on input "file" at bounding box center [54, 132] width 38 height 9
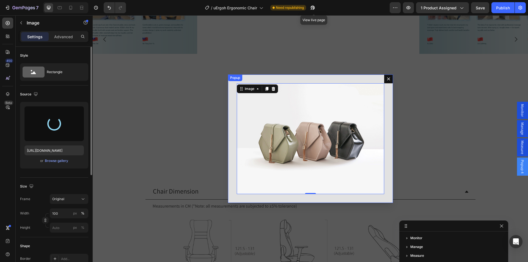
type input "[URL][DOMAIN_NAME]"
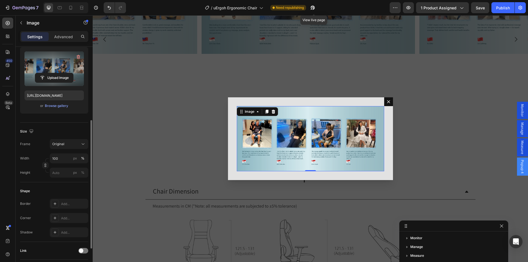
scroll to position [82, 0]
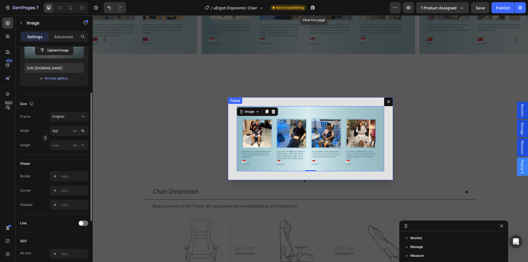
click at [281, 100] on div "Image 0" at bounding box center [310, 138] width 165 height 83
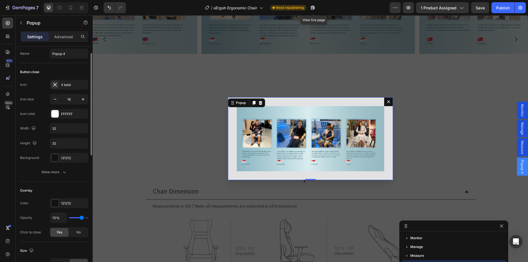
scroll to position [42, 0]
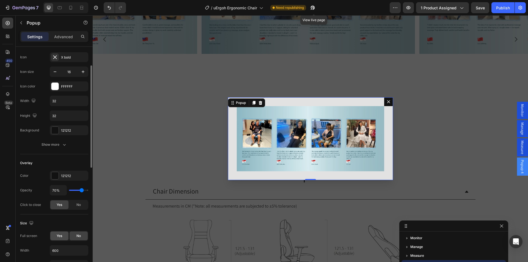
click at [56, 235] on div "Yes" at bounding box center [59, 236] width 18 height 9
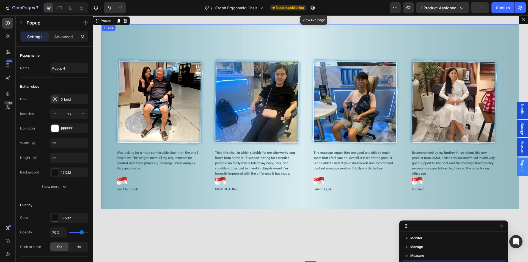
scroll to position [3362, 0]
click at [97, 81] on div "Image" at bounding box center [310, 138] width 435 height 247
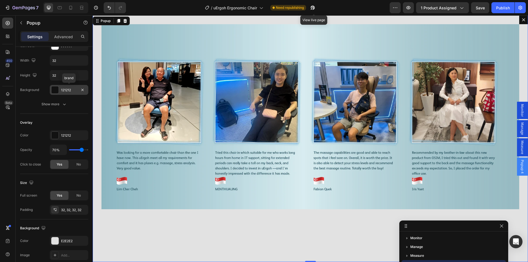
scroll to position [27, 0]
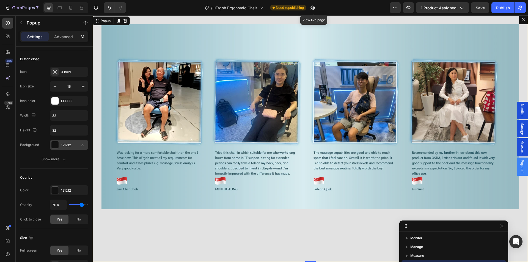
click at [53, 146] on div at bounding box center [54, 144] width 7 height 7
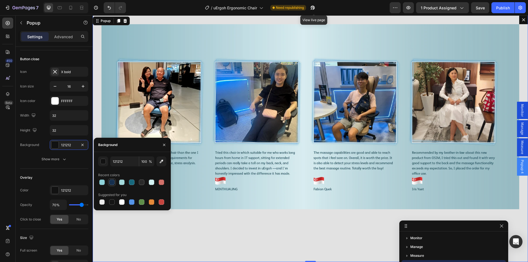
click at [114, 181] on div at bounding box center [112, 182] width 7 height 7
type input "152F4E"
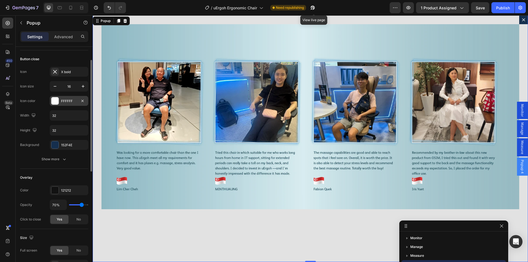
click at [54, 102] on div at bounding box center [54, 100] width 7 height 7
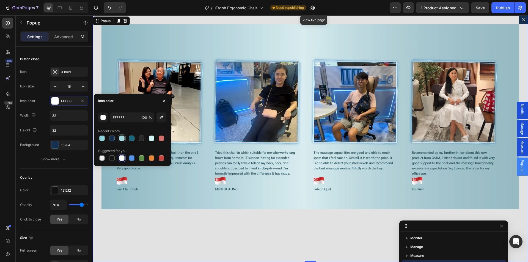
click at [121, 138] on div at bounding box center [121, 138] width 5 height 5
type input "A3D9DC"
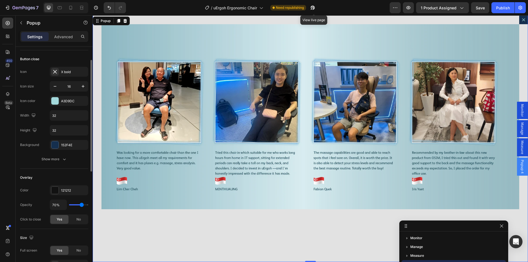
click at [41, 153] on div "Icon X bold Icon size 16 Icon color A3D9DC Width 32 Height 32 Background 152F4E…" at bounding box center [54, 115] width 68 height 97
click at [520, 166] on span "Popup 4" at bounding box center [522, 167] width 5 height 14
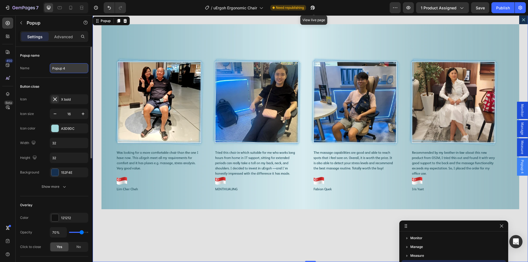
click at [60, 69] on input "Popup 4" at bounding box center [69, 68] width 38 height 10
type input "Review 1"
click at [59, 196] on div "Popup name Name Review 1" at bounding box center [54, 226] width 68 height 60
click at [521, 18] on icon "Dialog content" at bounding box center [523, 20] width 4 height 4
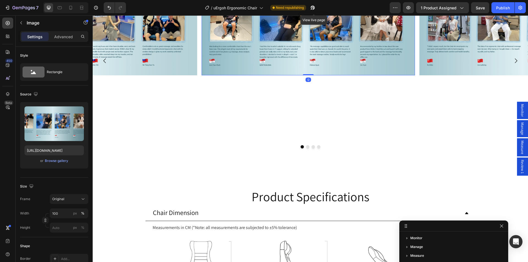
click at [290, 46] on img at bounding box center [308, 28] width 213 height 95
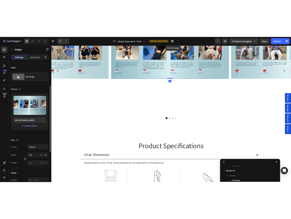
scroll to position [165, 0]
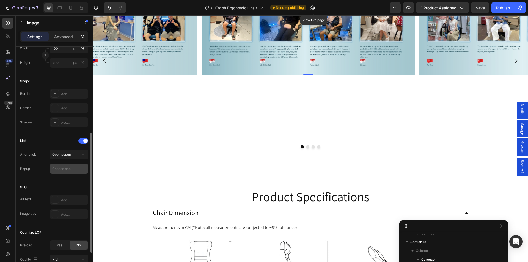
click at [68, 166] on span "Choose one" at bounding box center [61, 168] width 18 height 5
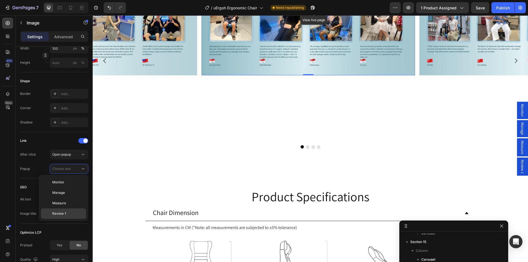
click at [66, 211] on p "Review 1" at bounding box center [67, 213] width 31 height 5
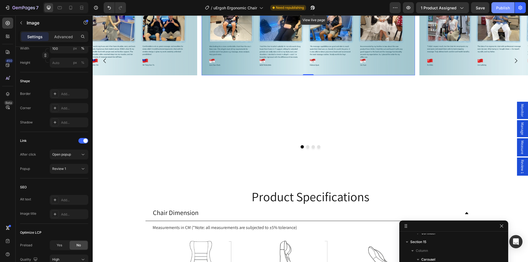
click at [506, 9] on div "Publish" at bounding box center [503, 8] width 14 height 6
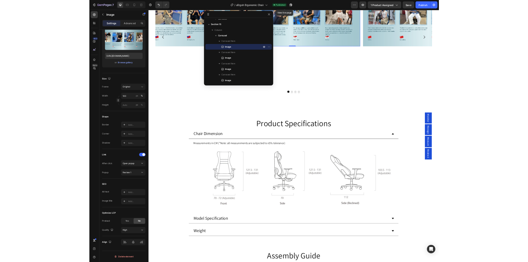
scroll to position [3362, 0]
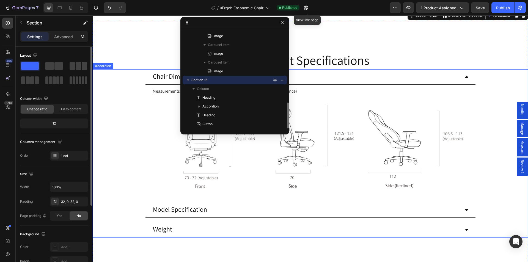
scroll to position [3114, 0]
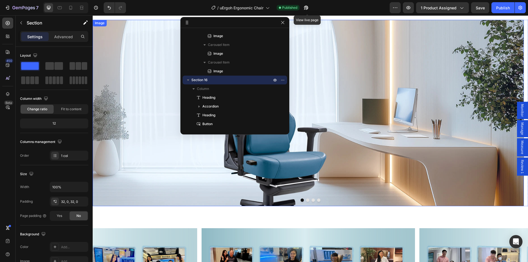
click at [135, 117] on img at bounding box center [308, 113] width 431 height 186
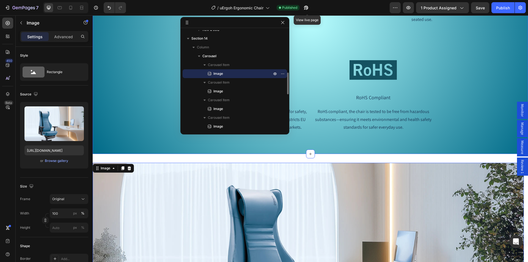
scroll to position [2996, 0]
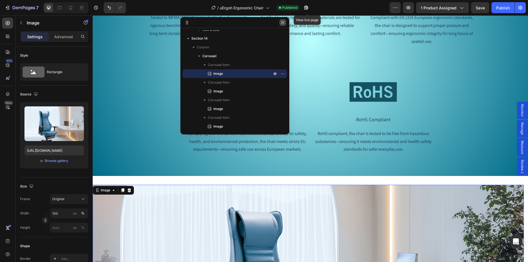
drag, startPoint x: 284, startPoint y: 22, endPoint x: 192, endPoint y: 48, distance: 96.4
click at [284, 22] on icon "button" at bounding box center [282, 22] width 4 height 4
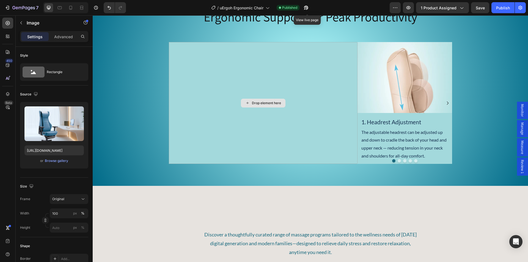
scroll to position [1181, 0]
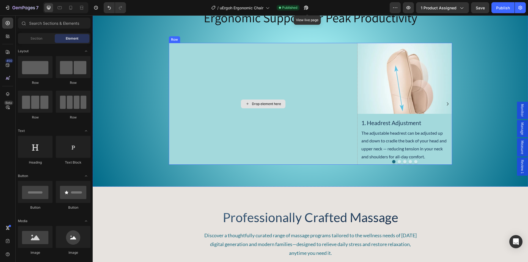
click at [258, 106] on div "Drop element here" at bounding box center [266, 104] width 29 height 4
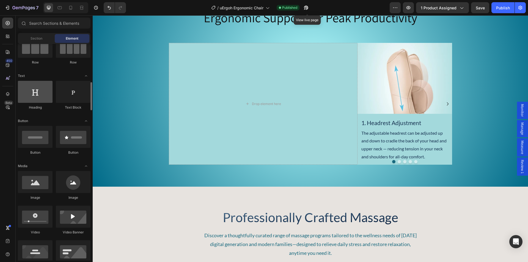
scroll to position [82, 0]
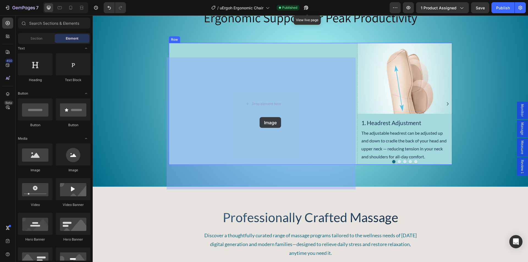
drag, startPoint x: 131, startPoint y: 175, endPoint x: 260, endPoint y: 117, distance: 140.9
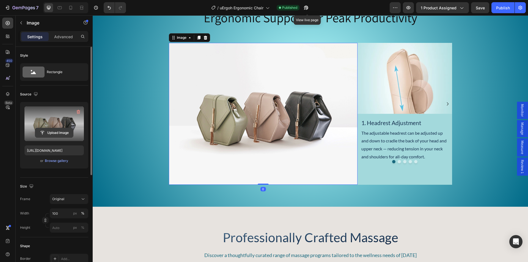
click at [54, 132] on input "file" at bounding box center [54, 132] width 38 height 9
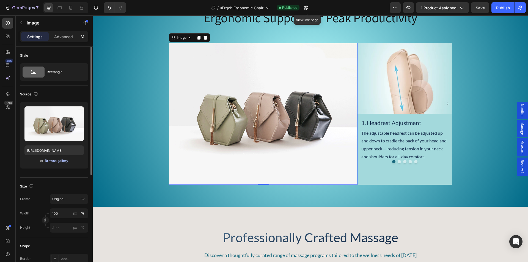
click at [56, 162] on div "Browse gallery" at bounding box center [56, 160] width 23 height 5
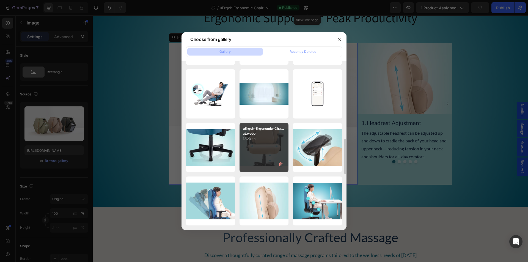
scroll to position [426, 0]
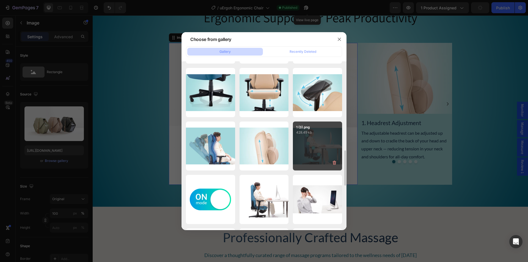
click at [309, 137] on div "1 (3).png 428.49 kb" at bounding box center [317, 146] width 49 height 49
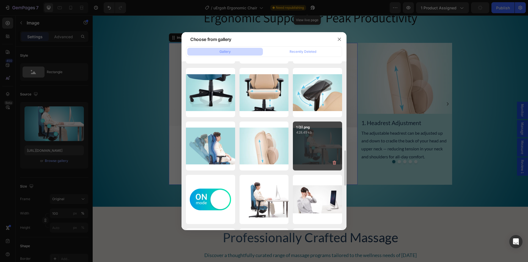
type input "[URL][DOMAIN_NAME]"
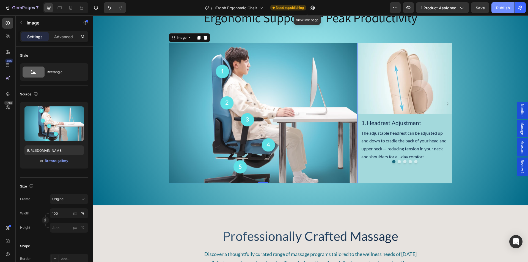
click at [500, 8] on div "Publish" at bounding box center [503, 8] width 14 height 6
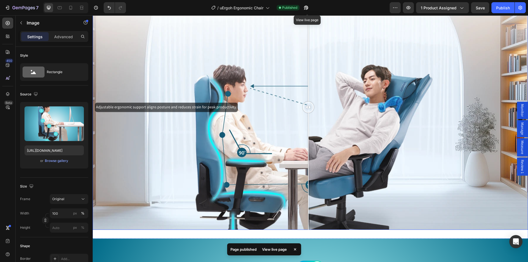
scroll to position [964, 0]
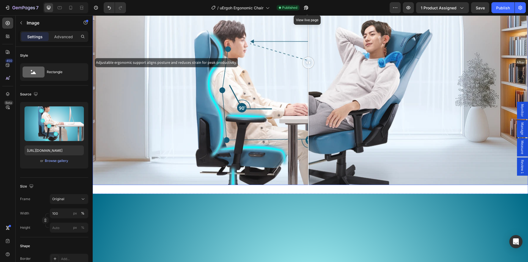
click at [150, 87] on div "Adjustable ergonomic support aligns posture and reduces strain for peak product…" at bounding box center [310, 62] width 435 height 245
drag, startPoint x: 151, startPoint y: 89, endPoint x: 311, endPoint y: 107, distance: 161.4
click at [311, 107] on div at bounding box center [311, 62] width 11 height 245
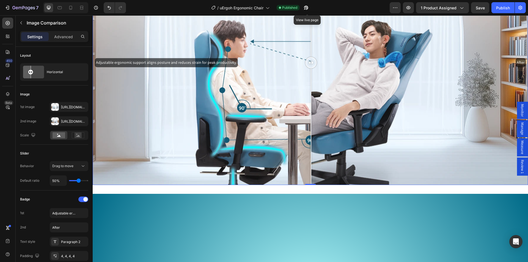
click at [228, 122] on div "Adjustable ergonomic support aligns posture and reduces strain for peak product…" at bounding box center [310, 62] width 435 height 245
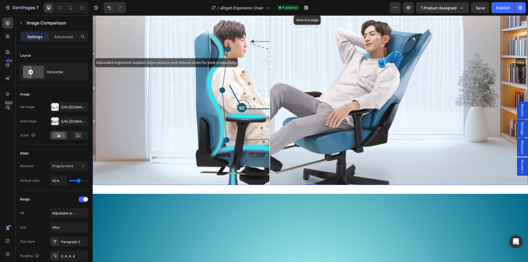
drag, startPoint x: 238, startPoint y: 123, endPoint x: 276, endPoint y: 124, distance: 38.0
click at [276, 124] on div "Adjustable ergonomic support aligns posture and reduces strain for peak product…" at bounding box center [310, 62] width 435 height 245
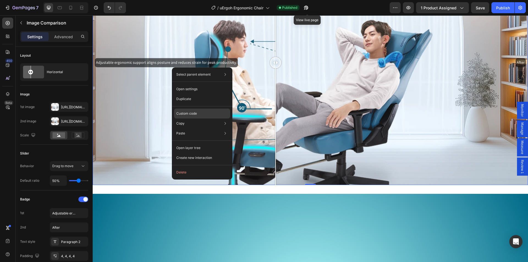
click at [192, 115] on p "Custom code" at bounding box center [186, 113] width 21 height 5
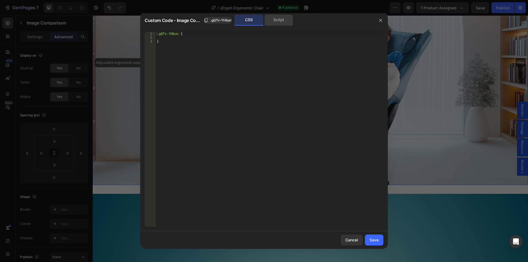
click at [278, 22] on div "Script" at bounding box center [278, 20] width 29 height 11
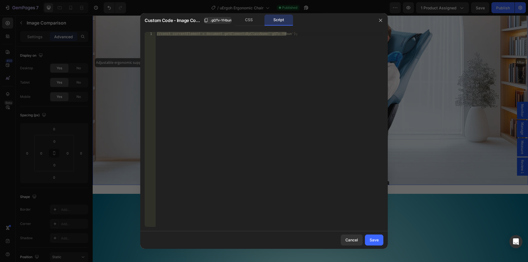
type textarea "//const currentElement = document.getElementsByClassName('gQTv-YHbun');"
click at [192, 61] on div "//const currentElement = document.getElementsByClassName('gQTv-YHbun');" at bounding box center [270, 129] width 228 height 195
click at [210, 55] on div "//const currentElement = document.getElementsByClassName('gQTv-YHbun');" at bounding box center [270, 133] width 228 height 203
paste textarea
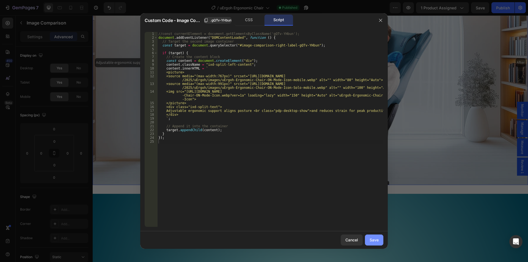
drag, startPoint x: 376, startPoint y: 241, endPoint x: 267, endPoint y: 221, distance: 111.1
click at [376, 241] on div "Save" at bounding box center [374, 240] width 9 height 6
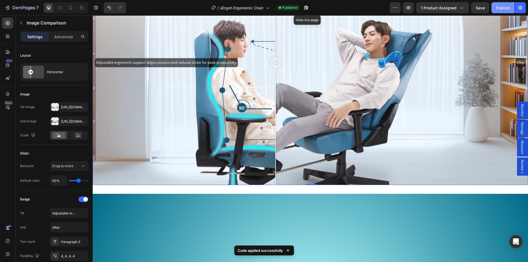
click at [497, 5] on div "Publish" at bounding box center [503, 8] width 14 height 6
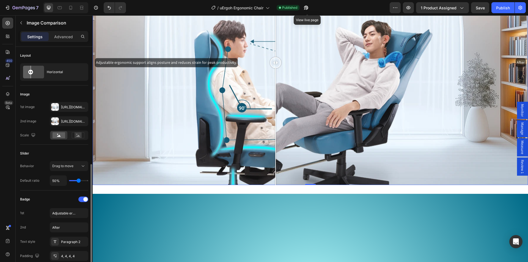
scroll to position [82, 0]
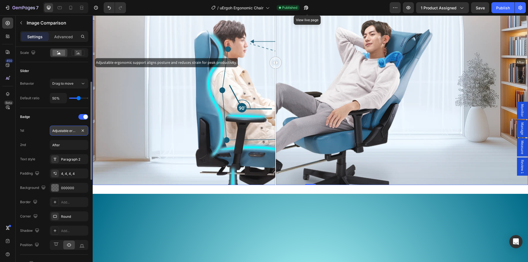
click at [65, 130] on input "Adjustable ergonomic support aligns posture and reduces strain for peak product…" at bounding box center [69, 131] width 38 height 10
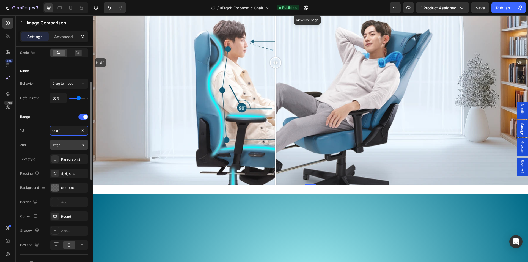
type input "text 1"
click at [68, 147] on input "After" at bounding box center [69, 145] width 38 height 10
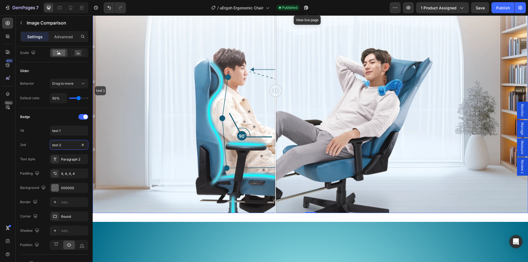
scroll to position [909, 0]
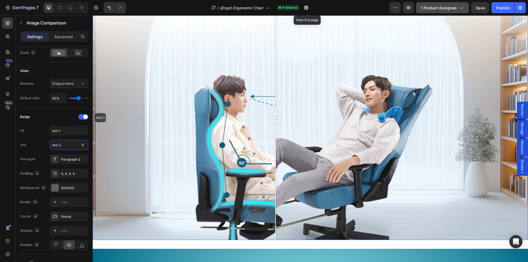
type input "text 2"
click at [502, 2] on button "Publish" at bounding box center [502, 7] width 23 height 11
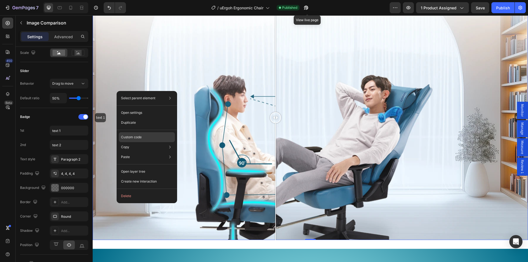
click at [139, 137] on p "Custom code" at bounding box center [131, 137] width 21 height 5
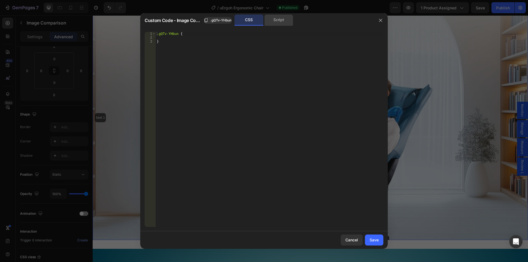
click at [272, 19] on div "Script" at bounding box center [278, 20] width 29 height 11
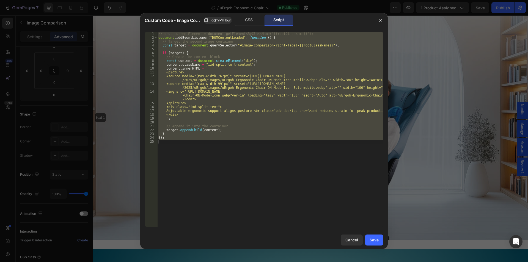
type textarea "});"
click at [209, 152] on div "//const currentElement = document.getElementsByClassName('{{rootClassName}}'); …" at bounding box center [270, 129] width 226 height 195
drag, startPoint x: 188, startPoint y: 141, endPoint x: 146, endPoint y: 38, distance: 111.6
click at [146, 38] on div "1 2 3 4 5 6 7 8 9 10 11 12 13 14 15 16 17 18 19 20 21 22 23 24 25 //const curre…" at bounding box center [264, 129] width 239 height 195
type textarea "document.addEventListener("DOMContentLoaded", function () { // Target the secon…"
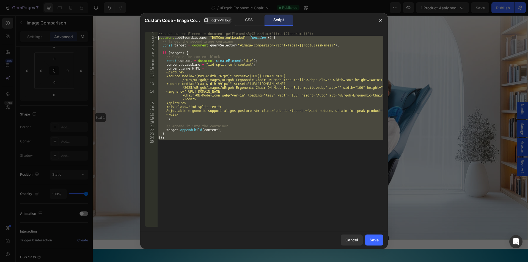
paste textarea
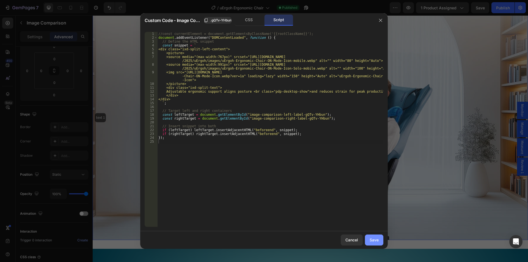
drag, startPoint x: 375, startPoint y: 239, endPoint x: 122, endPoint y: 115, distance: 281.6
click at [375, 239] on div "Save" at bounding box center [374, 240] width 9 height 6
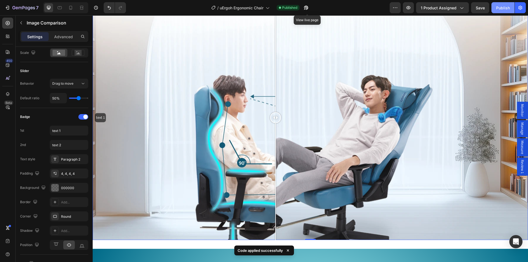
click at [498, 7] on div "Publish" at bounding box center [503, 8] width 14 height 6
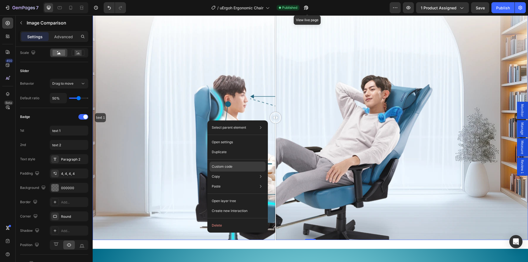
click at [228, 169] on p "Custom code" at bounding box center [222, 166] width 21 height 5
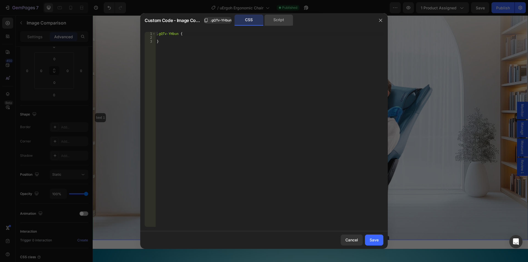
click at [276, 21] on div "Script" at bounding box center [278, 20] width 29 height 11
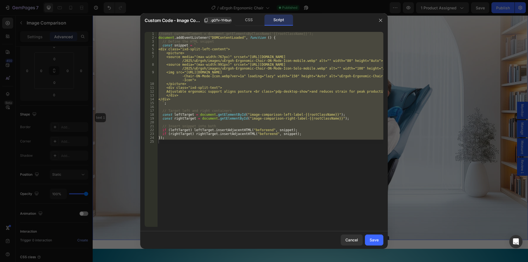
type textarea "});"
click at [194, 152] on div "//const currentElement = document.getElementsByClassName('{{rootClassName}}'); …" at bounding box center [270, 129] width 226 height 195
drag, startPoint x: 173, startPoint y: 151, endPoint x: 148, endPoint y: 37, distance: 116.1
click at [148, 37] on div "1 2 3 4 5 6 7 8 9 10 11 12 13 14 15 16 17 18 19 20 21 22 23 24 25 //const curre…" at bounding box center [264, 129] width 239 height 195
type textarea "document.addEventListener("DOMContentLoaded", function () { // Define the HTML …"
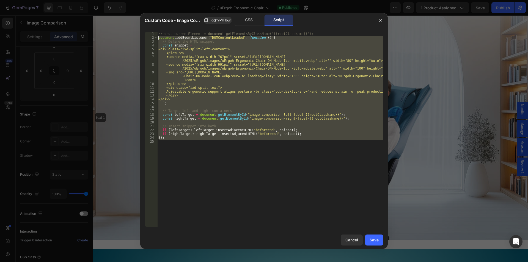
paste textarea
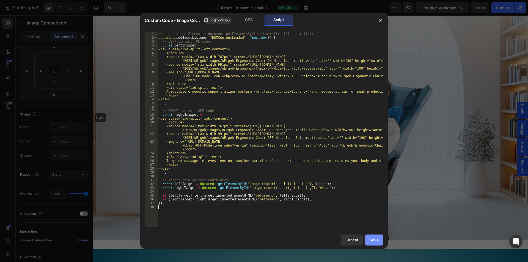
click at [374, 238] on div "Save" at bounding box center [374, 240] width 9 height 6
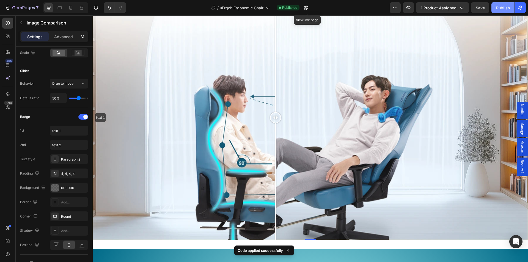
click at [499, 8] on div "Publish" at bounding box center [503, 8] width 14 height 6
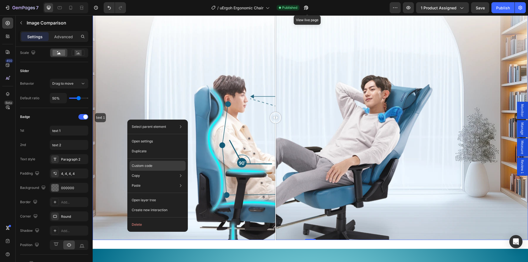
click at [152, 167] on p "Custom code" at bounding box center [142, 165] width 21 height 5
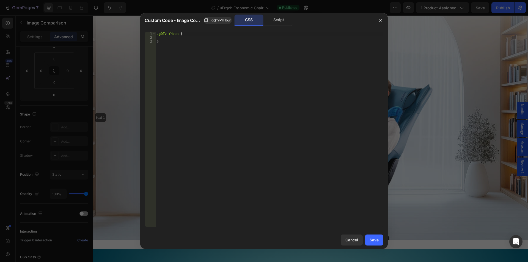
type textarea "}"
click at [197, 53] on div ".gQTv-YHbun { }" at bounding box center [270, 133] width 228 height 203
paste textarea
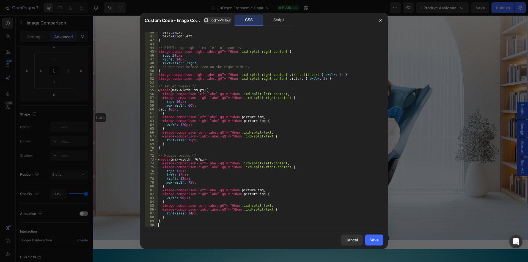
scroll to position [152, 0]
click at [372, 243] on div "Save" at bounding box center [374, 240] width 9 height 6
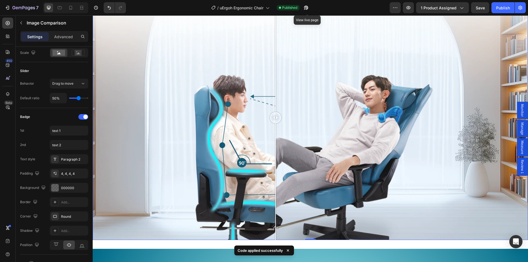
click at [501, 10] on div "Publish" at bounding box center [503, 8] width 14 height 6
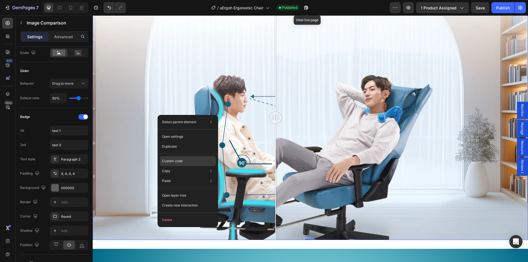
click at [178, 162] on p "Custom code" at bounding box center [172, 161] width 21 height 5
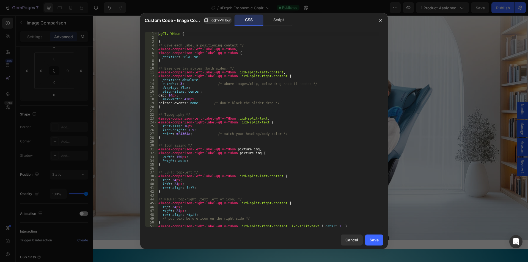
click at [276, 57] on div ".gQTv-YHbun { } /* Give each label a positioning context */ #image-comparison-l…" at bounding box center [268, 133] width 222 height 203
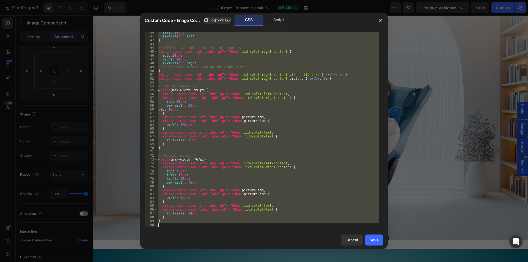
drag, startPoint x: 158, startPoint y: 44, endPoint x: 326, endPoint y: 273, distance: 283.9
click at [326, 41] on html "7 Version history / uErgoh Ergonomic Chair Published View live page Preview 1 p…" at bounding box center [264, 20] width 528 height 41
type textarea "}"
paste textarea
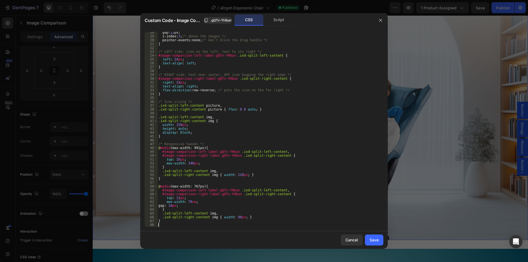
scroll to position [1, 0]
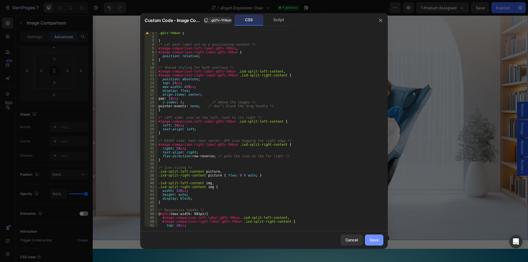
click at [374, 239] on div "Save" at bounding box center [374, 240] width 9 height 6
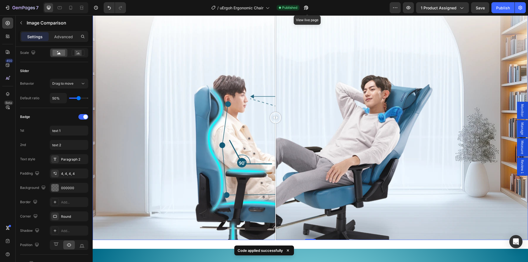
click at [499, 10] on div "Publish" at bounding box center [503, 8] width 14 height 6
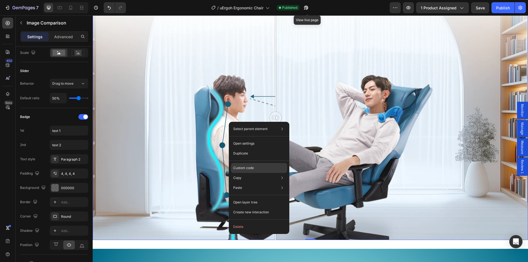
click at [253, 169] on p "Custom code" at bounding box center [243, 168] width 21 height 5
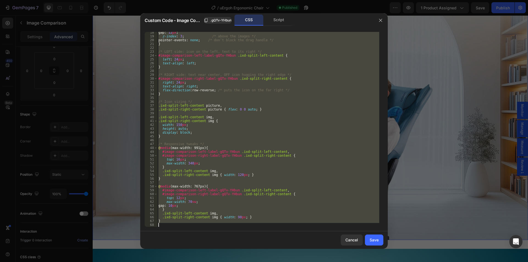
scroll to position [67, 0]
drag, startPoint x: 159, startPoint y: 46, endPoint x: 354, endPoint y: 273, distance: 299.7
click at [354, 41] on html "7 Version history / uErgoh Ergonomic Chair Published View live page Preview 1 p…" at bounding box center [264, 20] width 528 height 41
type textarea "}"
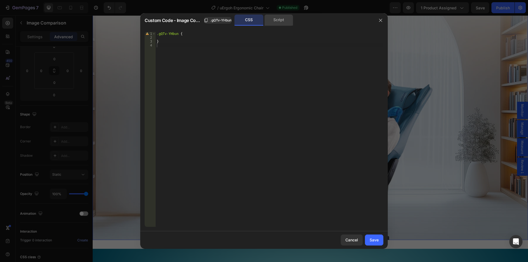
click at [273, 16] on div "Script" at bounding box center [278, 20] width 29 height 11
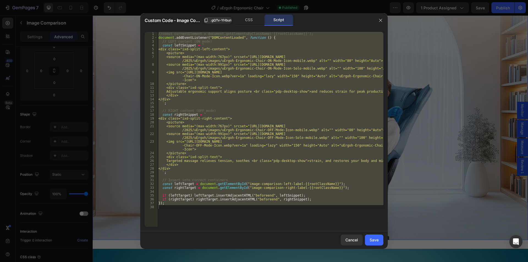
type textarea "});"
click at [193, 206] on div "//const currentElement = document.getElementsByClassName('{{rootClassName}}'); …" at bounding box center [270, 129] width 226 height 195
drag, startPoint x: 174, startPoint y: 207, endPoint x: 142, endPoint y: 37, distance: 172.2
click at [142, 37] on div "1 2 3 4 5 6 7 8 9 10 11 12 13 14 15 16 17 18 19 20 21 22 23 24 25 26 27 28 29 3…" at bounding box center [263, 129] width 247 height 204
type textarea "document.addEventListener("DOMContentLoaded", function () { // LEFT content (ON…"
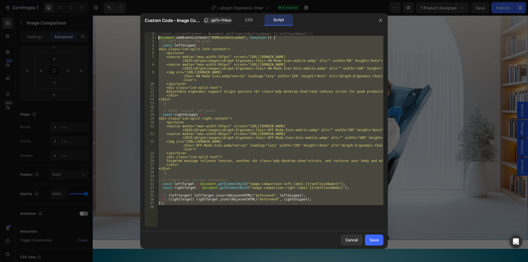
paste textarea
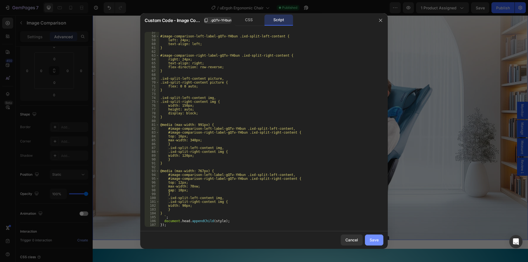
click at [372, 239] on div "Save" at bounding box center [374, 240] width 9 height 6
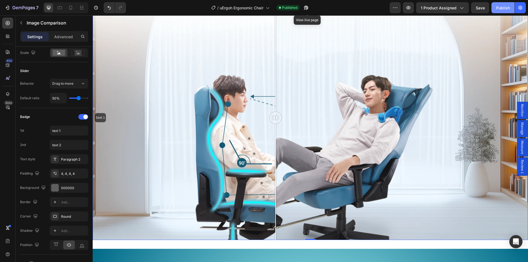
click at [503, 6] on div "Publish" at bounding box center [503, 8] width 14 height 6
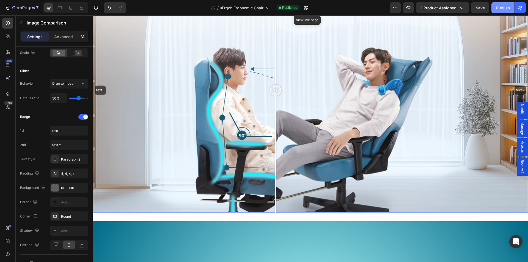
click at [499, 7] on div "Publish" at bounding box center [503, 8] width 14 height 6
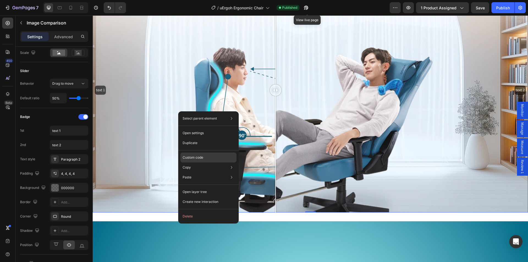
click at [203, 158] on p "Custom code" at bounding box center [193, 157] width 21 height 5
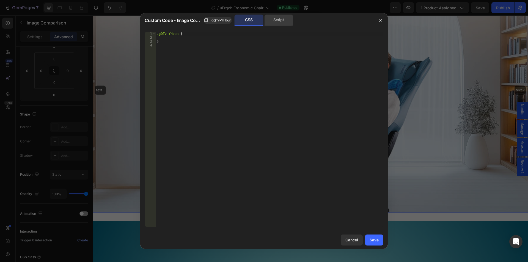
click at [272, 20] on div "Script" at bounding box center [278, 20] width 29 height 11
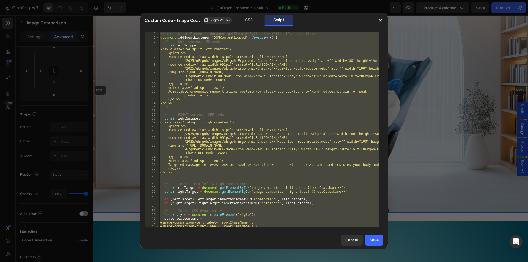
click at [219, 73] on div "//const currentElement = document.getElementsByClassName('{{rootClassName}}'); …" at bounding box center [269, 129] width 220 height 195
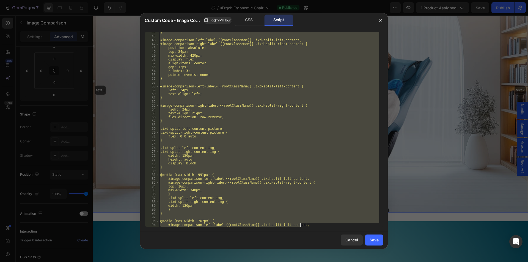
drag, startPoint x: 161, startPoint y: 39, endPoint x: 375, endPoint y: 273, distance: 316.7
click at [375, 41] on html "7 Version history / uErgoh Ergonomic Chair Published View live page Preview 1 p…" at bounding box center [264, 20] width 528 height 41
type textarea "});"
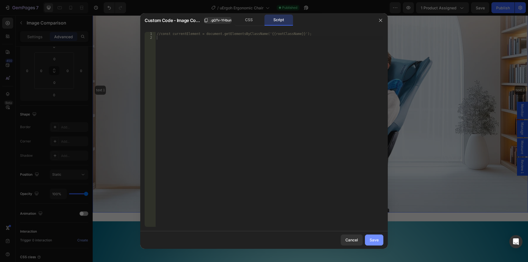
drag, startPoint x: 373, startPoint y: 237, endPoint x: 218, endPoint y: 195, distance: 160.2
click at [373, 237] on div "Save" at bounding box center [374, 240] width 9 height 6
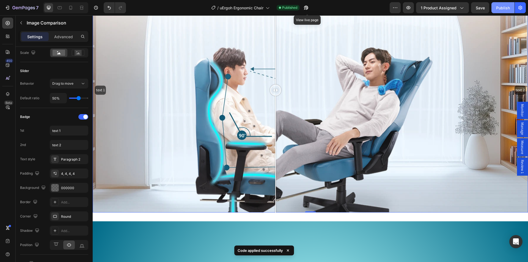
click at [507, 5] on div "Publish" at bounding box center [503, 8] width 14 height 6
